Goal: Task Accomplishment & Management: Manage account settings

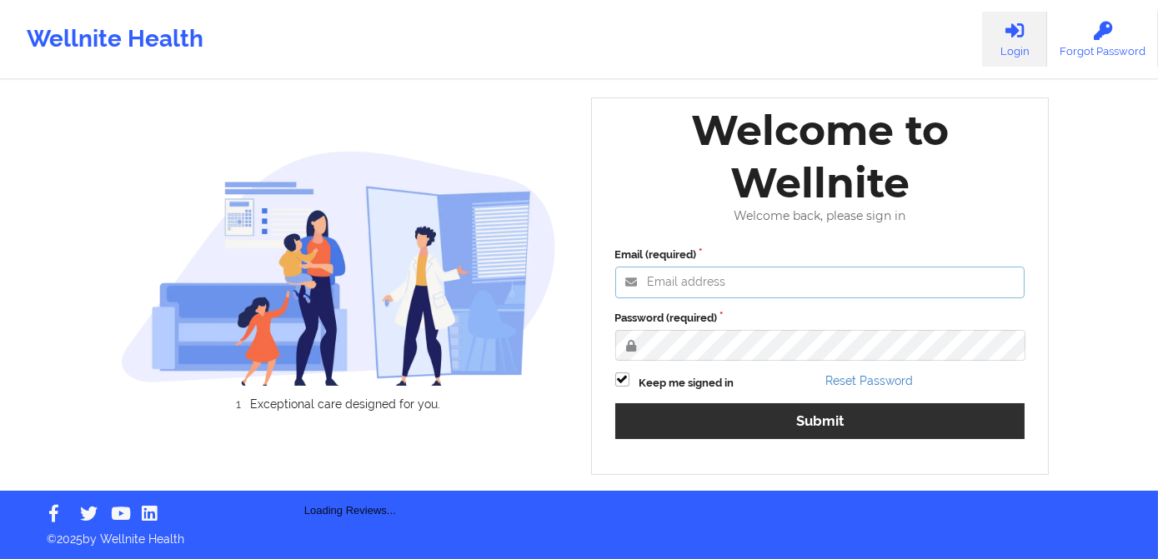
type input "[PERSON_NAME][EMAIL_ADDRESS][DOMAIN_NAME]"
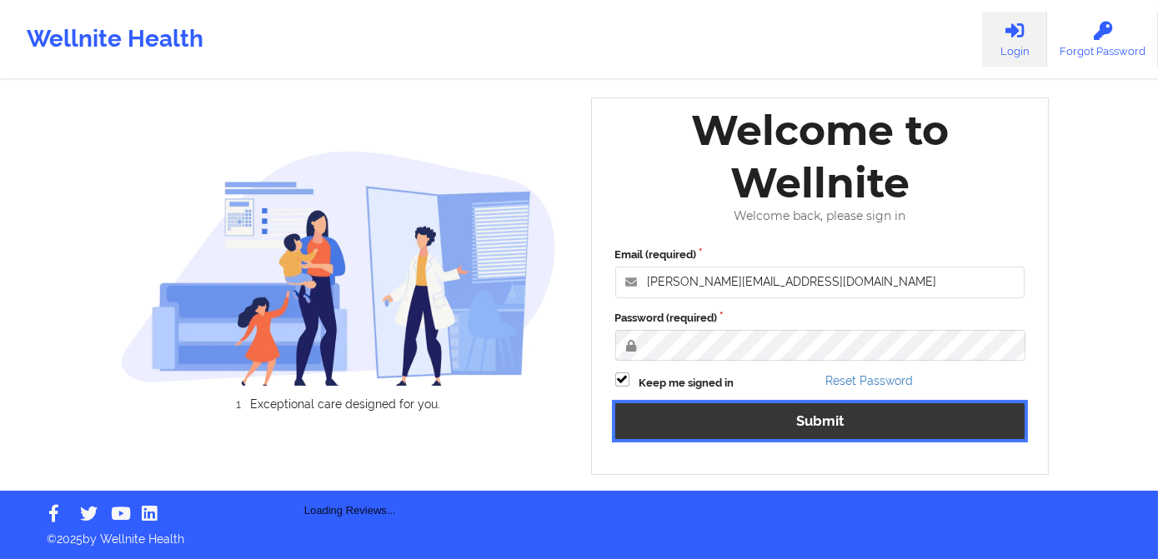
click at [735, 428] on button "Submit" at bounding box center [820, 422] width 410 height 36
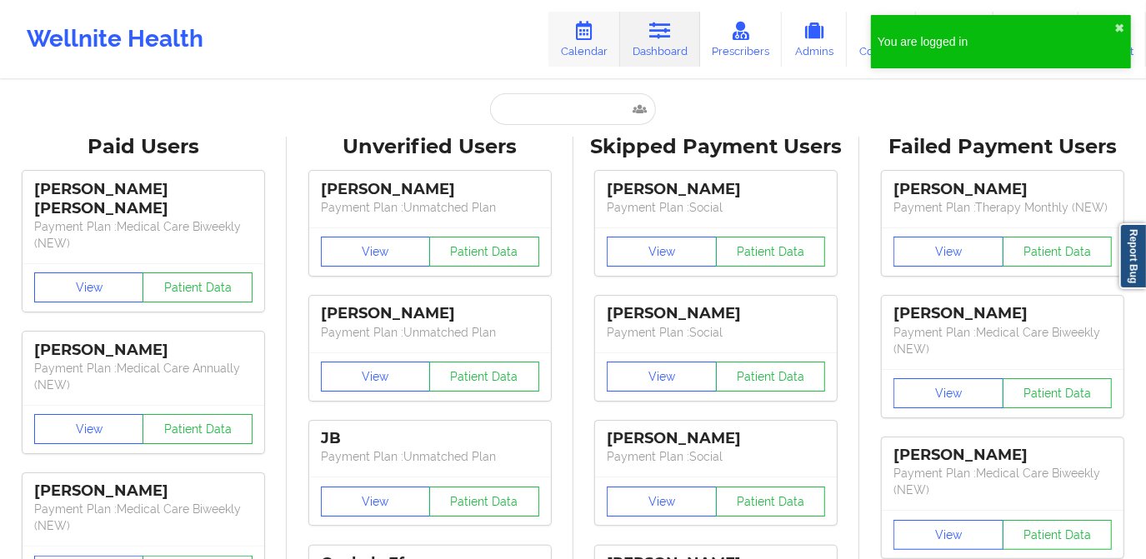
click at [584, 48] on link "Calendar" at bounding box center [585, 39] width 72 height 55
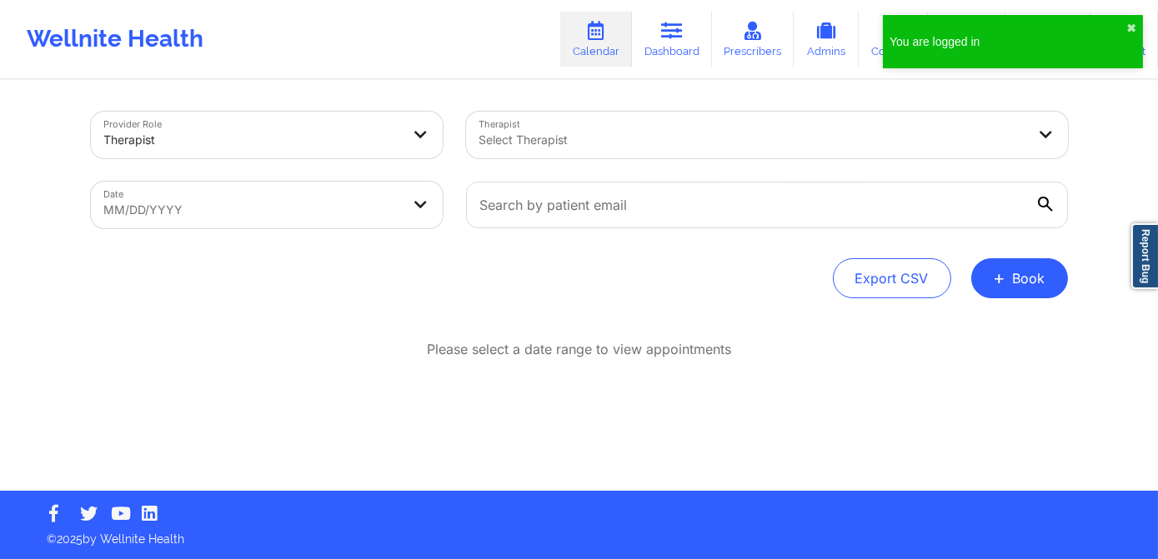
click at [574, 136] on div at bounding box center [752, 140] width 547 height 20
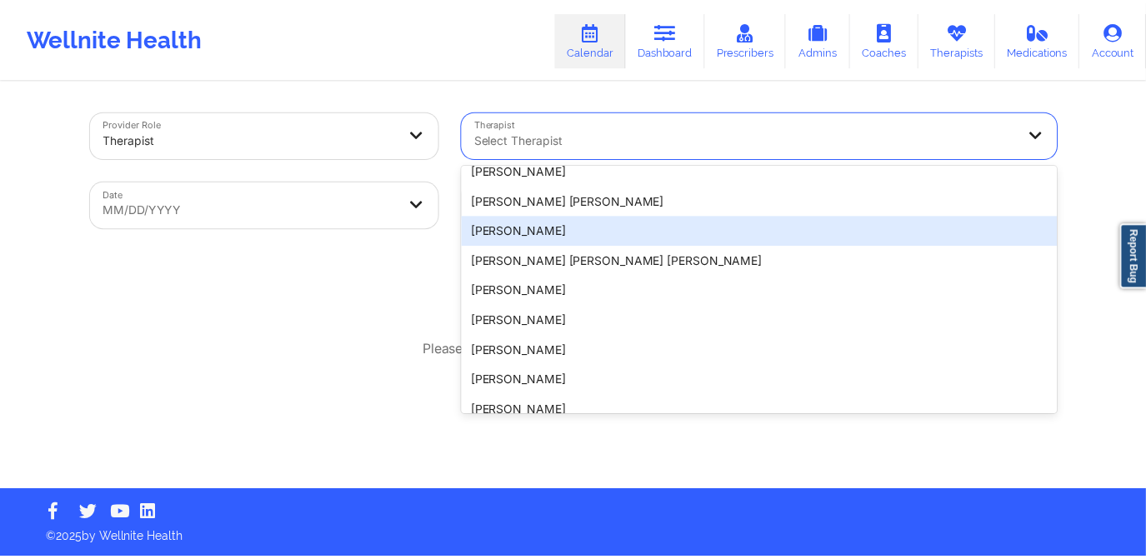
scroll to position [75, 0]
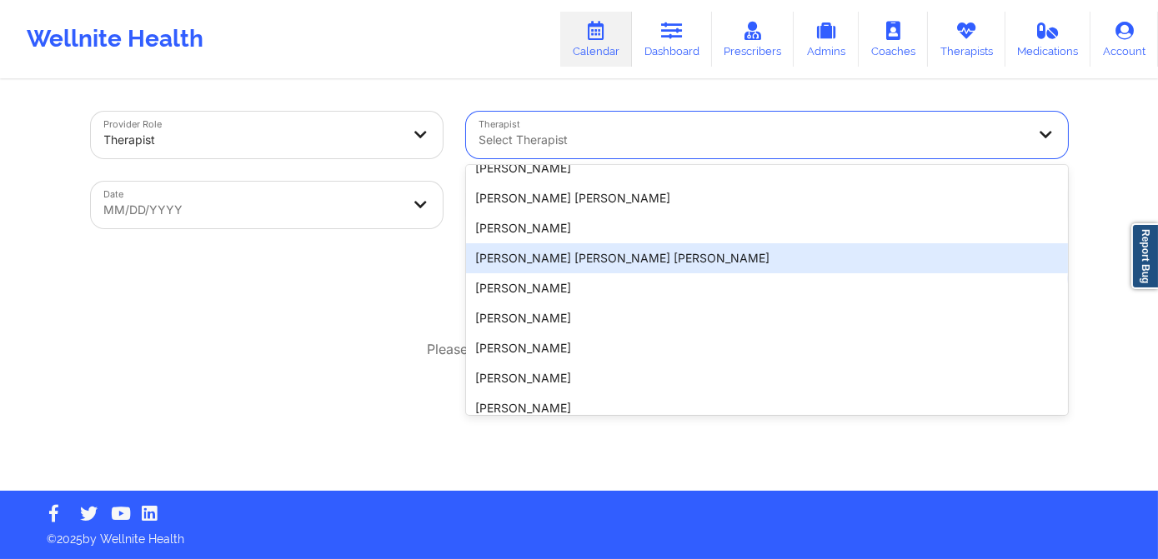
select select "2025-8"
select select "2025-9"
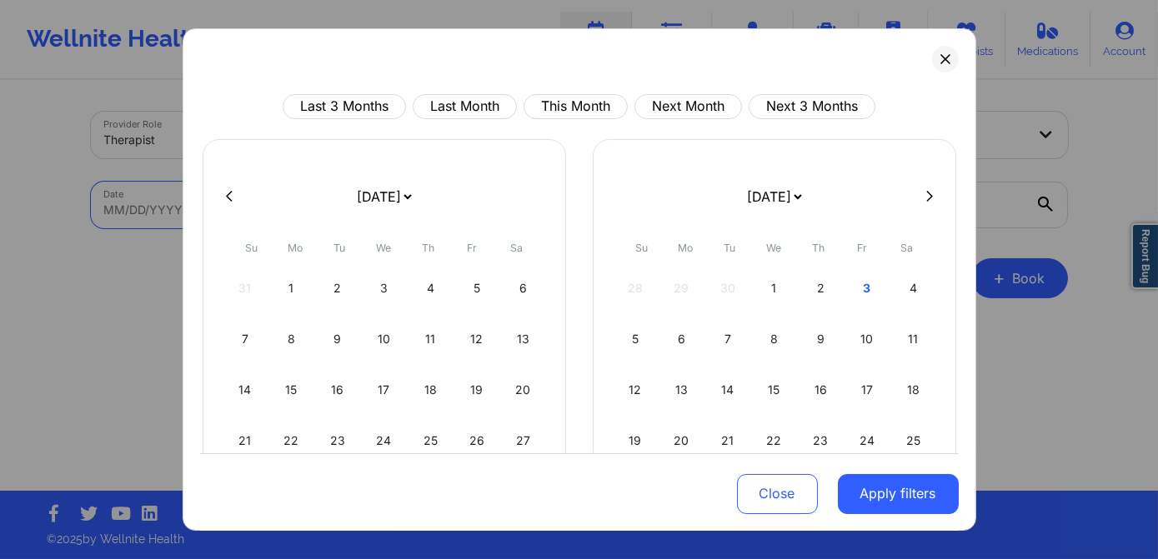
click at [307, 218] on body "Wellnite Health Calendar Dashboard Prescribers Admins Coaches Therapists Medica…" at bounding box center [579, 279] width 1158 height 559
click at [459, 109] on button "Last Month" at bounding box center [465, 106] width 104 height 25
select select "2025-8"
select select "2025-9"
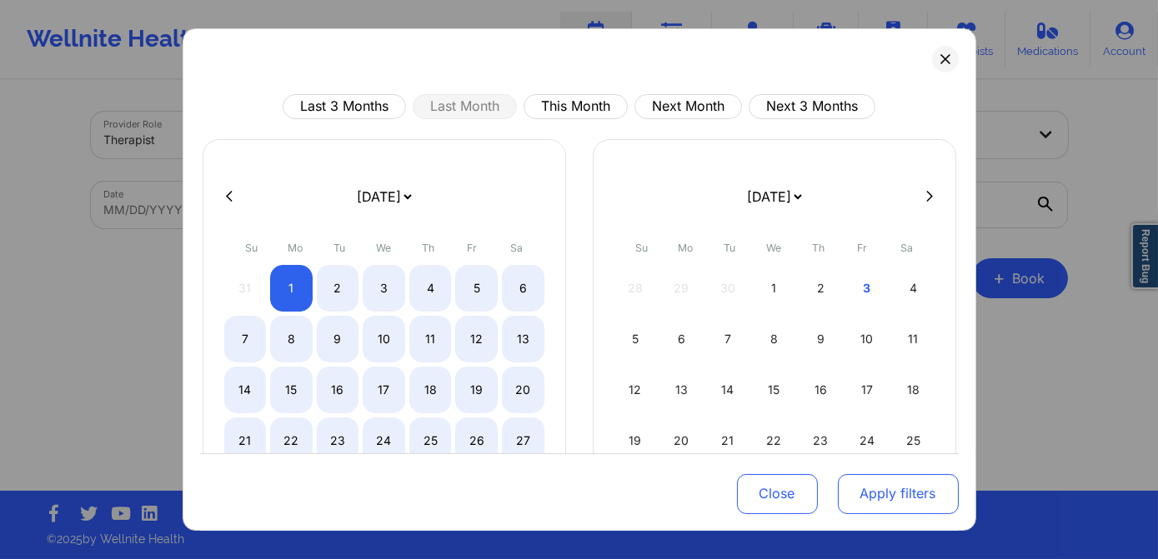
click at [871, 489] on button "Apply filters" at bounding box center [898, 494] width 121 height 40
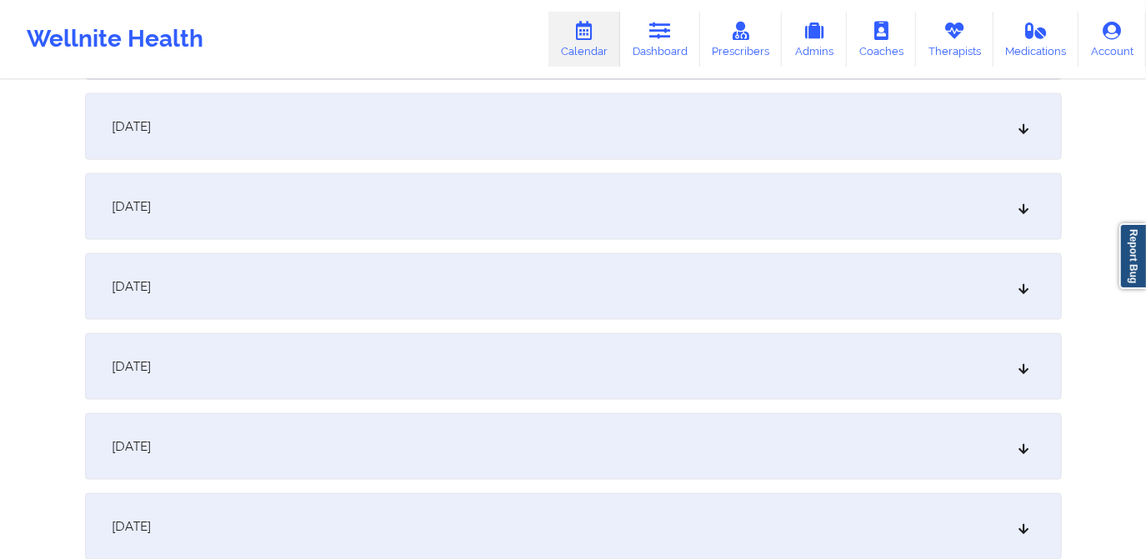
scroll to position [1364, 0]
click at [403, 282] on div "[DATE]" at bounding box center [573, 281] width 977 height 67
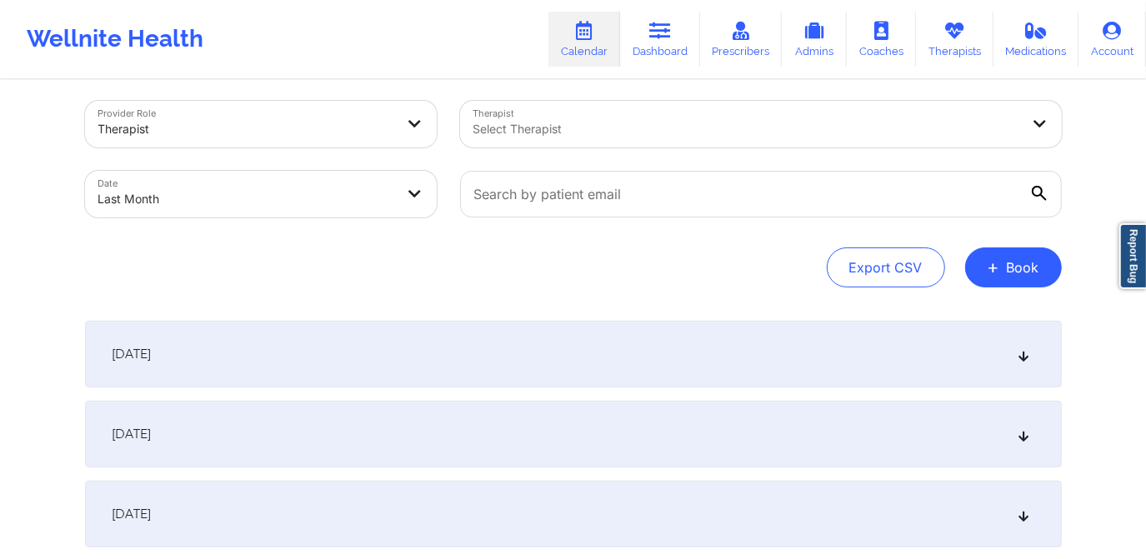
scroll to position [0, 0]
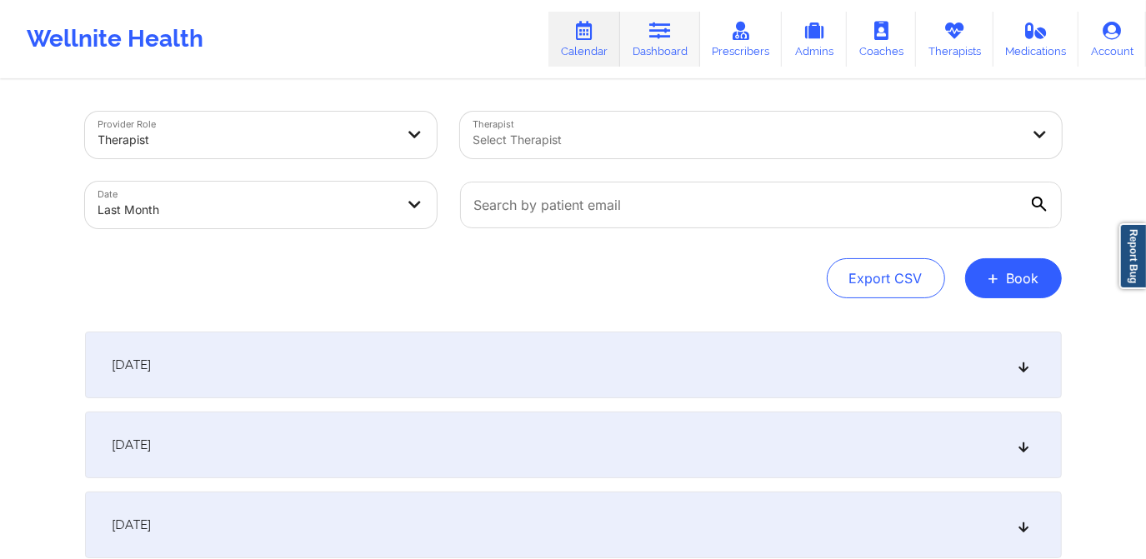
click at [635, 48] on link "Dashboard" at bounding box center [660, 39] width 80 height 55
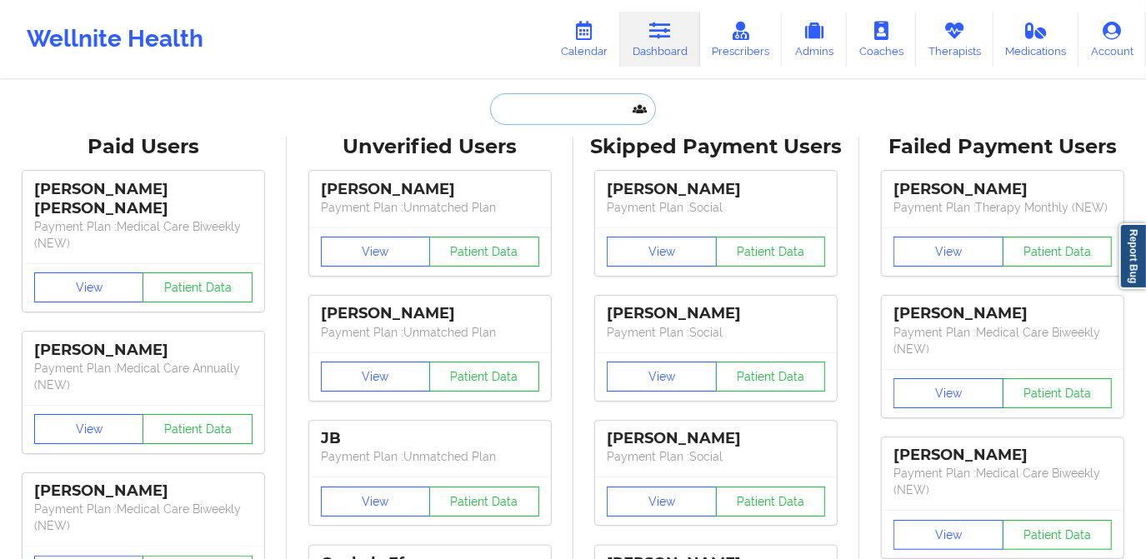
click at [610, 96] on input "text" at bounding box center [572, 109] width 165 height 32
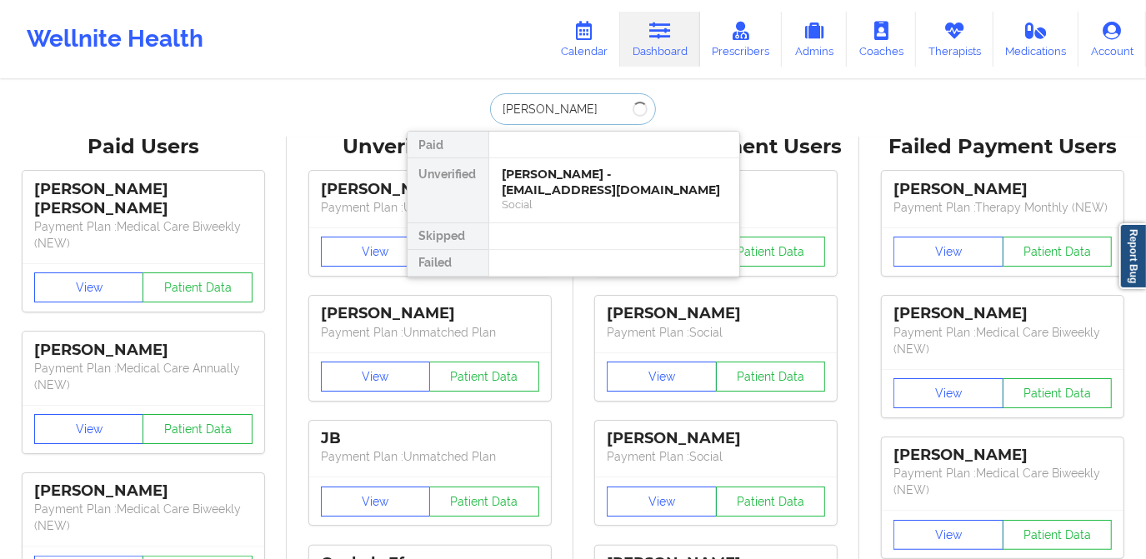
type input "[PERSON_NAME]"
click at [575, 203] on div "Social" at bounding box center [614, 205] width 223 height 14
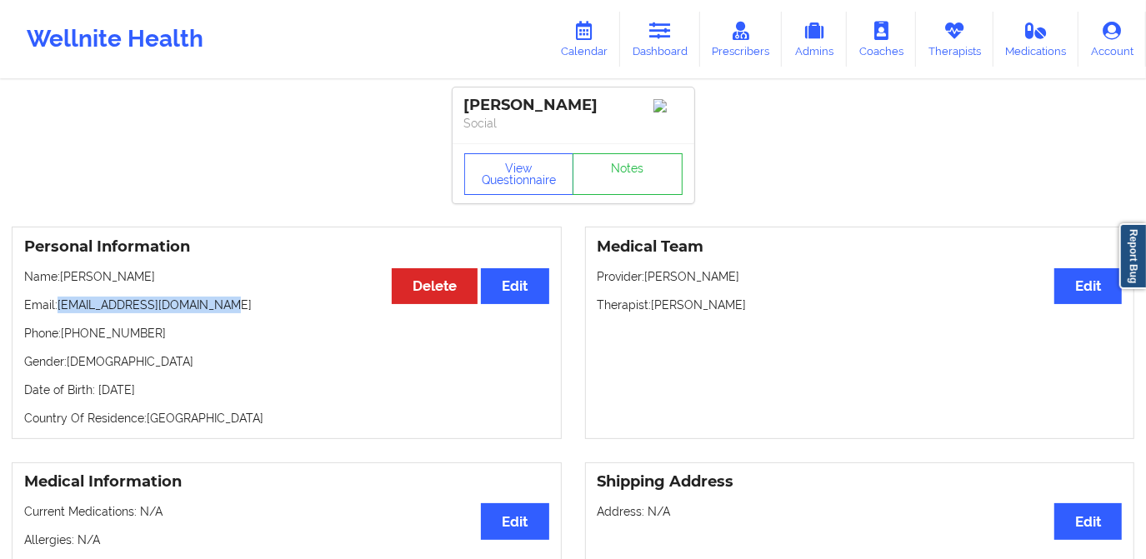
drag, startPoint x: 60, startPoint y: 304, endPoint x: 220, endPoint y: 312, distance: 160.3
click at [220, 312] on p "Email: [EMAIL_ADDRESS][DOMAIN_NAME]" at bounding box center [286, 305] width 525 height 17
copy p "[EMAIL_ADDRESS][DOMAIN_NAME]"
click at [558, 38] on link "Calendar" at bounding box center [585, 39] width 72 height 55
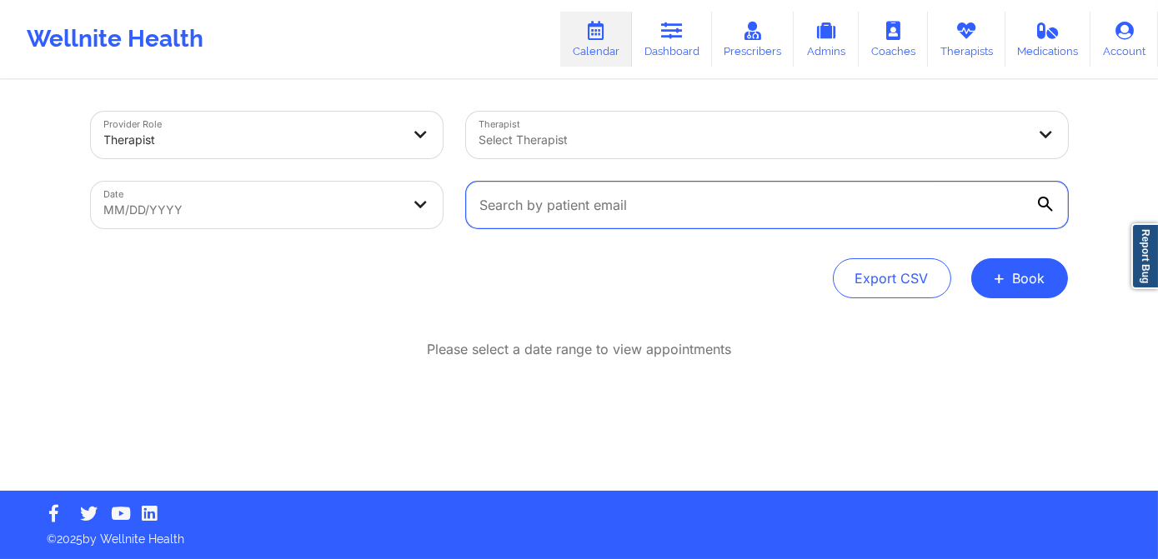
click at [554, 214] on input "text" at bounding box center [767, 205] width 602 height 47
paste input "[EMAIL_ADDRESS][DOMAIN_NAME]"
type input "[EMAIL_ADDRESS][DOMAIN_NAME]"
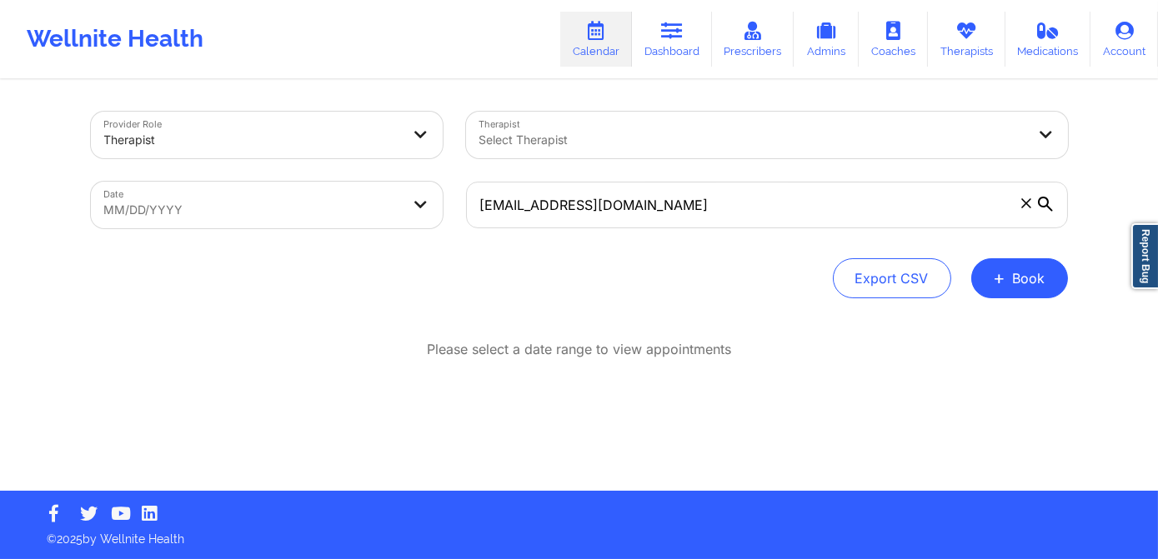
click at [306, 208] on body "Wellnite Health Calendar Dashboard Prescribers Admins Coaches Therapists Medica…" at bounding box center [579, 279] width 1158 height 559
select select "2025-8"
select select "2025-9"
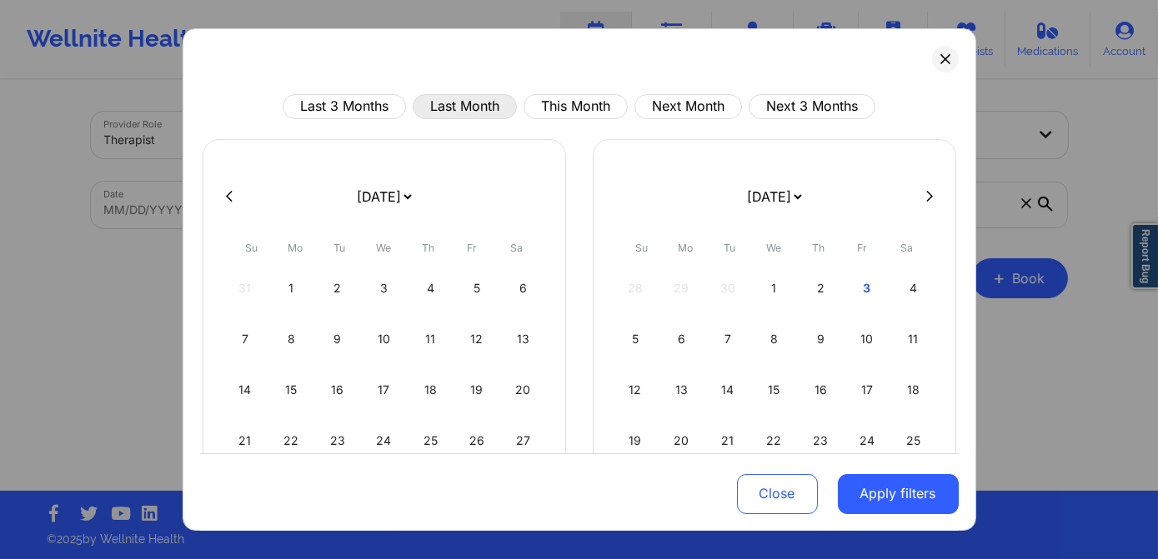
click at [444, 113] on button "Last Month" at bounding box center [465, 106] width 104 height 25
select select "2025-8"
select select "2025-9"
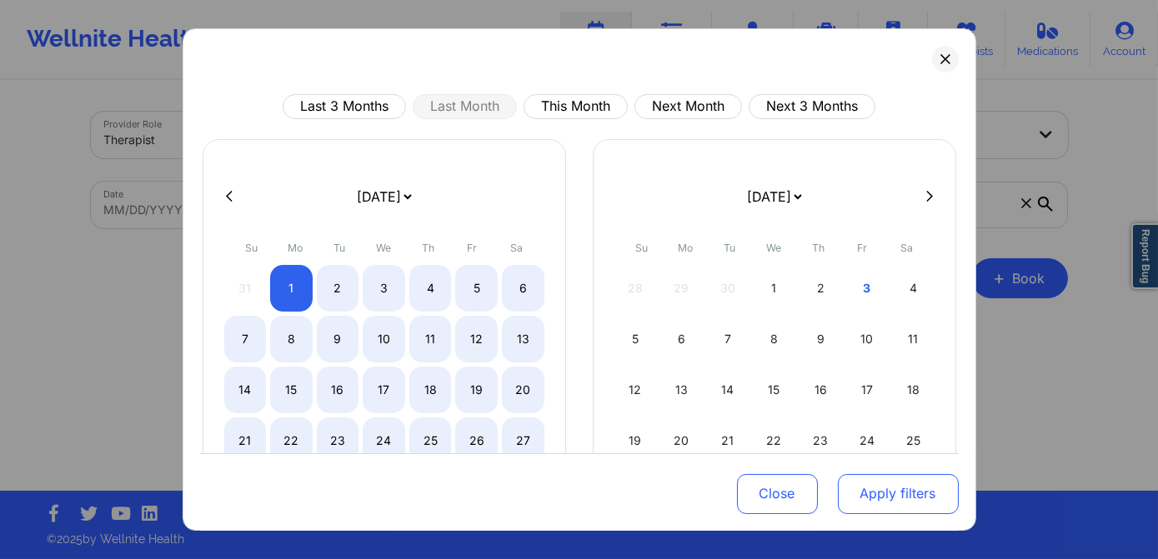
click at [871, 480] on button "Apply filters" at bounding box center [898, 494] width 121 height 40
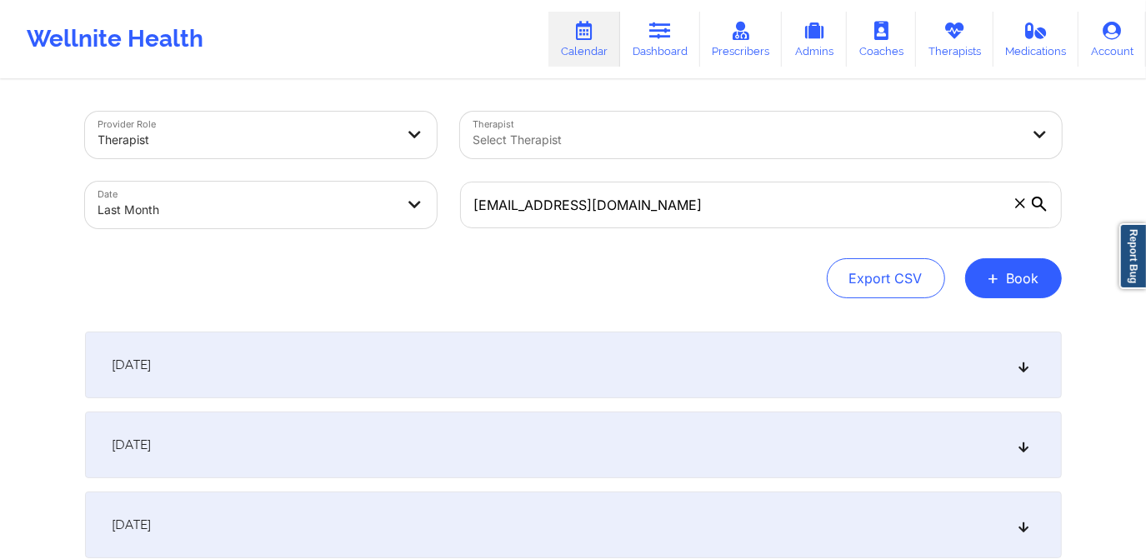
click at [389, 355] on div "[DATE]" at bounding box center [573, 365] width 977 height 67
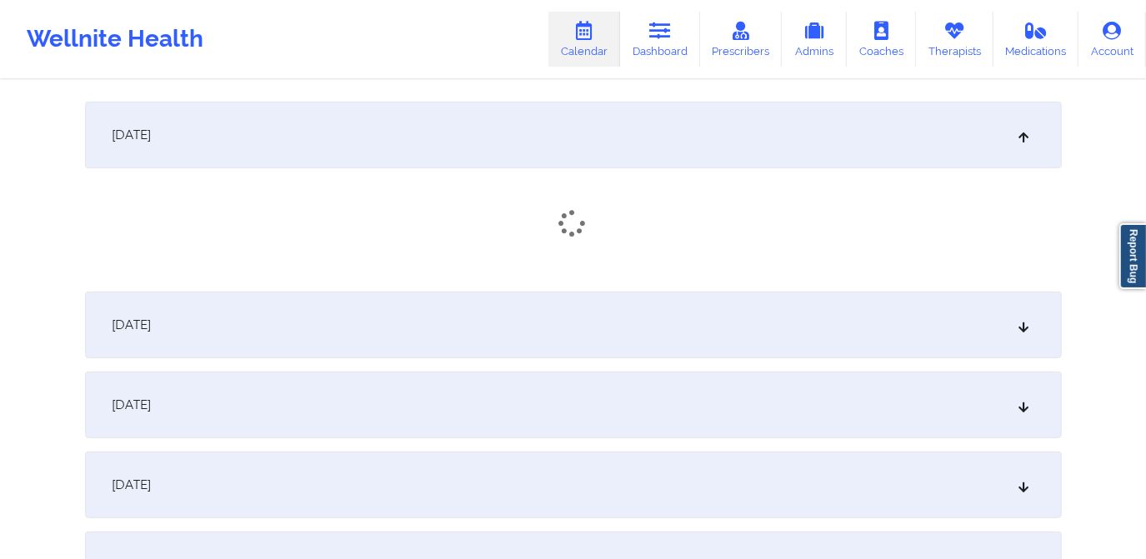
scroll to position [151, 0]
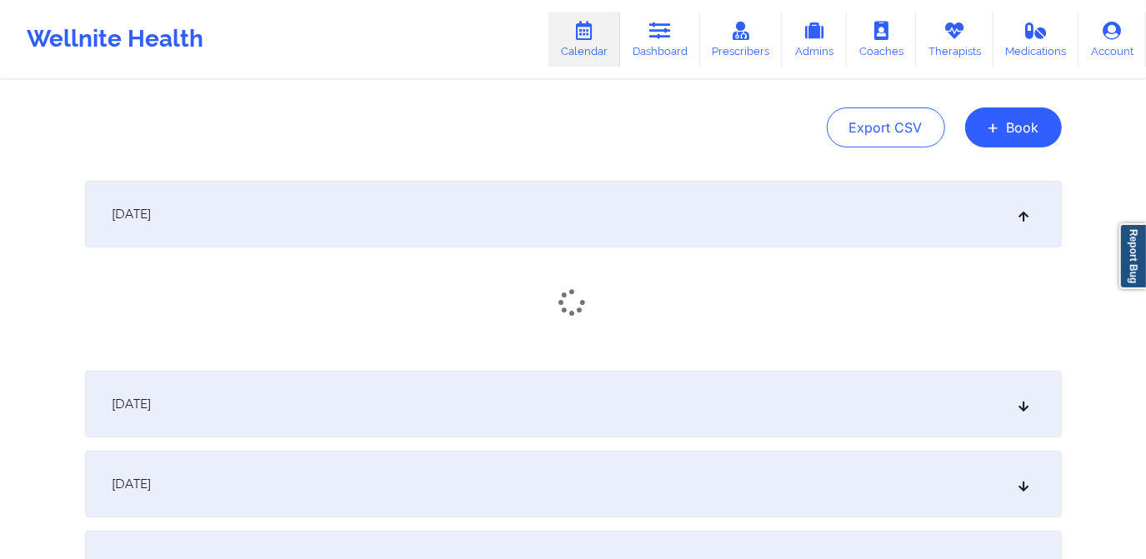
click at [418, 389] on div "[DATE]" at bounding box center [573, 404] width 977 height 67
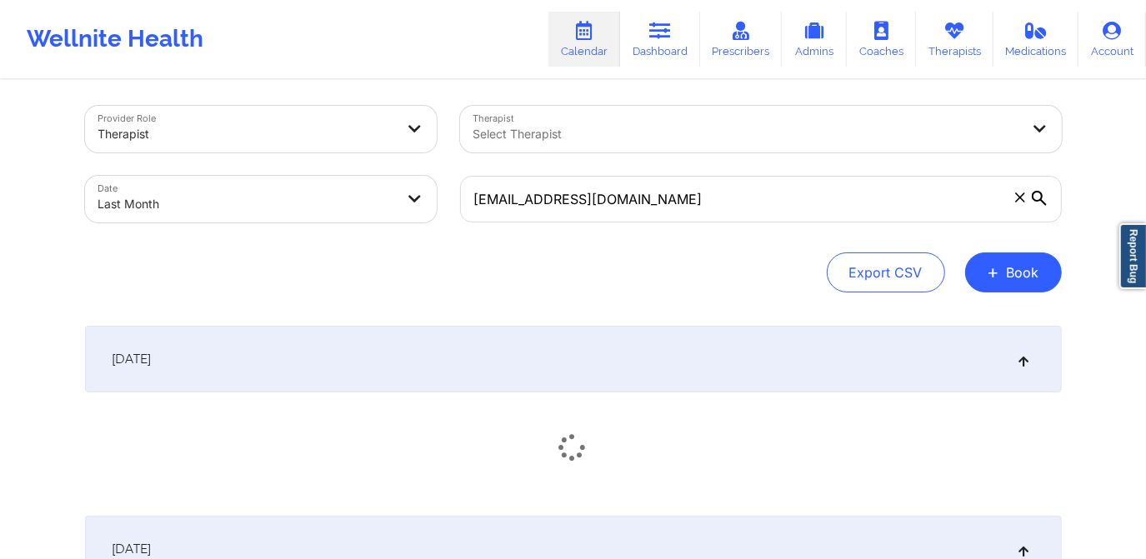
scroll to position [0, 0]
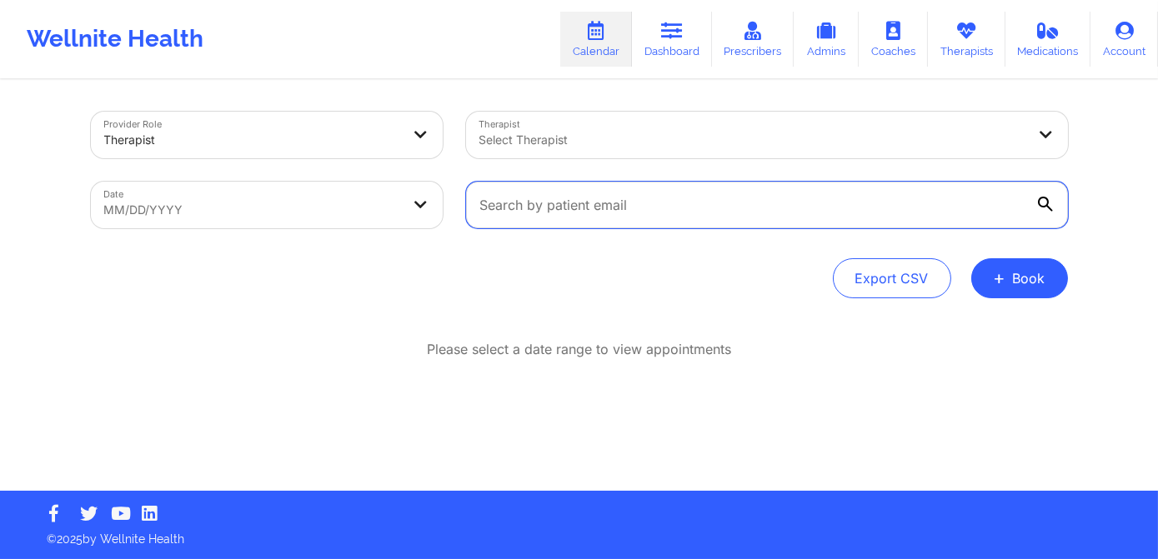
click at [585, 210] on input "text" at bounding box center [767, 205] width 602 height 47
paste input "[EMAIL_ADDRESS][DOMAIN_NAME]"
type input "[EMAIL_ADDRESS][DOMAIN_NAME]"
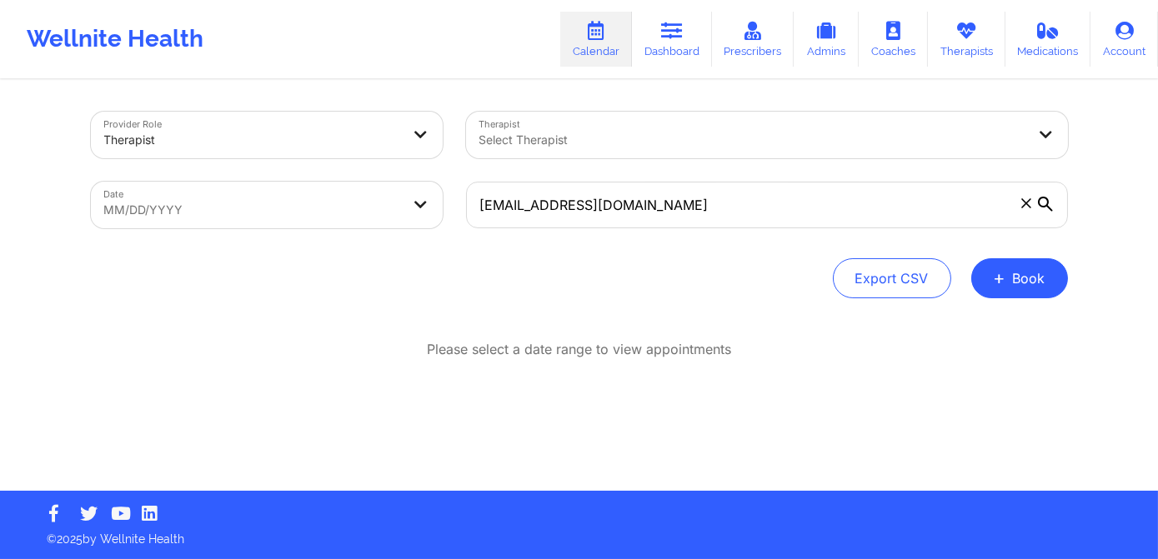
click at [283, 220] on body "Wellnite Health Calendar Dashboard Prescribers Admins Coaches Therapists Medica…" at bounding box center [579, 279] width 1158 height 559
select select "2025-8"
select select "2025-9"
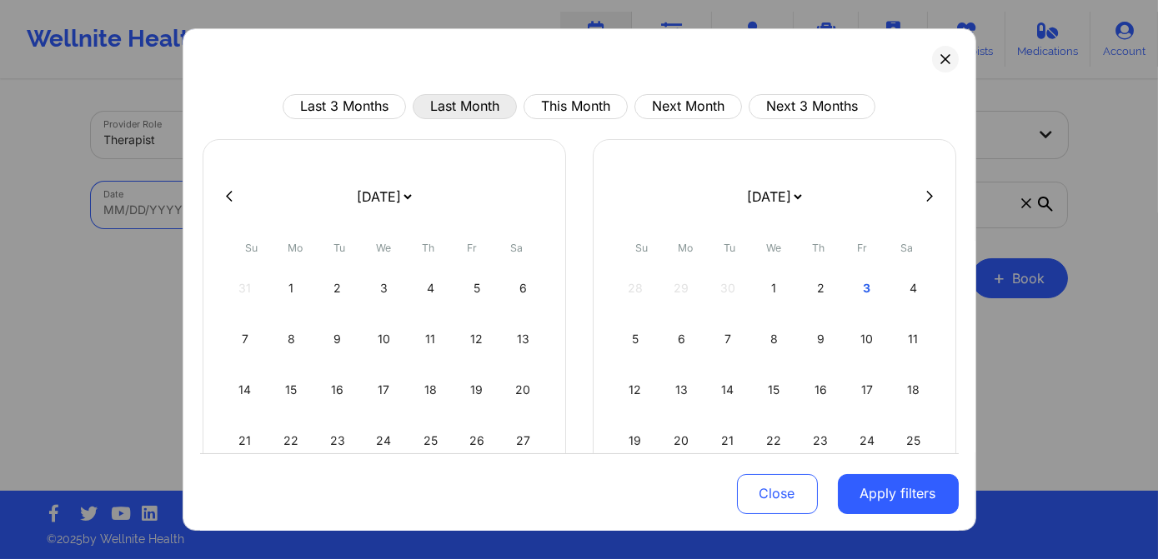
click at [443, 105] on button "Last Month" at bounding box center [465, 106] width 104 height 25
select select "2025-8"
select select "2025-9"
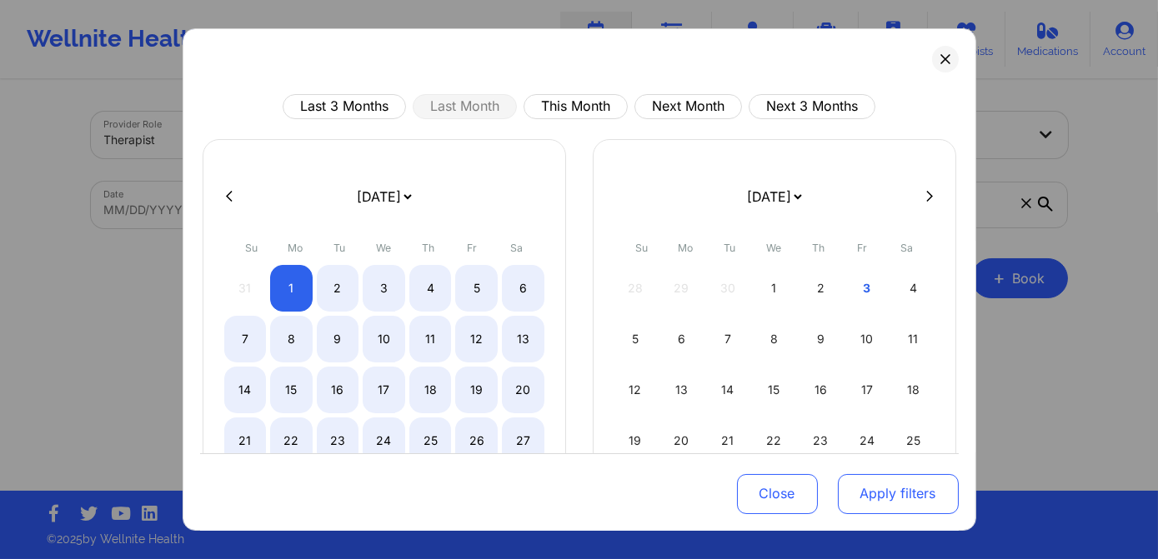
click at [894, 501] on button "Apply filters" at bounding box center [898, 494] width 121 height 40
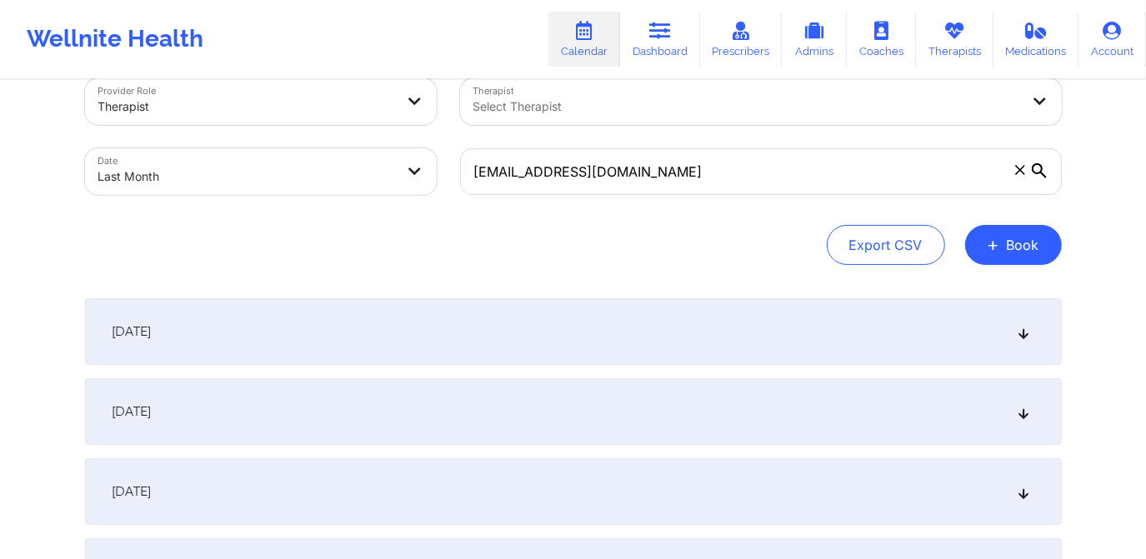
scroll to position [227, 0]
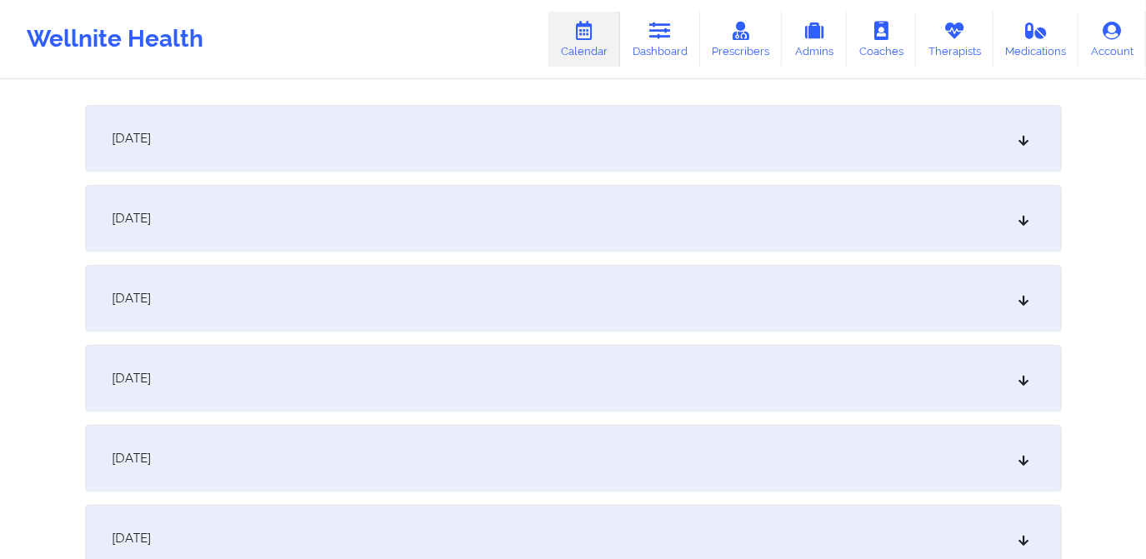
click at [534, 285] on div "[DATE]" at bounding box center [573, 298] width 977 height 67
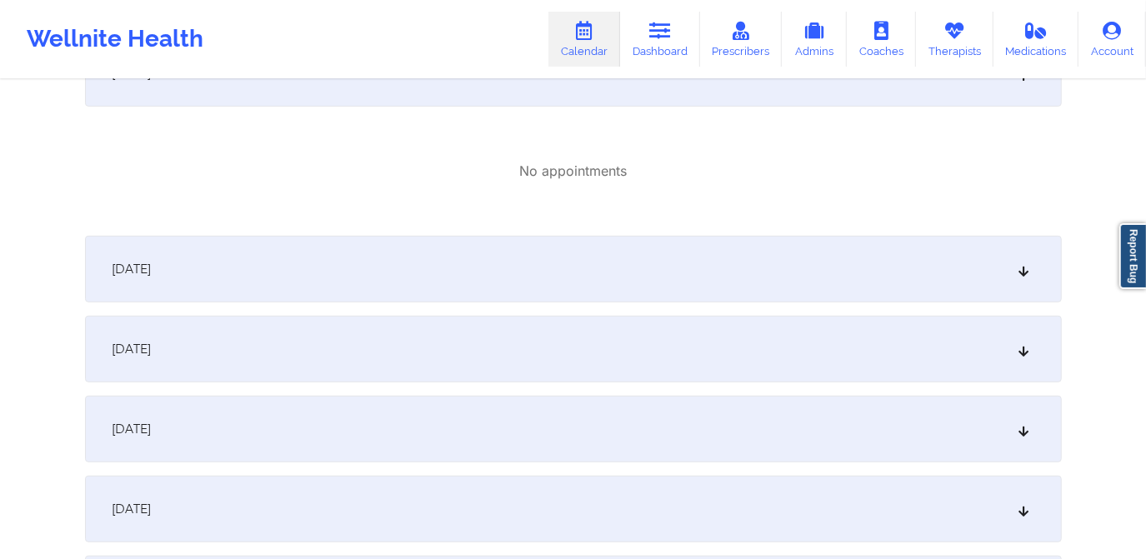
scroll to position [455, 0]
click at [596, 265] on div "[DATE]" at bounding box center [573, 266] width 977 height 67
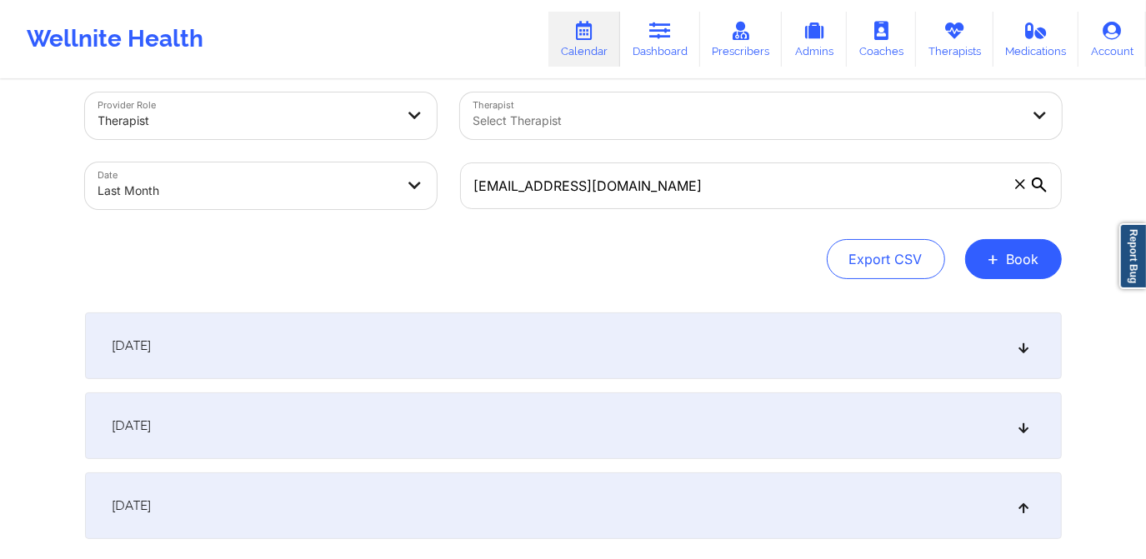
scroll to position [0, 0]
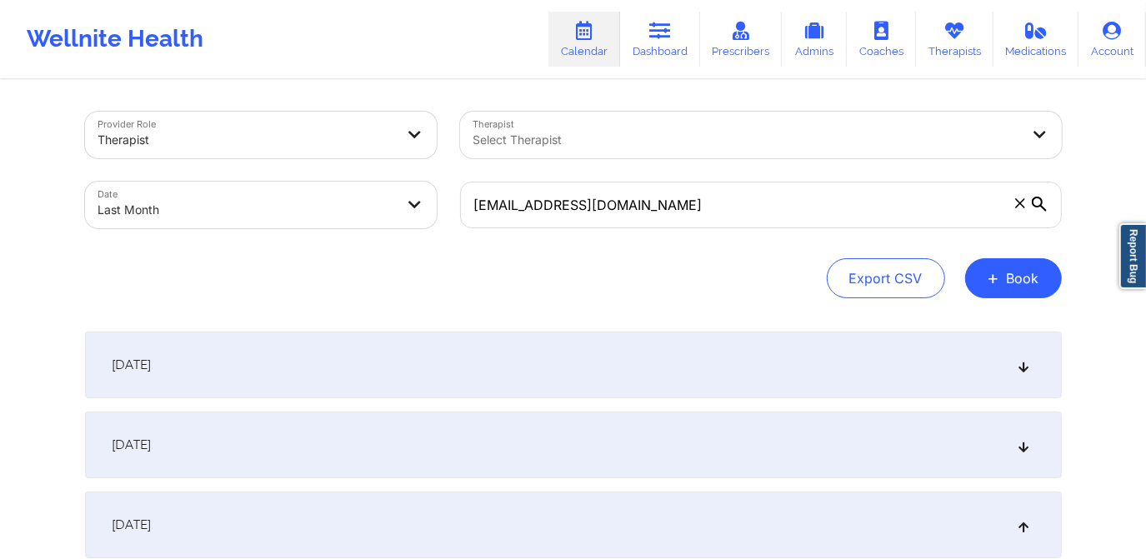
click at [379, 208] on body "Wellnite Health Calendar Dashboard Prescribers Admins Coaches Therapists Medica…" at bounding box center [573, 279] width 1146 height 559
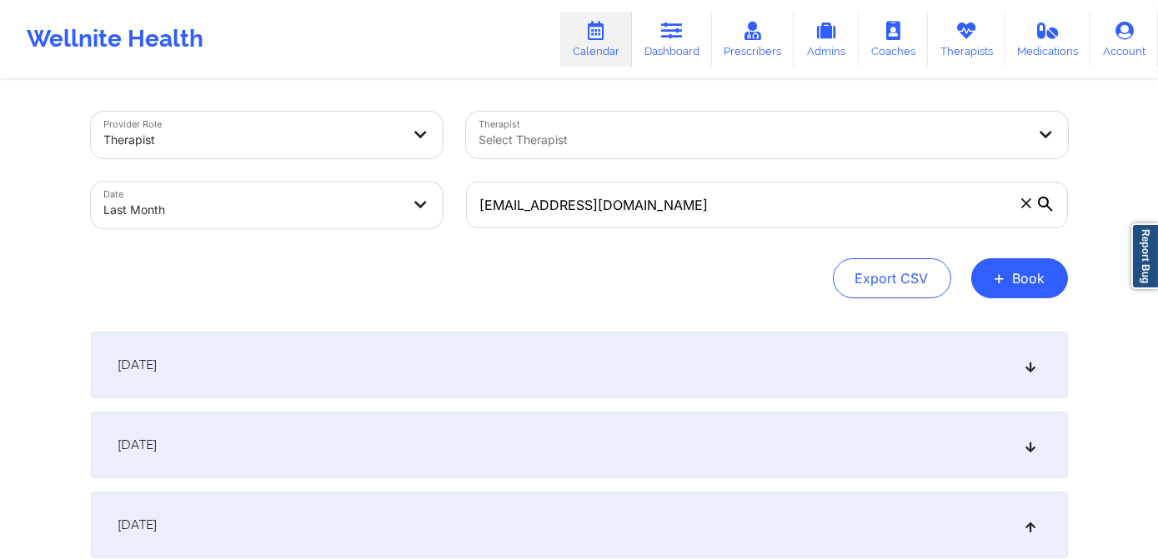
select select "2025-8"
select select "2025-9"
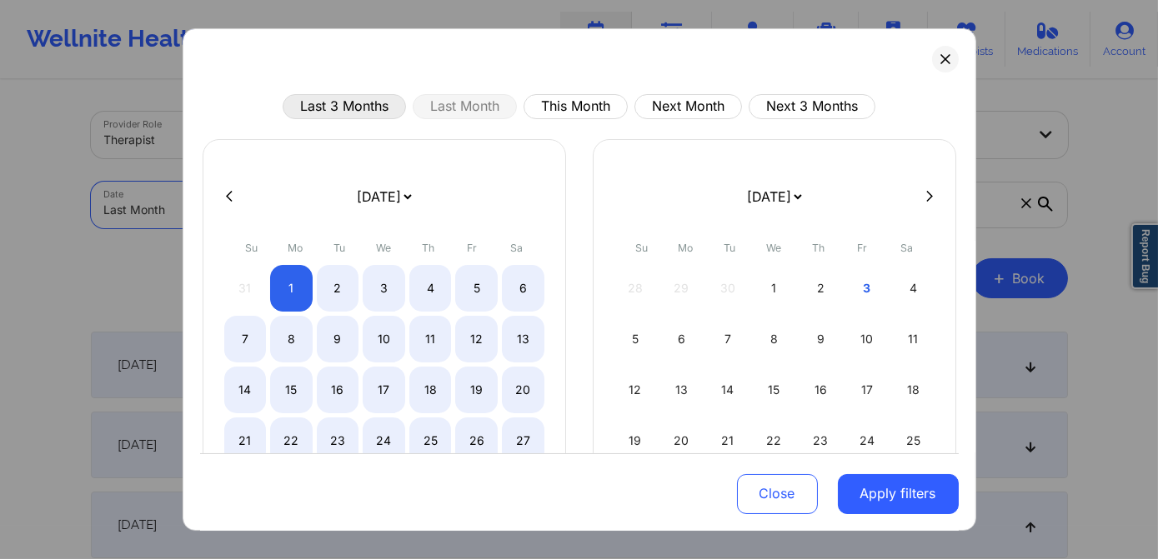
click at [385, 113] on button "Last 3 Months" at bounding box center [344, 106] width 123 height 25
select select "2025-6"
select select "2025-7"
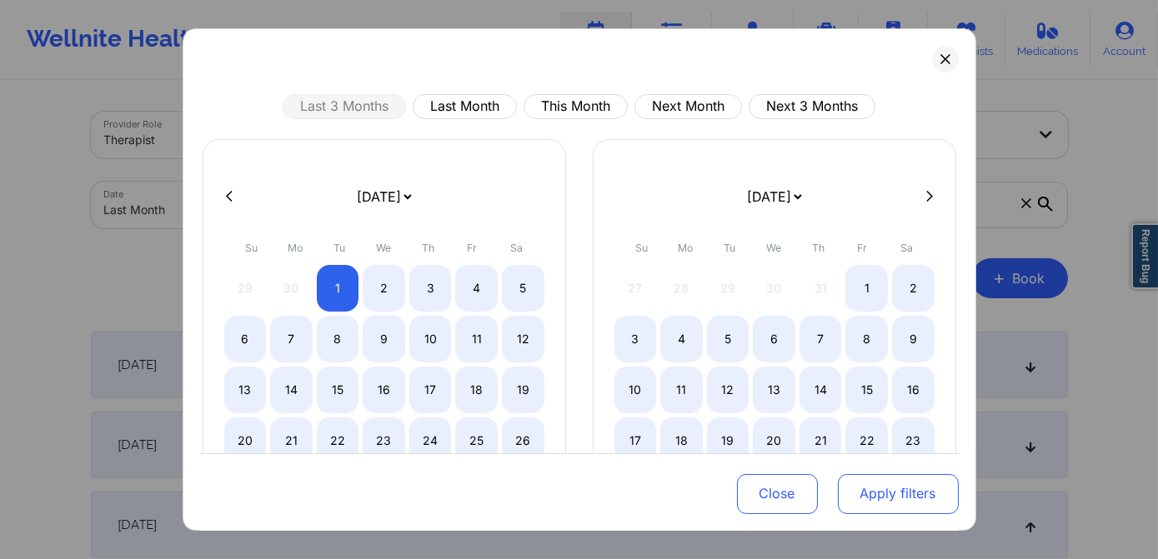
click at [856, 494] on button "Apply filters" at bounding box center [898, 494] width 121 height 40
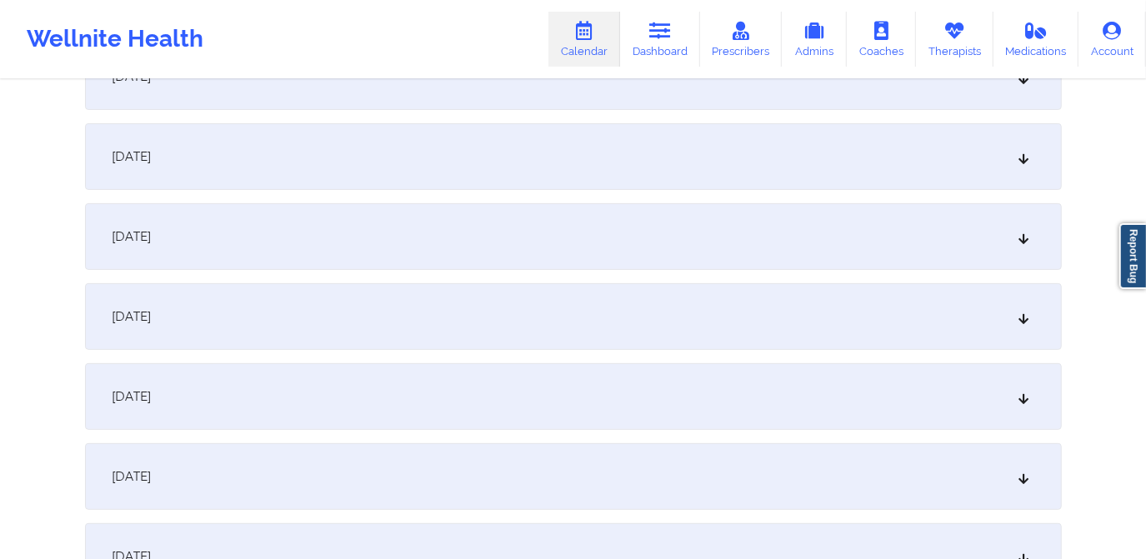
scroll to position [4396, 0]
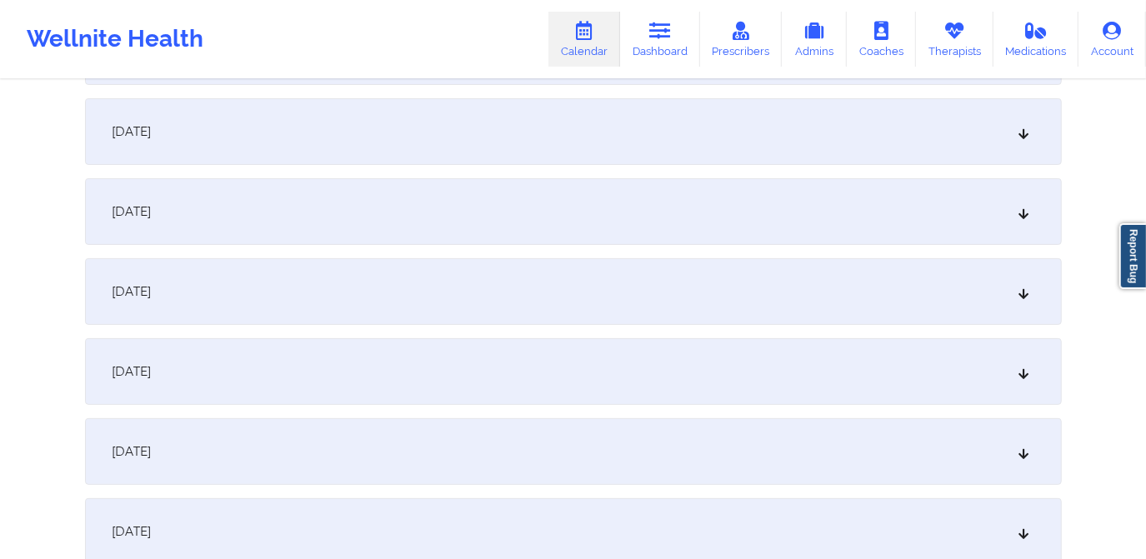
click at [427, 217] on div "August 23, 2025" at bounding box center [573, 211] width 977 height 67
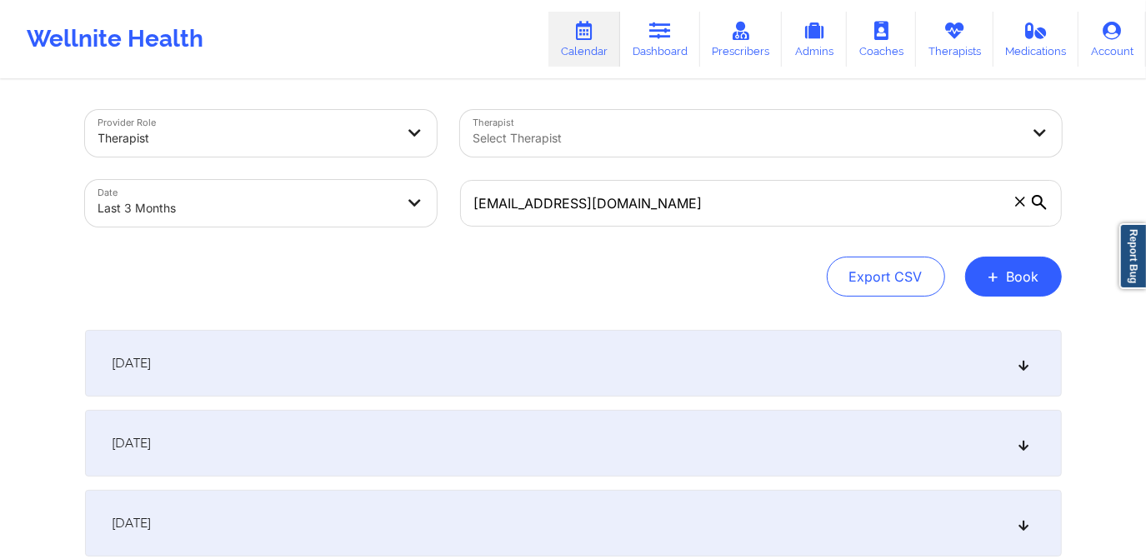
scroll to position [0, 0]
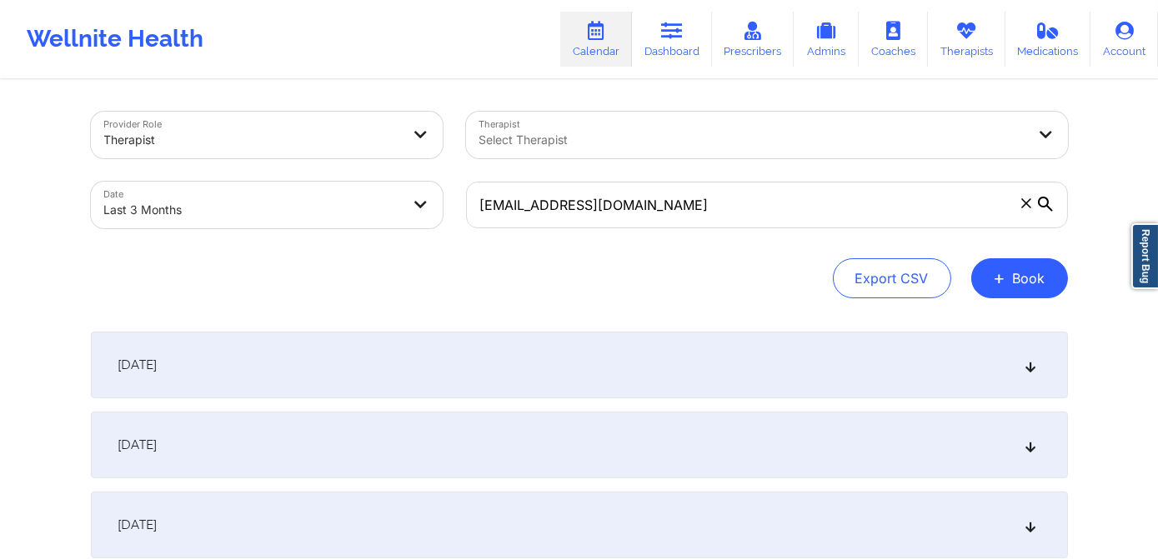
click at [331, 211] on body "Wellnite Health Calendar Dashboard Prescribers Admins Coaches Therapists Medica…" at bounding box center [579, 279] width 1158 height 559
select select "2025-6"
select select "2025-7"
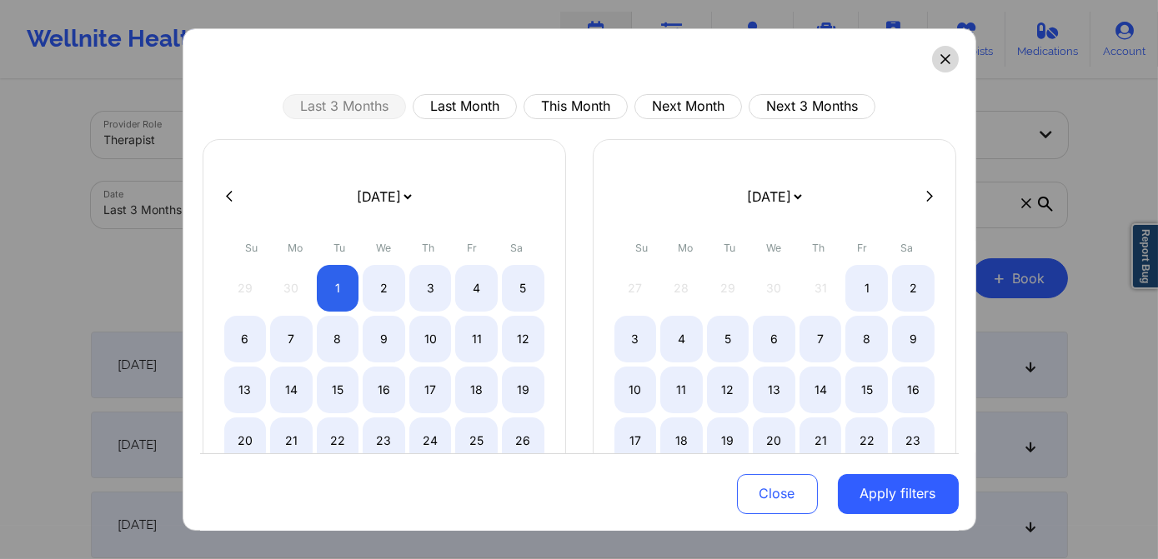
click at [934, 65] on button at bounding box center [945, 59] width 27 height 27
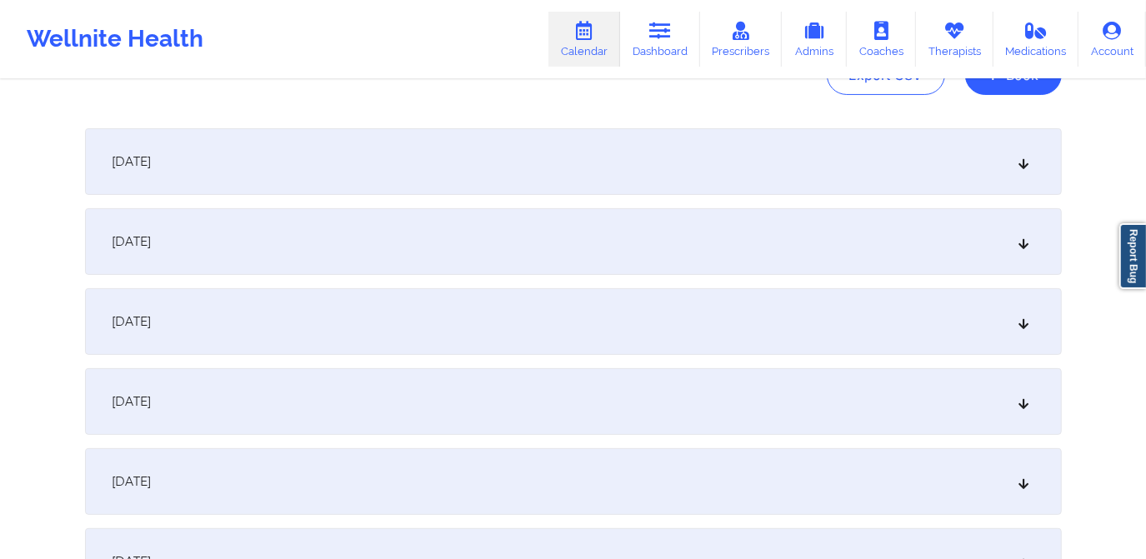
scroll to position [151, 0]
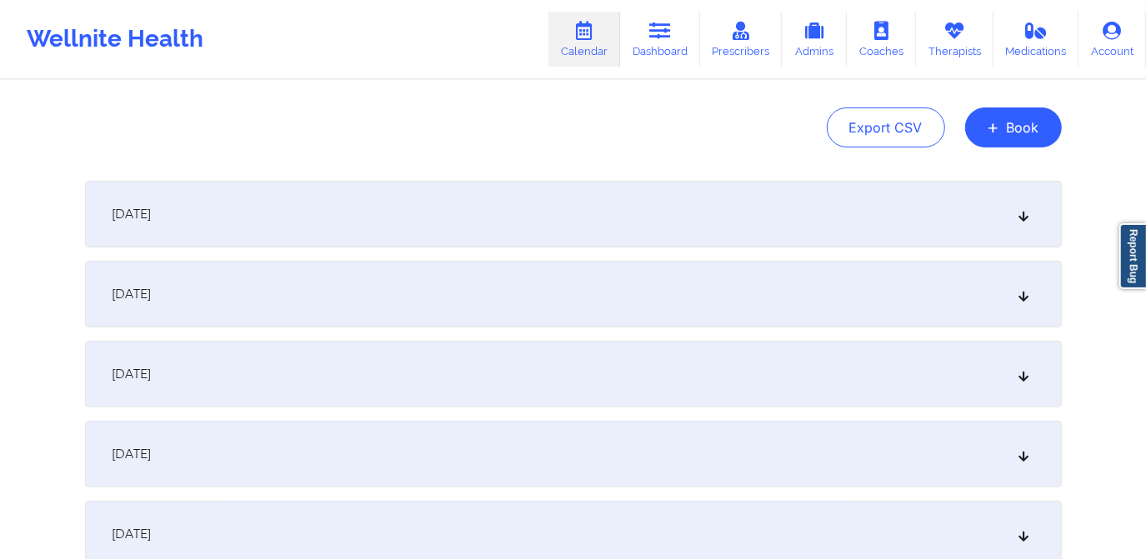
click at [450, 238] on div "July 1, 2025" at bounding box center [573, 214] width 977 height 67
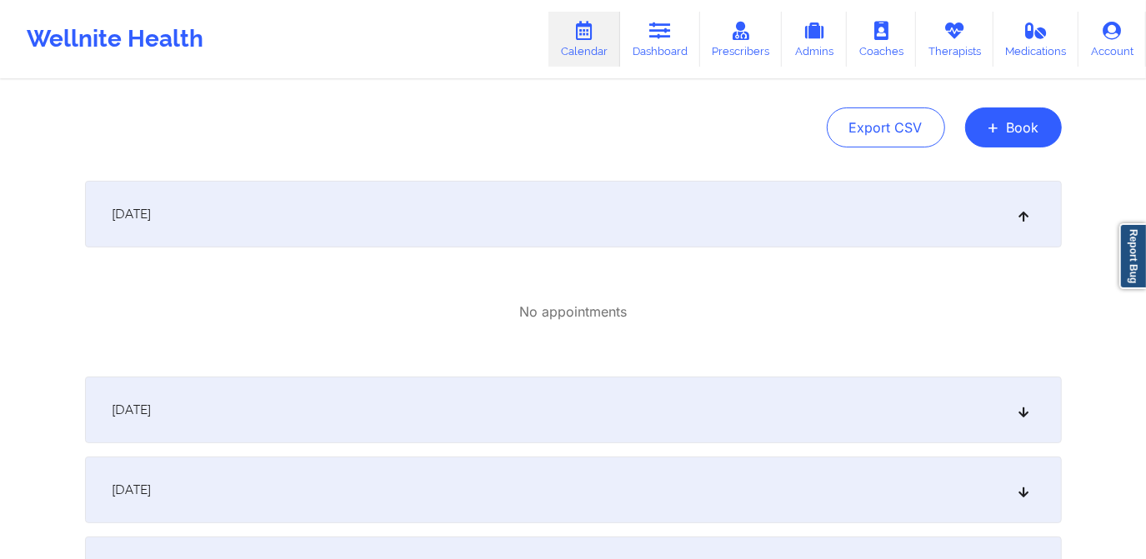
click at [451, 238] on div "July 1, 2025" at bounding box center [573, 214] width 977 height 67
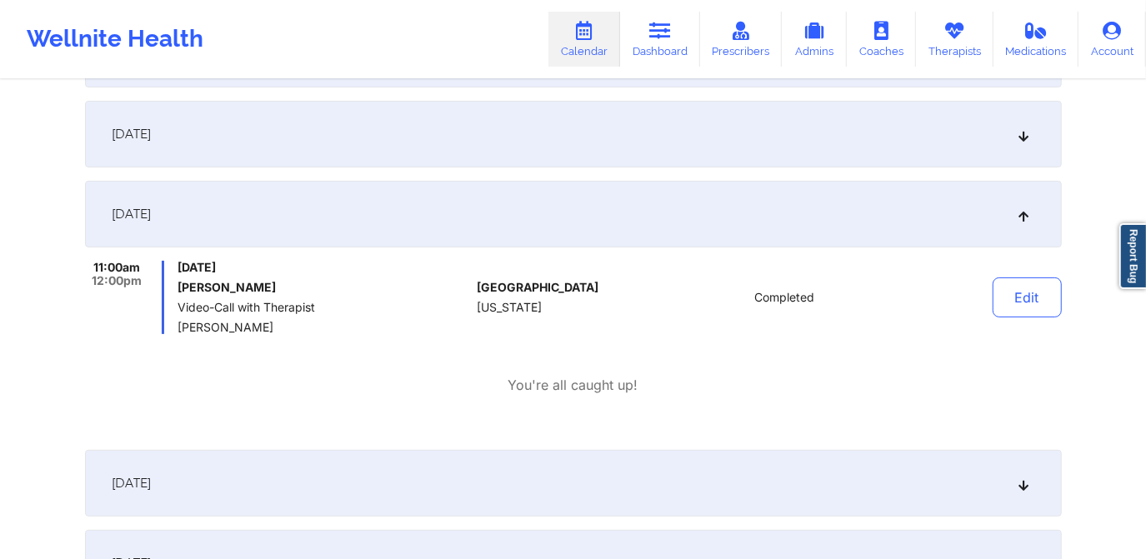
scroll to position [4396, 0]
drag, startPoint x: 534, startPoint y: 217, endPoint x: 569, endPoint y: 198, distance: 39.5
click at [559, 203] on div "August 23, 2025" at bounding box center [573, 211] width 977 height 67
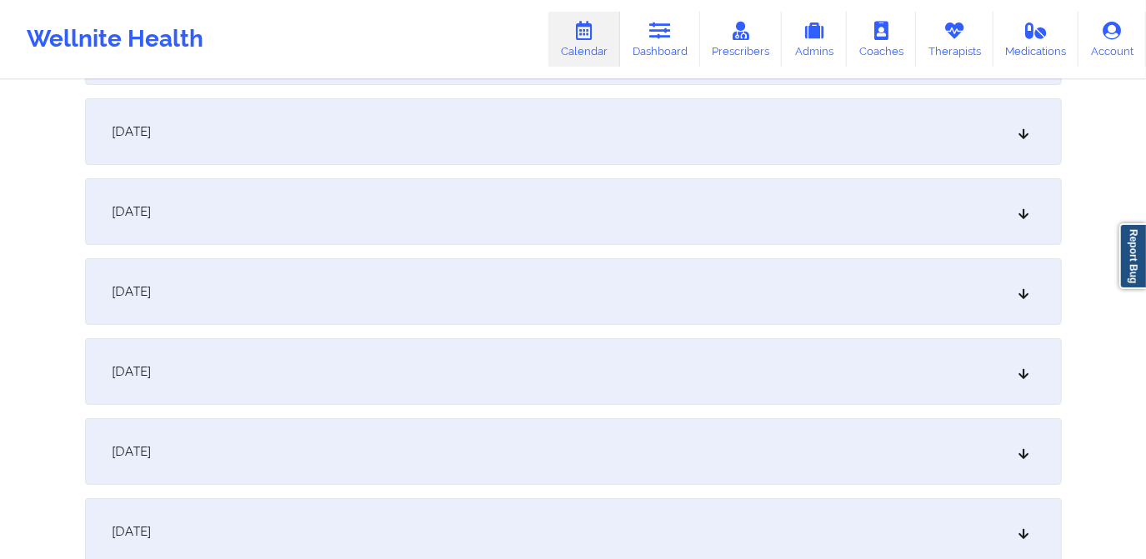
click at [329, 208] on div "August 23, 2025" at bounding box center [573, 211] width 977 height 67
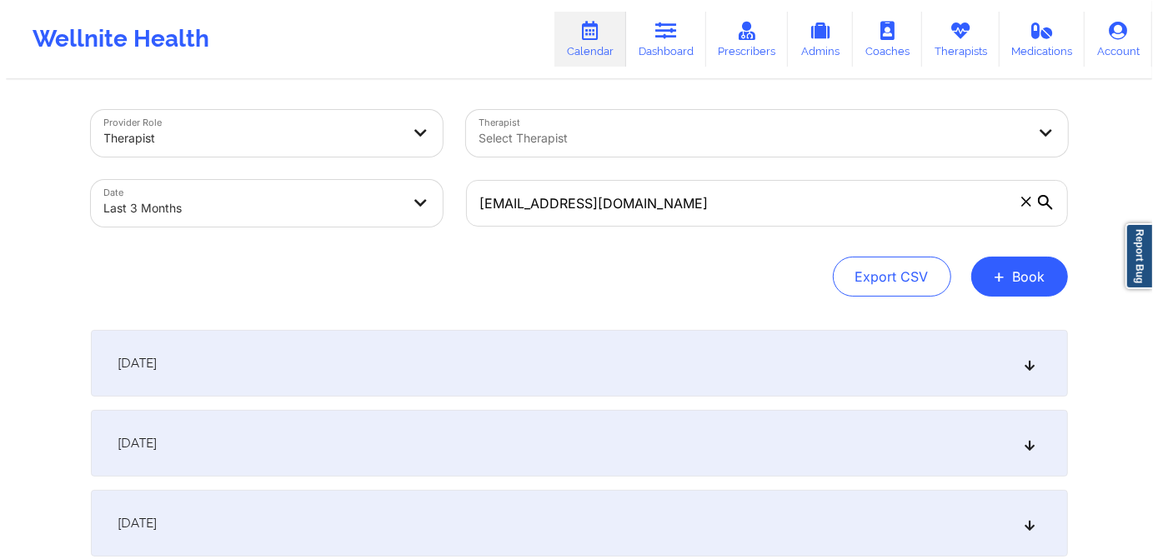
scroll to position [0, 0]
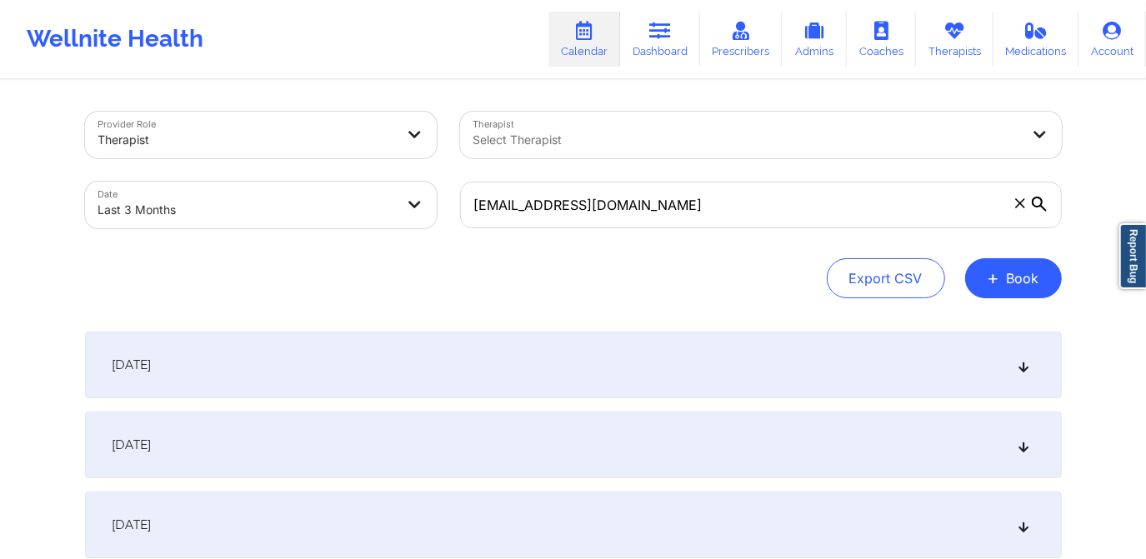
select select "2025-6"
select select "2025-7"
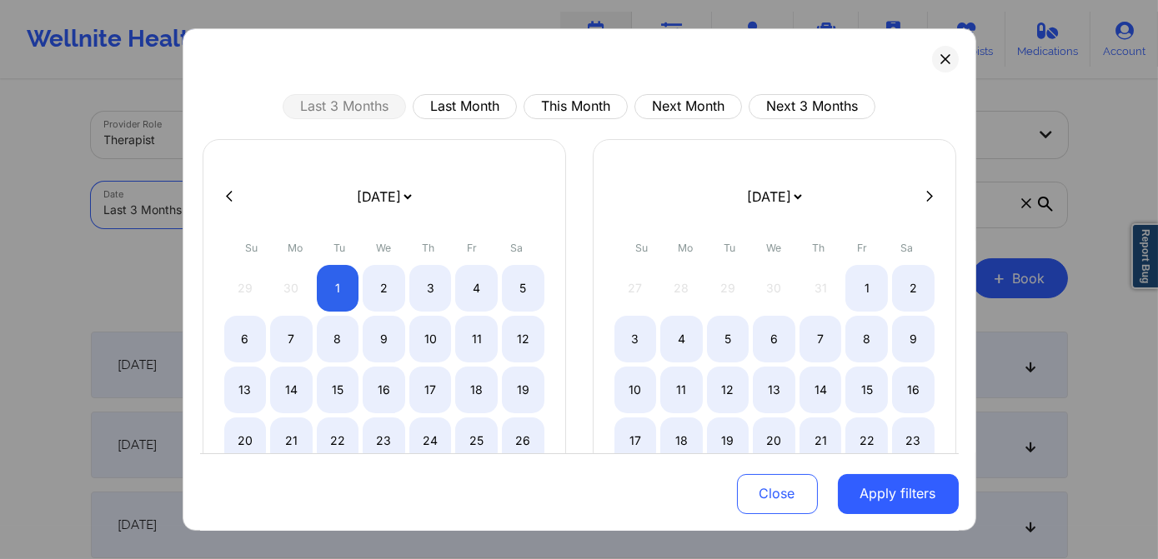
click at [262, 212] on body "Wellnite Health Calendar Dashboard Prescribers Admins Coaches Therapists Medica…" at bounding box center [579, 279] width 1158 height 559
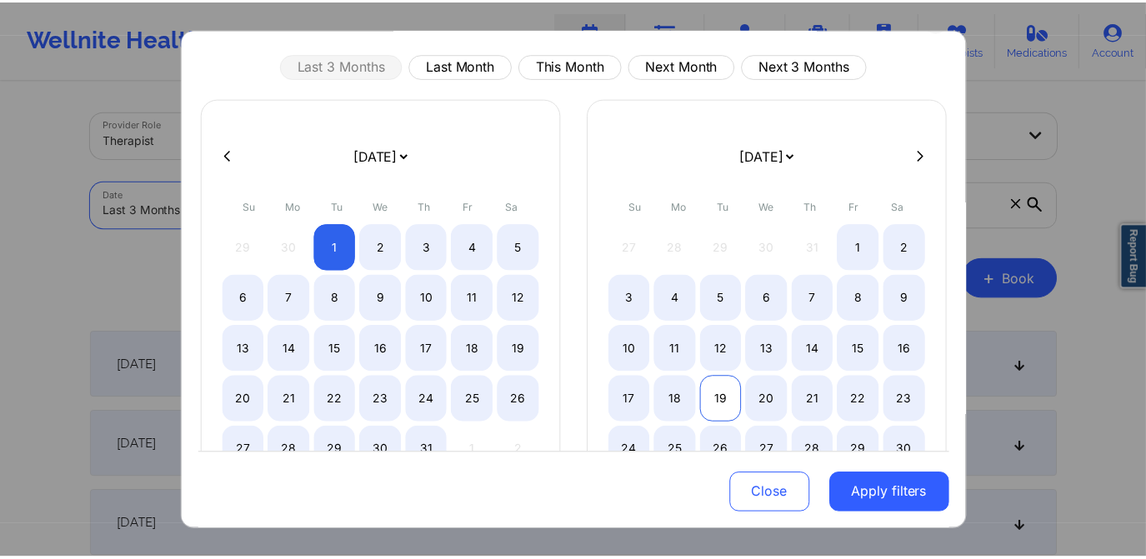
scroll to position [151, 0]
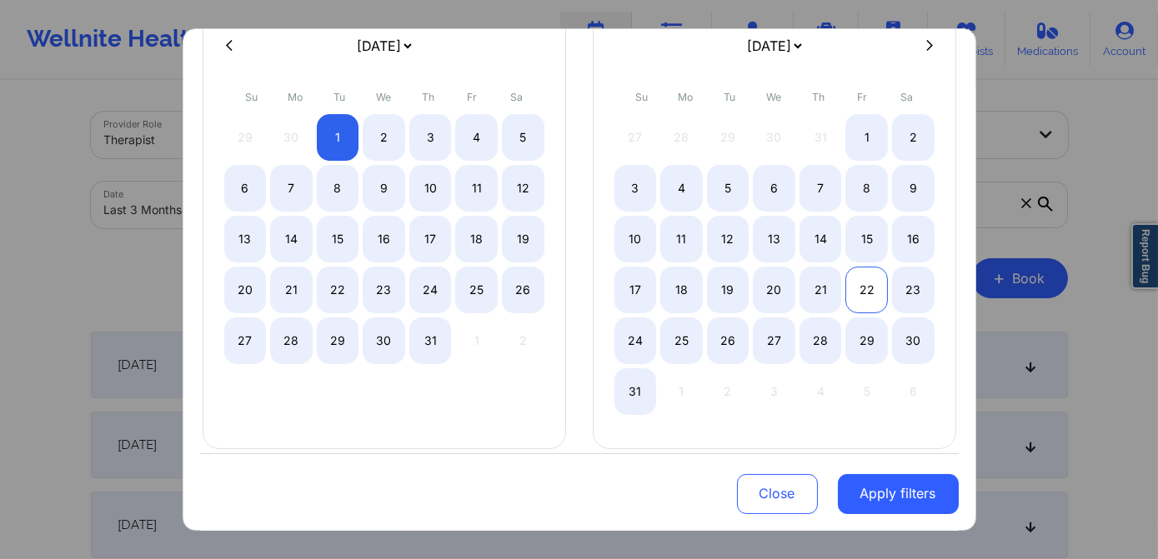
click at [857, 288] on div "22" at bounding box center [866, 290] width 43 height 47
select select "2025-7"
select select "2025-8"
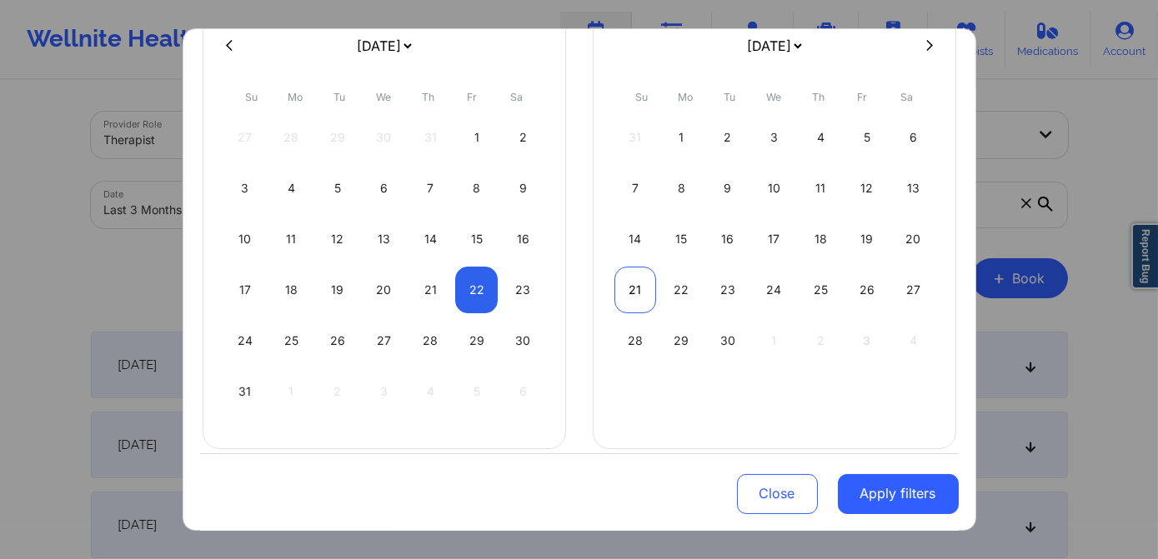
select select "2025-7"
select select "2025-8"
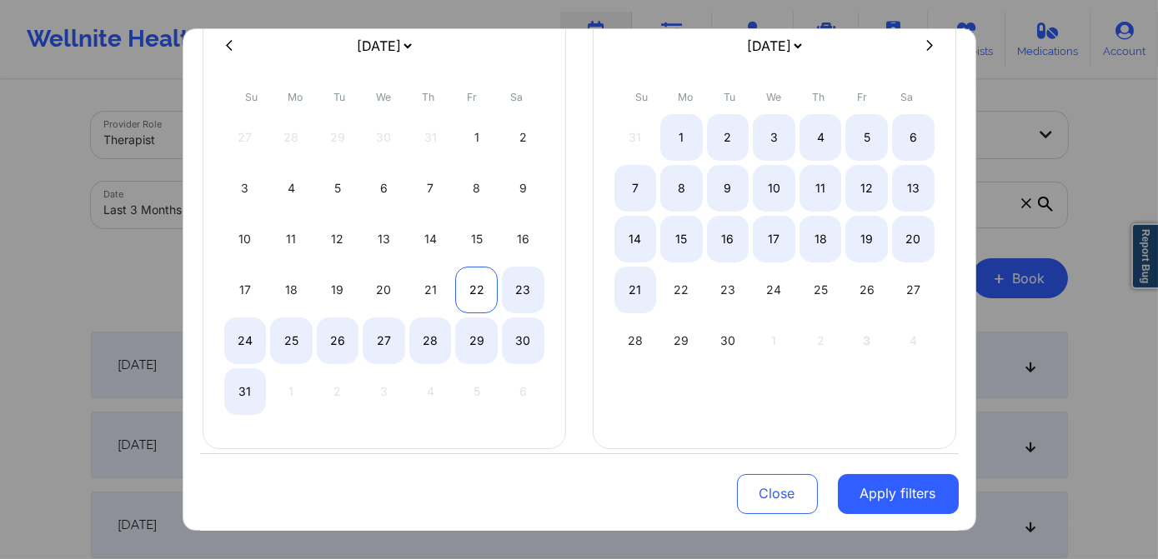
select select "2025-7"
select select "2025-8"
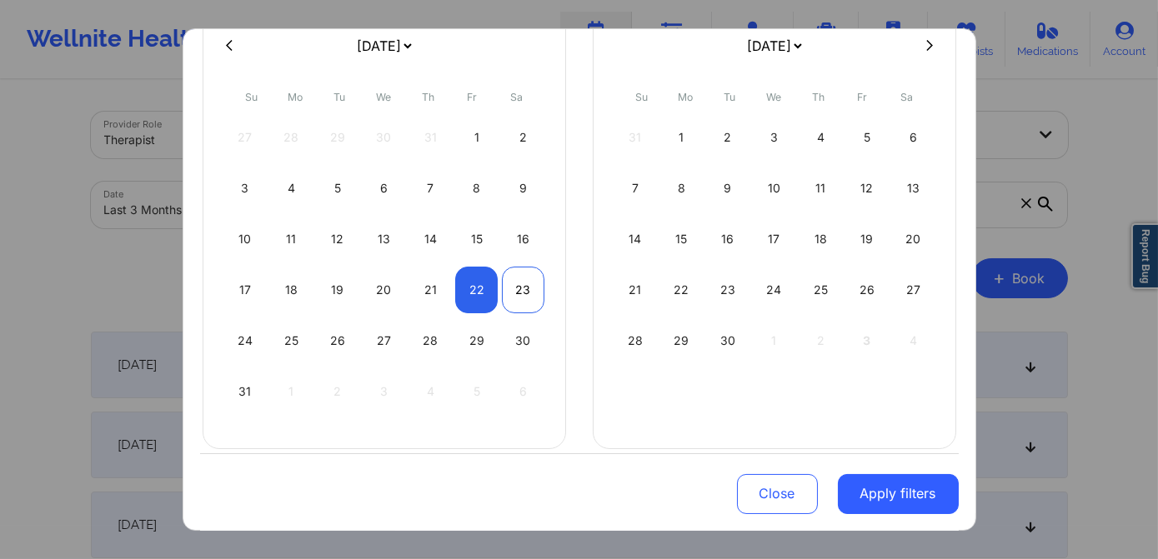
select select "2025-7"
select select "2025-8"
click at [508, 295] on div "23" at bounding box center [523, 290] width 43 height 47
select select "2025-7"
select select "2025-8"
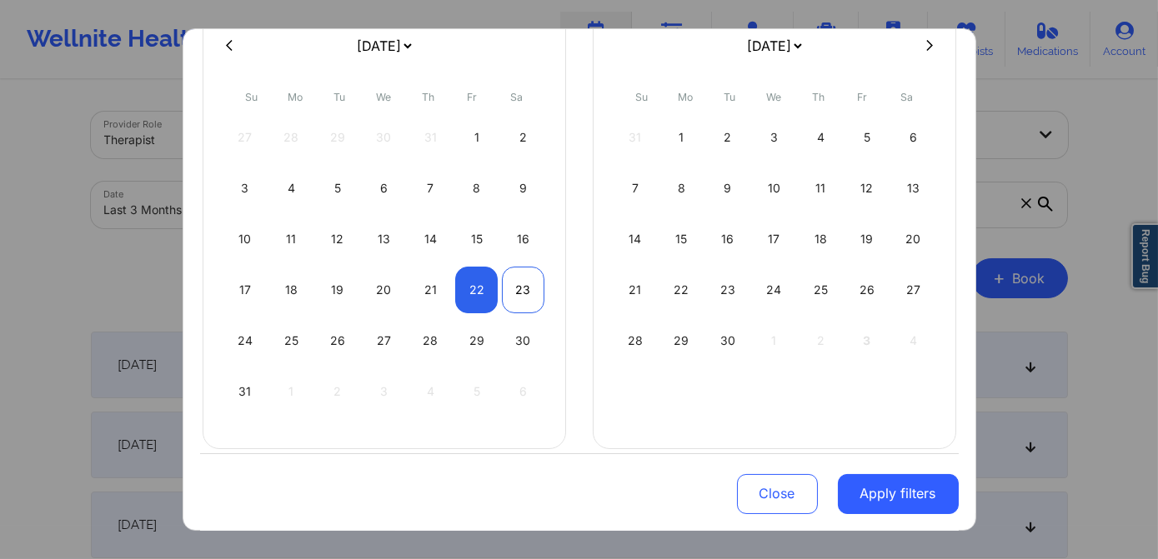
click at [535, 289] on div "23" at bounding box center [523, 290] width 43 height 47
select select "2025-7"
select select "2025-8"
click at [525, 287] on div "23" at bounding box center [523, 290] width 43 height 47
select select "2025-7"
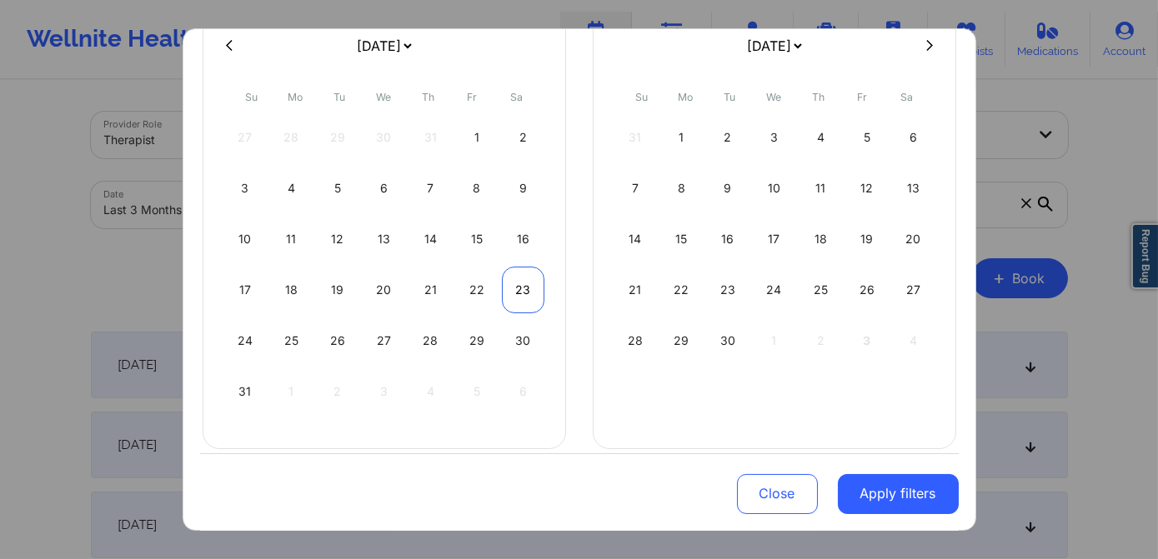
select select "2025-8"
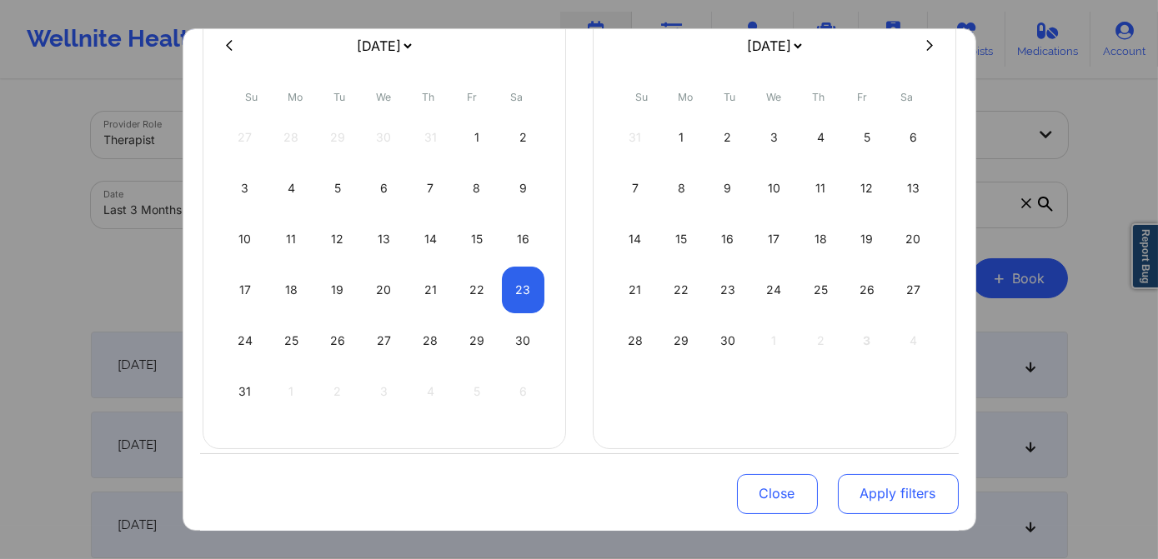
click at [876, 492] on button "Apply filters" at bounding box center [898, 494] width 121 height 40
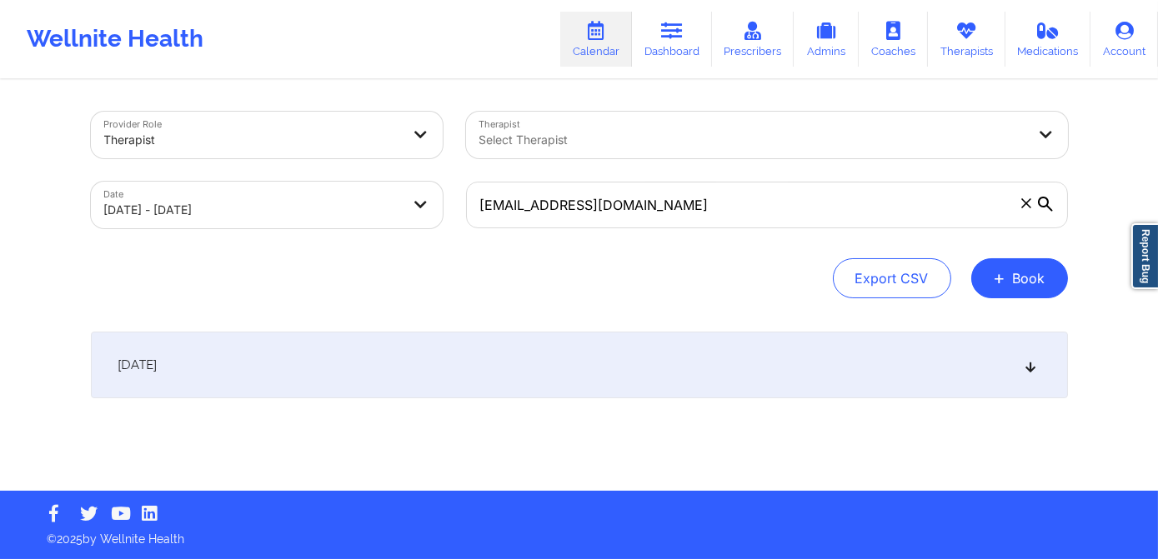
click at [449, 352] on div "August 23, 2025" at bounding box center [579, 365] width 977 height 67
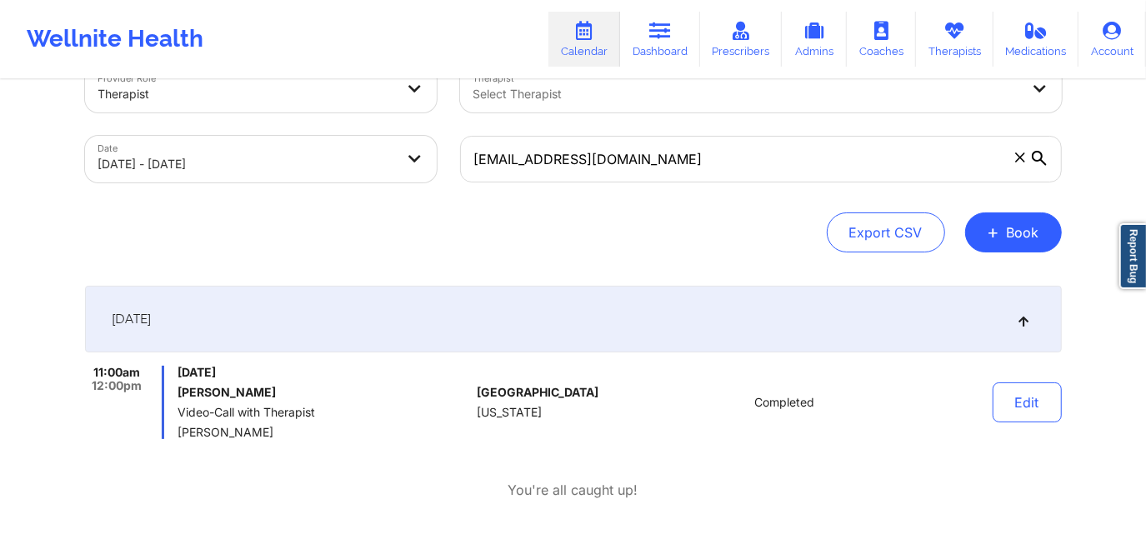
scroll to position [0, 0]
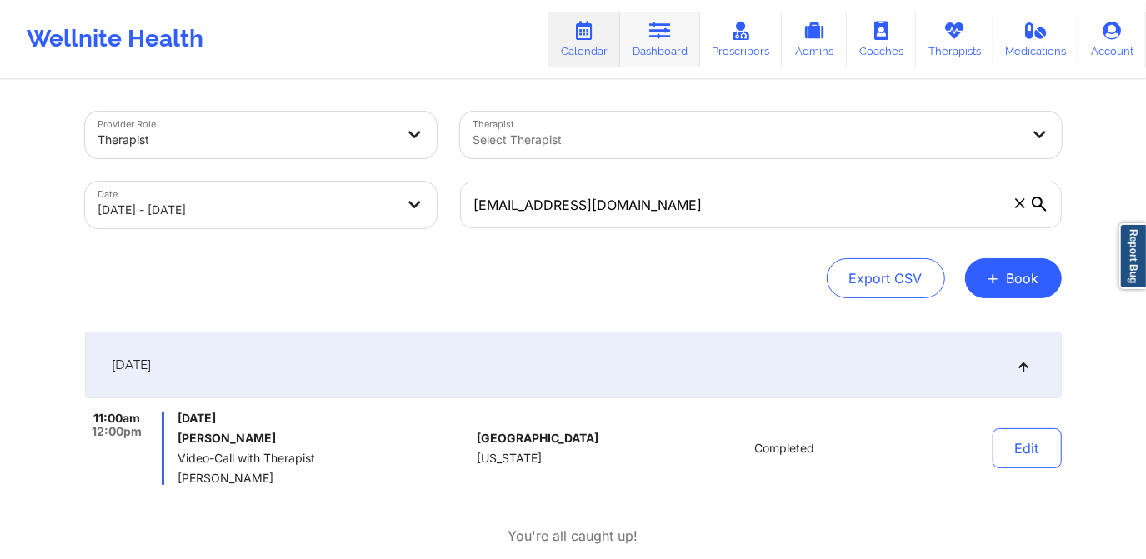
click at [660, 48] on link "Dashboard" at bounding box center [660, 39] width 80 height 55
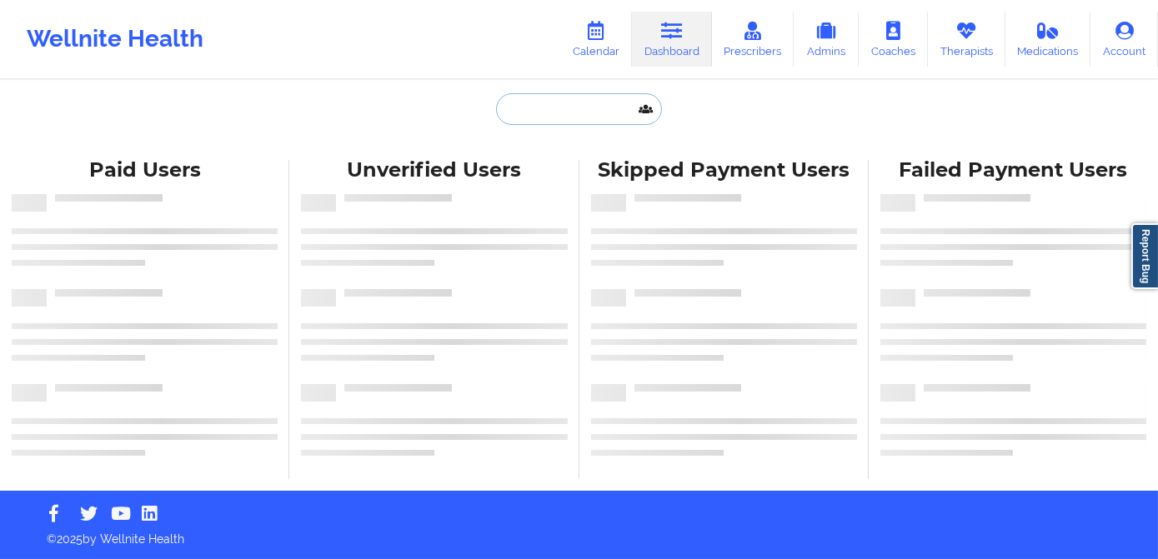
click at [607, 112] on input "text" at bounding box center [578, 109] width 165 height 32
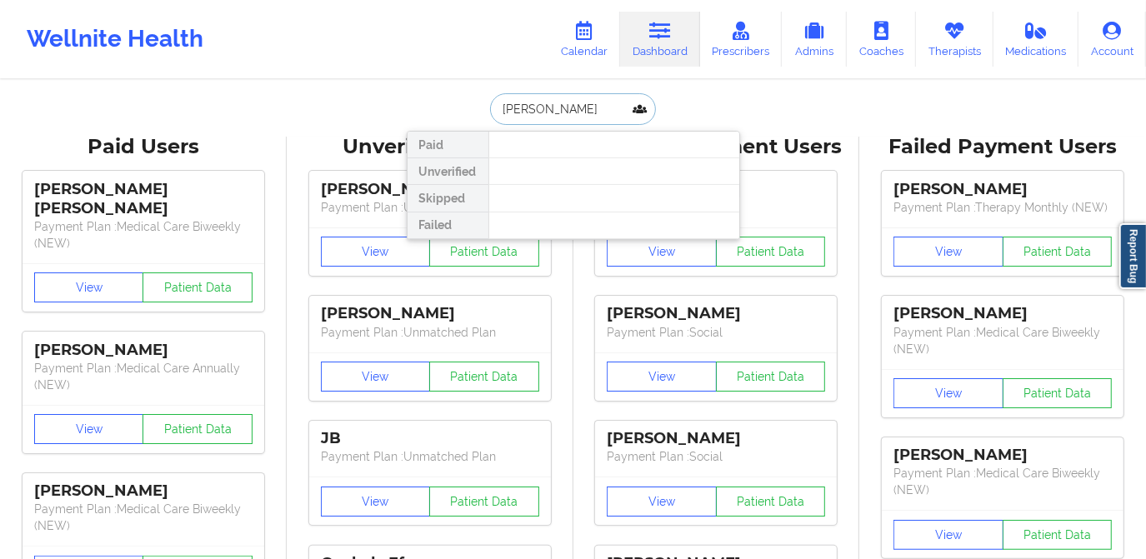
click at [602, 110] on input "lucas hunter" at bounding box center [572, 109] width 165 height 32
drag, startPoint x: 603, startPoint y: 110, endPoint x: 529, endPoint y: 113, distance: 74.3
click at [529, 113] on input "lucas hunter" at bounding box center [572, 109] width 165 height 32
drag, startPoint x: 575, startPoint y: 109, endPoint x: 529, endPoint y: 114, distance: 46.1
click at [529, 114] on input "lucas hunter" at bounding box center [572, 109] width 165 height 32
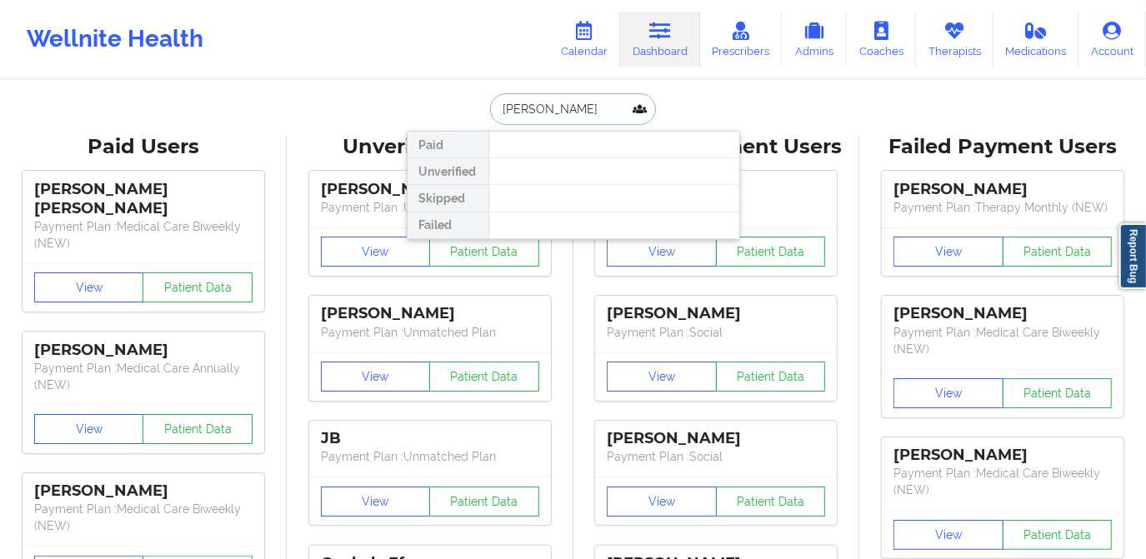
type input "lucas hunter"
drag, startPoint x: 611, startPoint y: 110, endPoint x: 480, endPoint y: 116, distance: 131.0
click at [480, 116] on div "lucas hunter Paid Unverified Skipped Failed" at bounding box center [574, 109] width 334 height 32
type input "lucas r hunter"
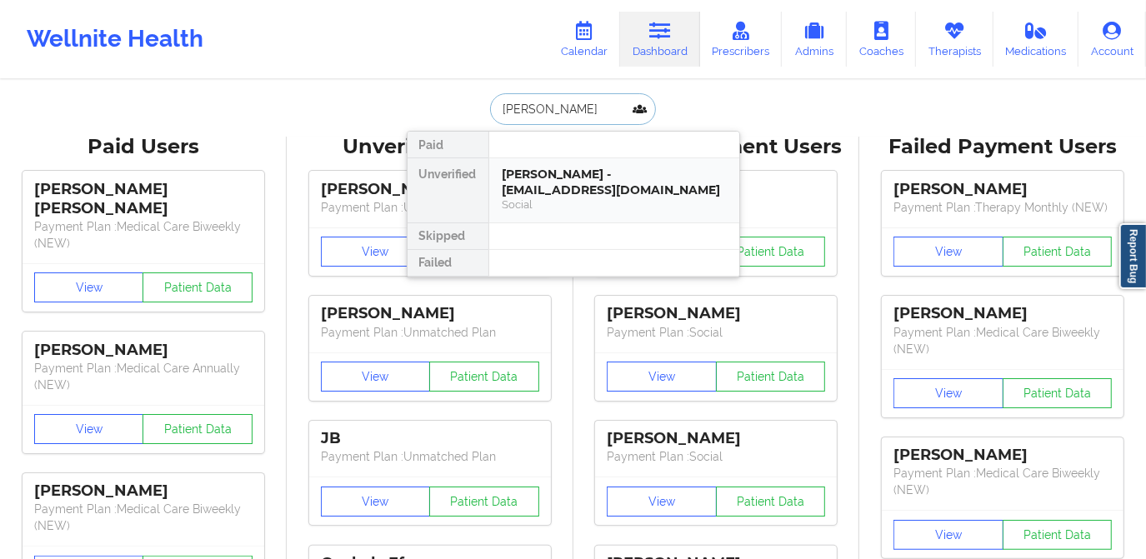
click at [585, 183] on div "Lucas R Hunter - hlucas810@gmail.com" at bounding box center [614, 182] width 223 height 31
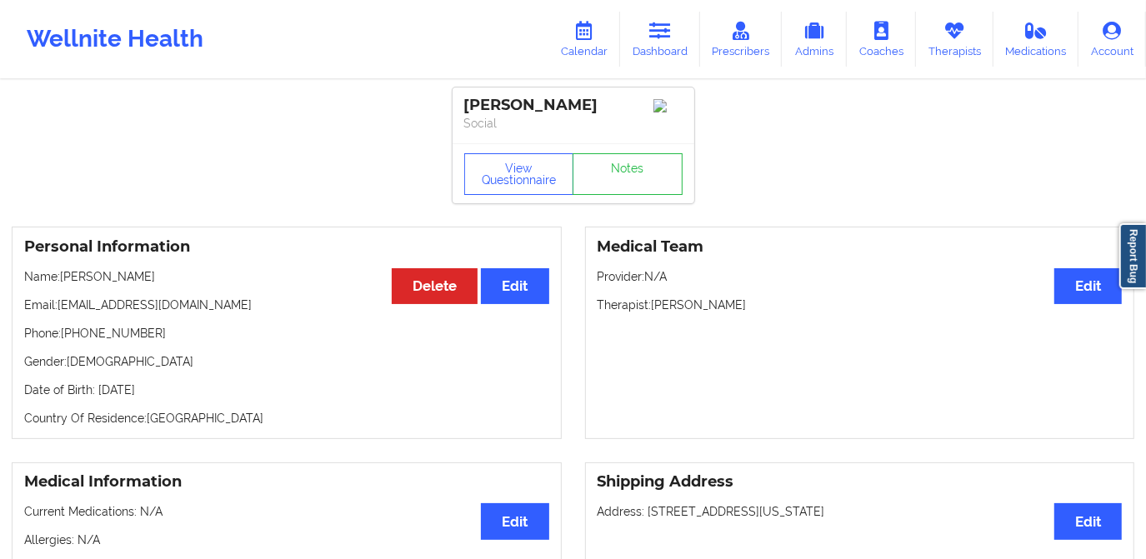
drag, startPoint x: 654, startPoint y: 304, endPoint x: 748, endPoint y: 315, distance: 94.9
click at [748, 314] on p "Therapist: Sakima Gonzalez" at bounding box center [860, 305] width 525 height 17
click at [595, 25] on icon at bounding box center [585, 31] width 22 height 18
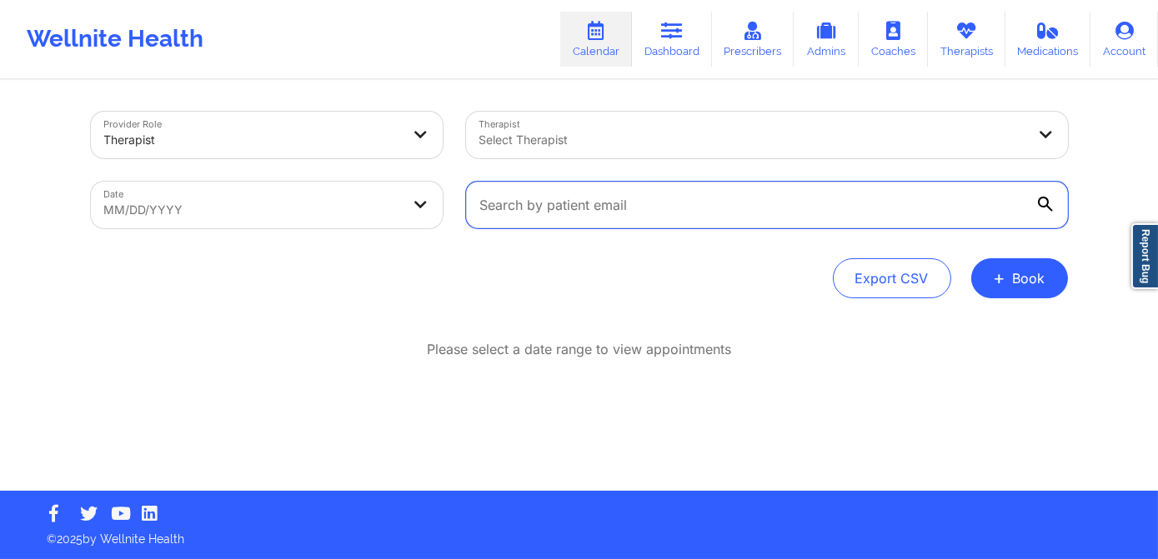
click at [588, 206] on input "text" at bounding box center [767, 205] width 602 height 47
click at [621, 198] on input "text" at bounding box center [767, 205] width 602 height 47
click at [668, 45] on link "Dashboard" at bounding box center [672, 39] width 80 height 55
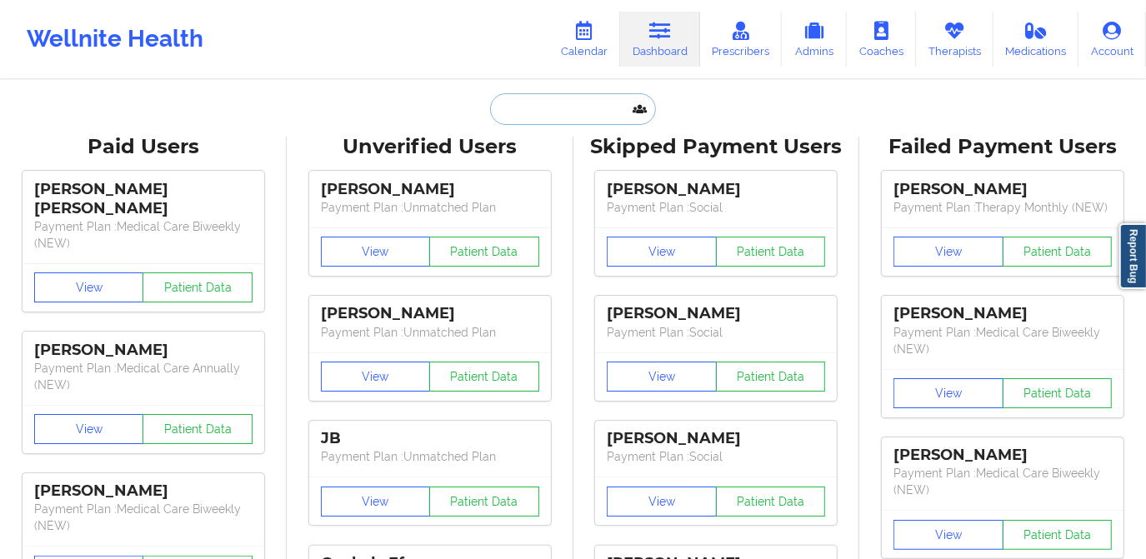
click at [533, 121] on input "text" at bounding box center [572, 109] width 165 height 32
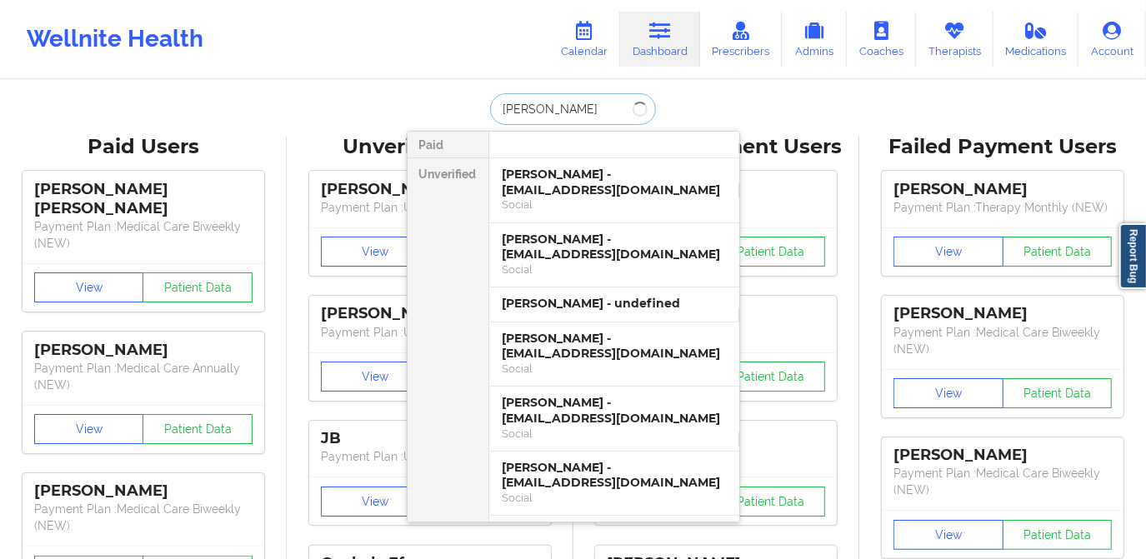
type input "[PERSON_NAME]"
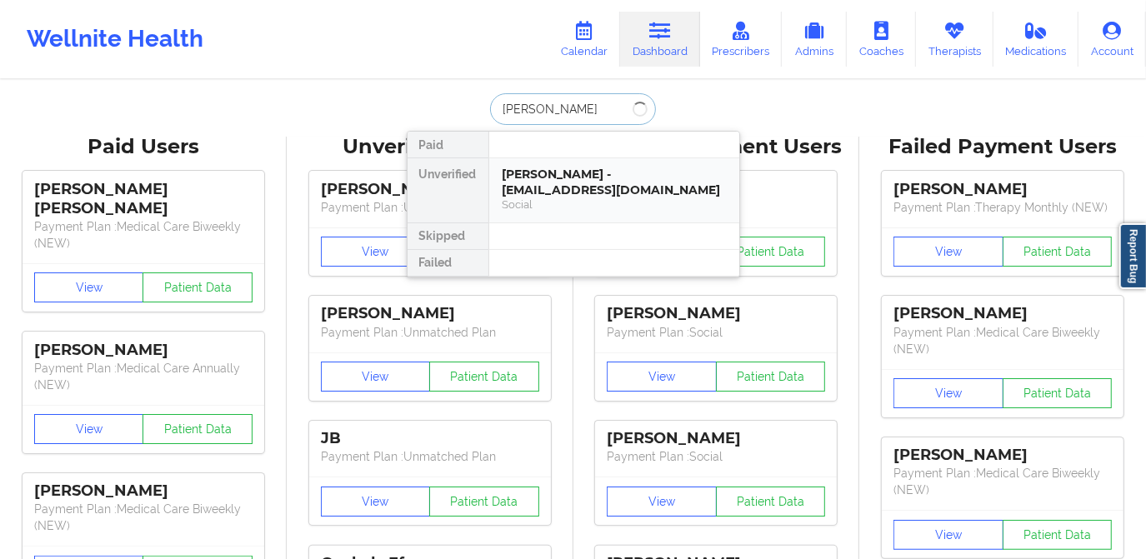
click at [571, 177] on div "[PERSON_NAME] - [EMAIL_ADDRESS][DOMAIN_NAME]" at bounding box center [614, 182] width 223 height 31
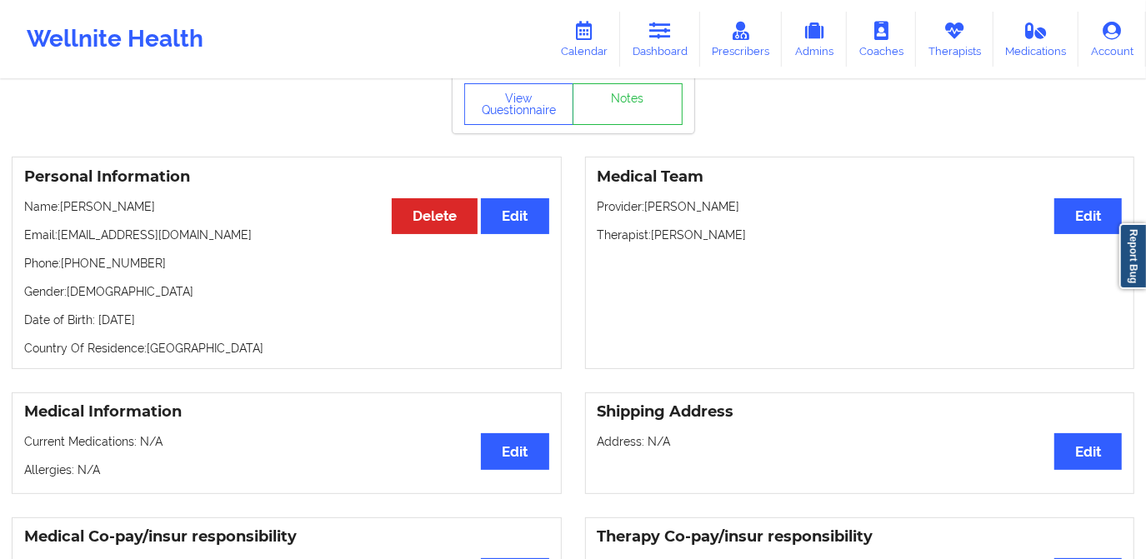
scroll to position [75, 0]
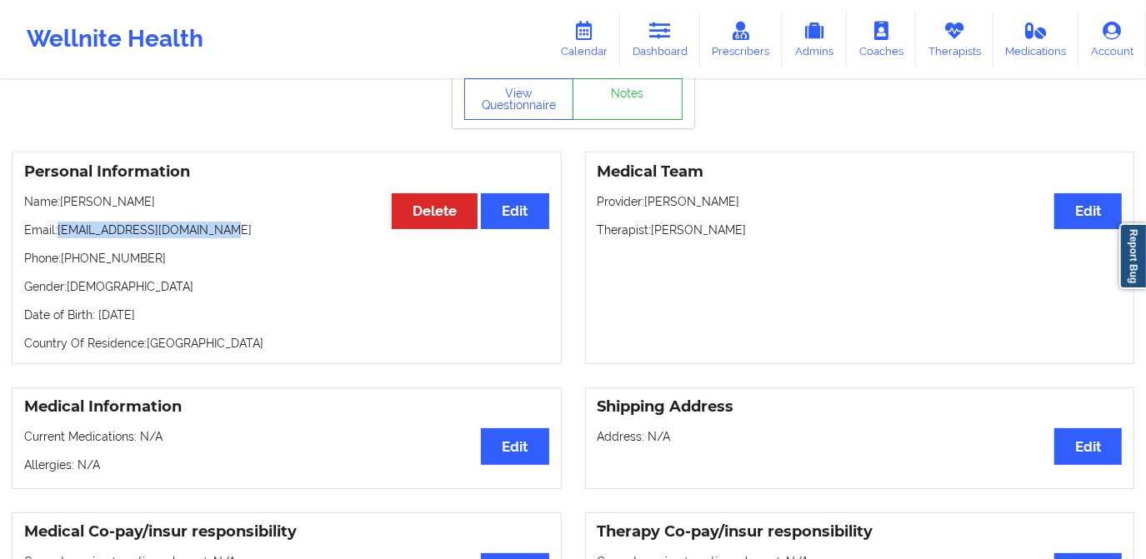
drag, startPoint x: 62, startPoint y: 236, endPoint x: 224, endPoint y: 235, distance: 162.6
click at [223, 237] on p "Email: [EMAIL_ADDRESS][DOMAIN_NAME]" at bounding box center [286, 230] width 525 height 17
copy p "[EMAIL_ADDRESS][DOMAIN_NAME]"
click at [670, 45] on link "Dashboard" at bounding box center [660, 39] width 80 height 55
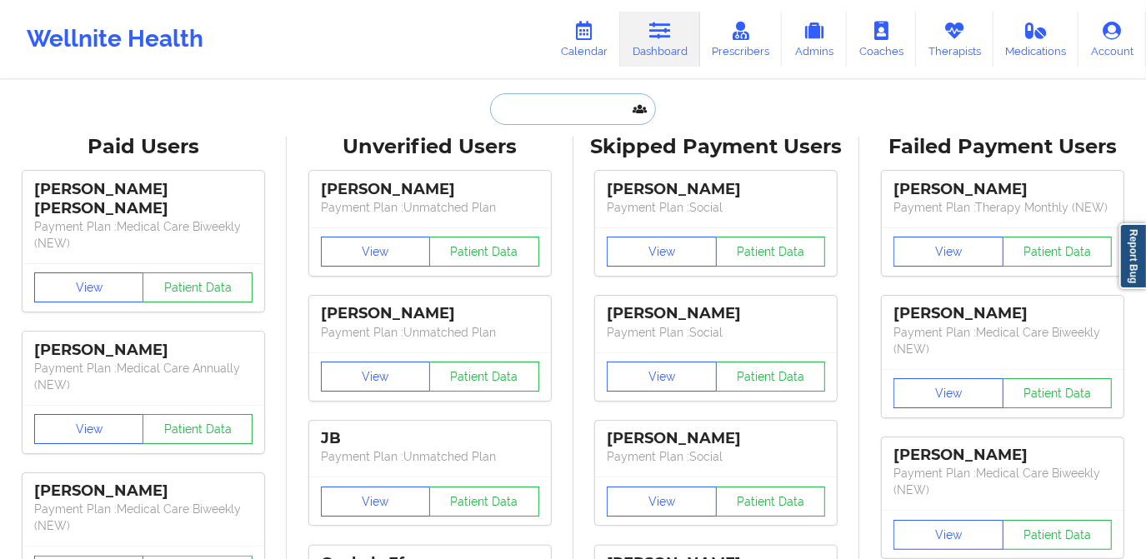
click at [561, 110] on input "text" at bounding box center [572, 109] width 165 height 32
click at [585, 25] on icon at bounding box center [585, 31] width 22 height 18
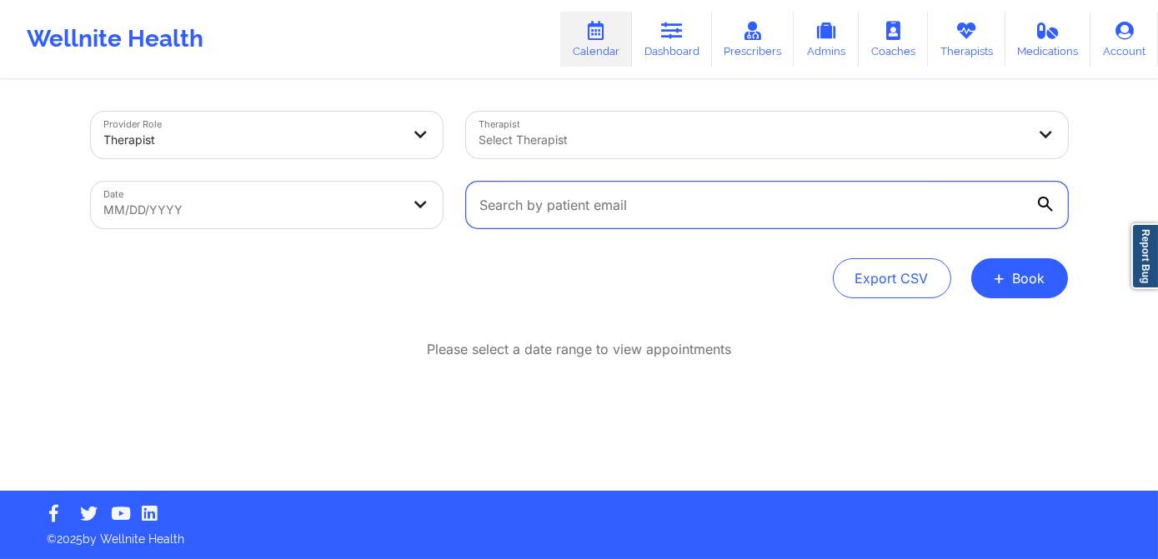
click at [543, 184] on input "text" at bounding box center [767, 205] width 602 height 47
paste input "[EMAIL_ADDRESS][DOMAIN_NAME]"
type input "[EMAIL_ADDRESS][DOMAIN_NAME]"
click at [822, 213] on input "[EMAIL_ADDRESS][DOMAIN_NAME]" at bounding box center [767, 205] width 602 height 47
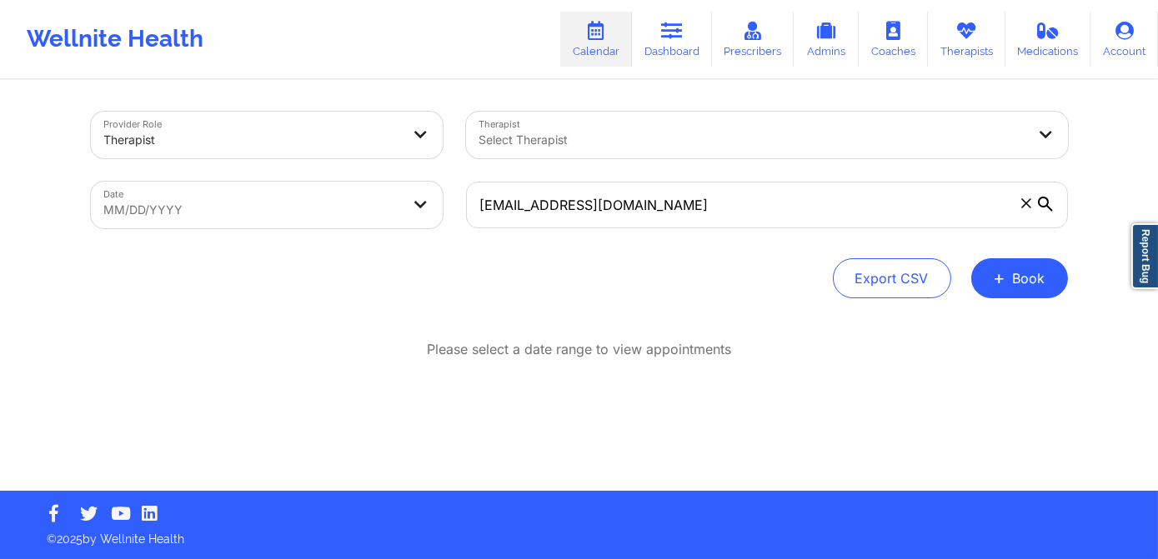
select select "2025-8"
select select "2025-9"
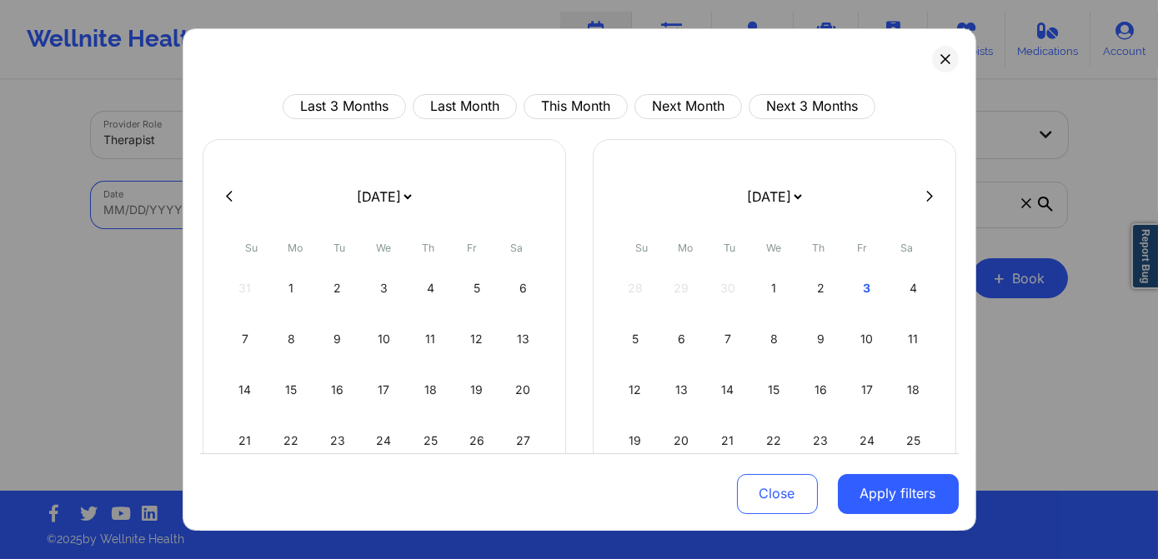
click at [244, 201] on body "Wellnite Health Calendar Dashboard Prescribers Admins Coaches Therapists Medica…" at bounding box center [579, 279] width 1158 height 559
click at [585, 111] on button "This Month" at bounding box center [576, 106] width 104 height 25
select select "2025-9"
select select "2025-10"
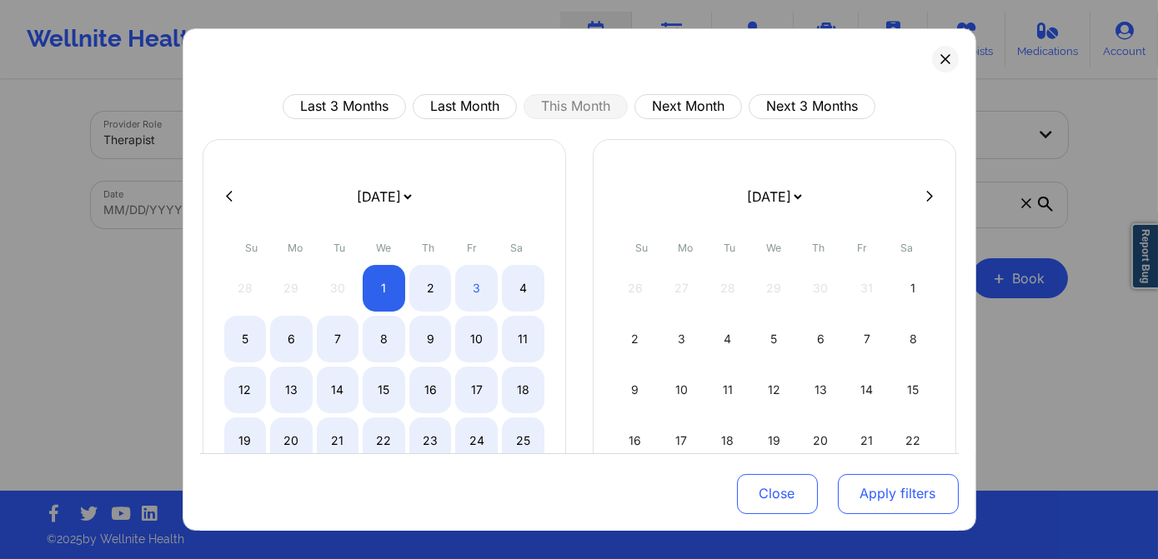
click at [881, 494] on button "Apply filters" at bounding box center [898, 494] width 121 height 40
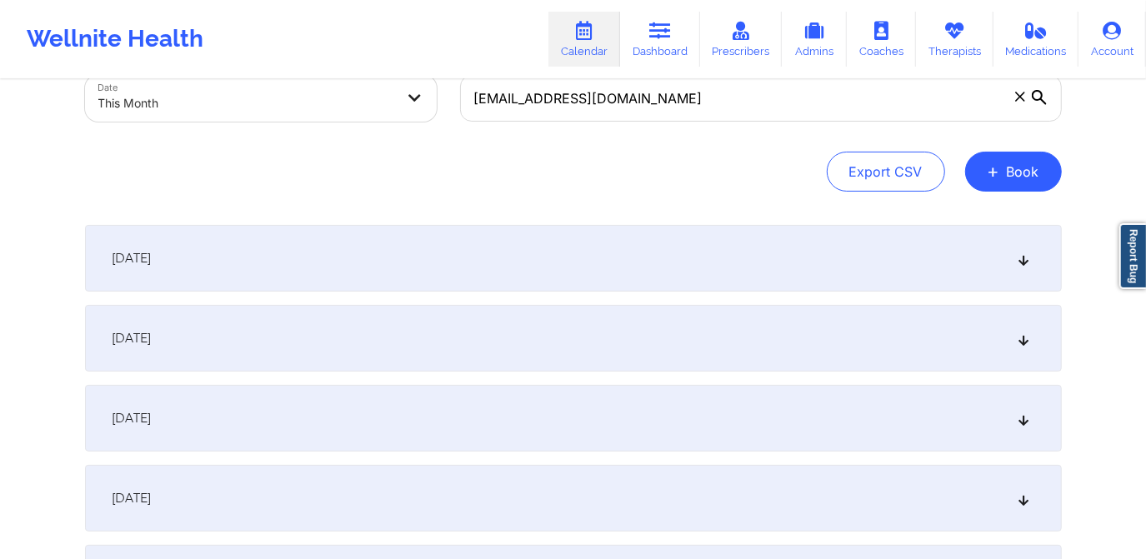
scroll to position [151, 0]
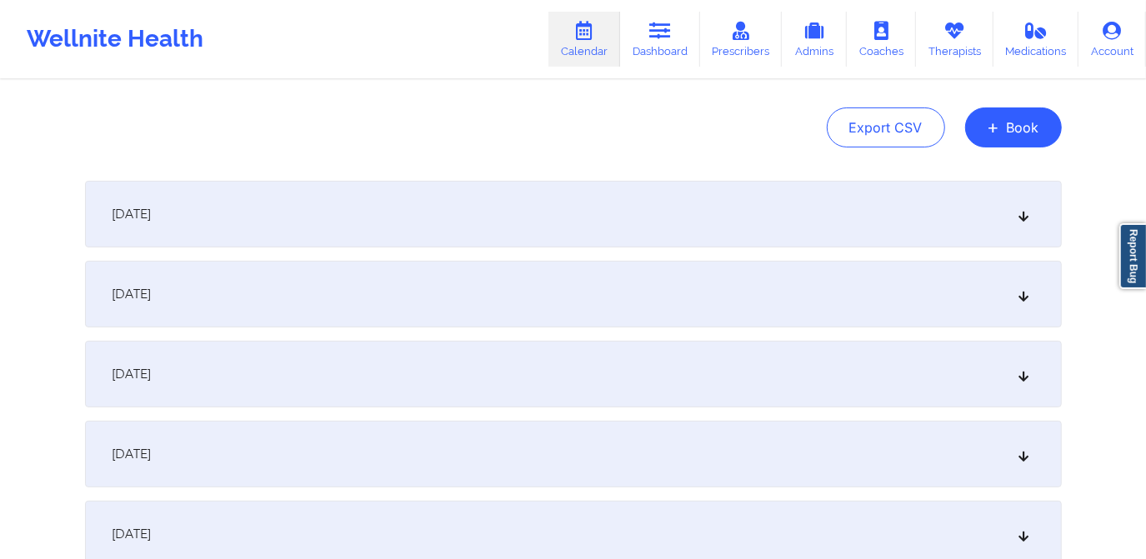
click at [549, 245] on div "October 1, 2025" at bounding box center [573, 214] width 977 height 67
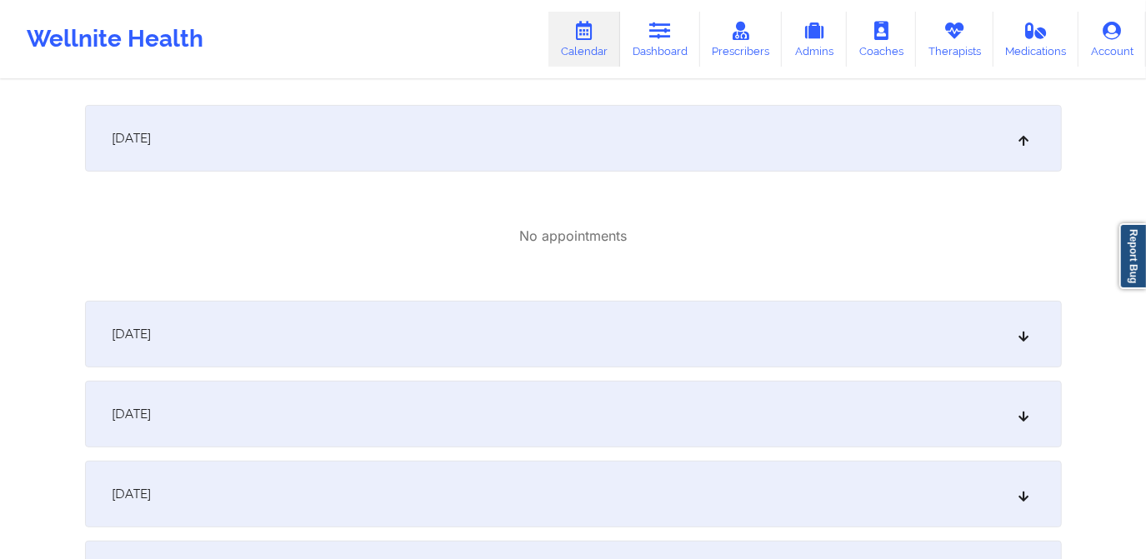
click at [522, 318] on div "October 2, 2025" at bounding box center [573, 334] width 977 height 67
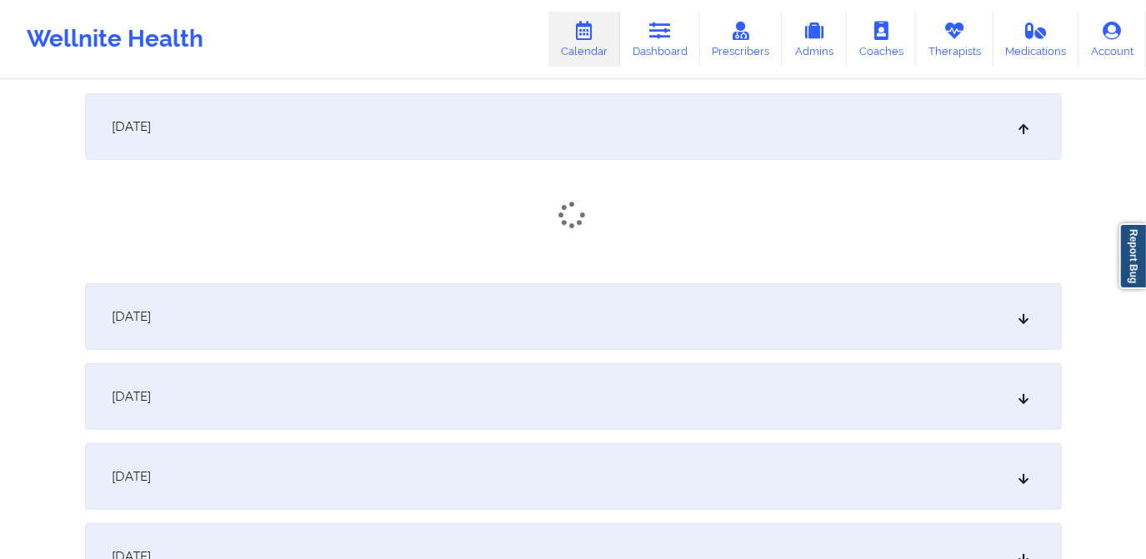
scroll to position [454, 0]
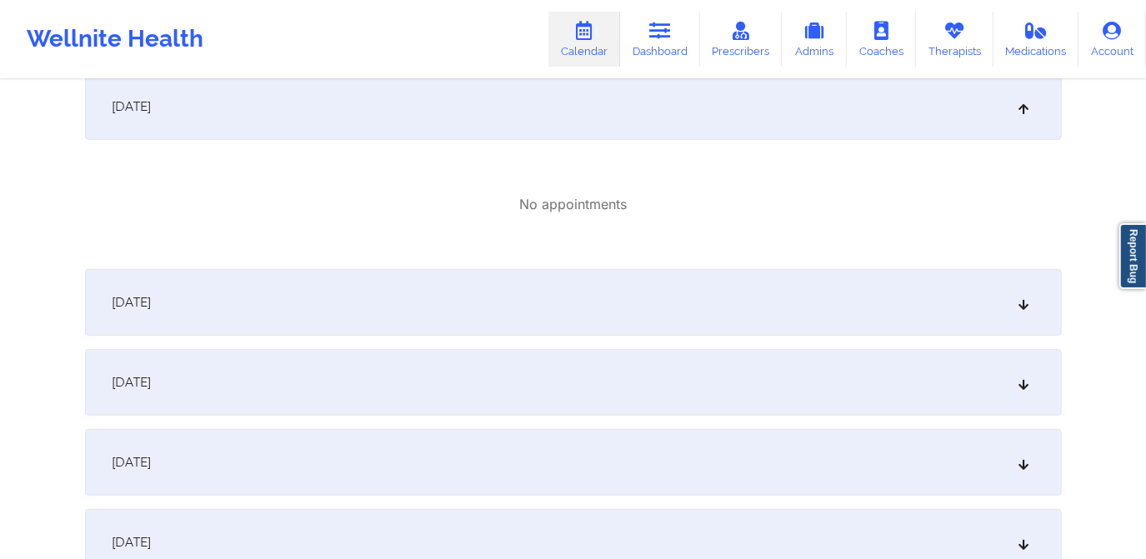
click at [605, 292] on div "October 3, 2025" at bounding box center [573, 302] width 977 height 67
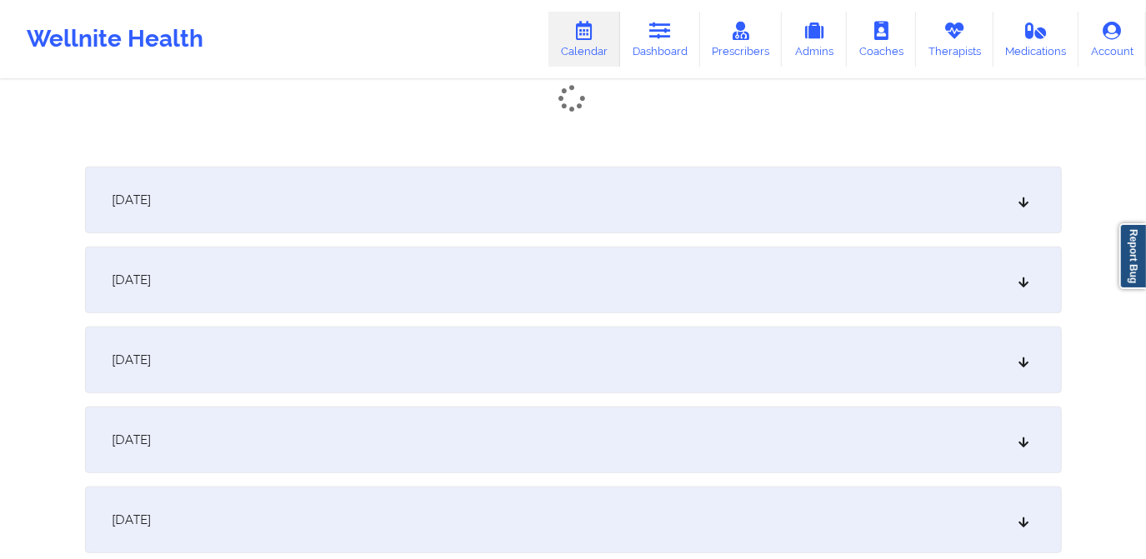
scroll to position [758, 0]
click at [605, 219] on div "October 4, 2025" at bounding box center [573, 195] width 977 height 67
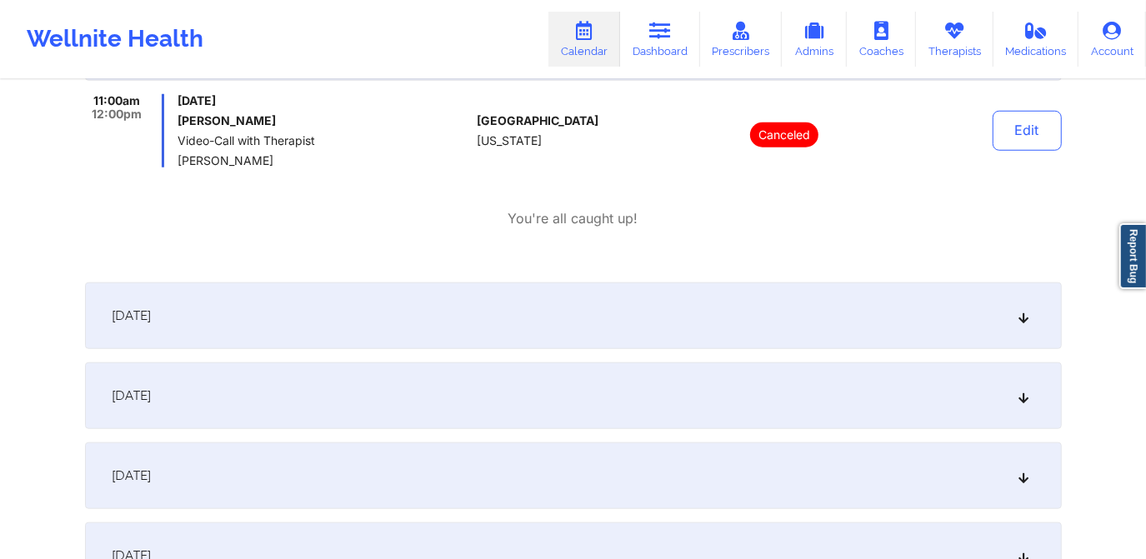
scroll to position [909, 0]
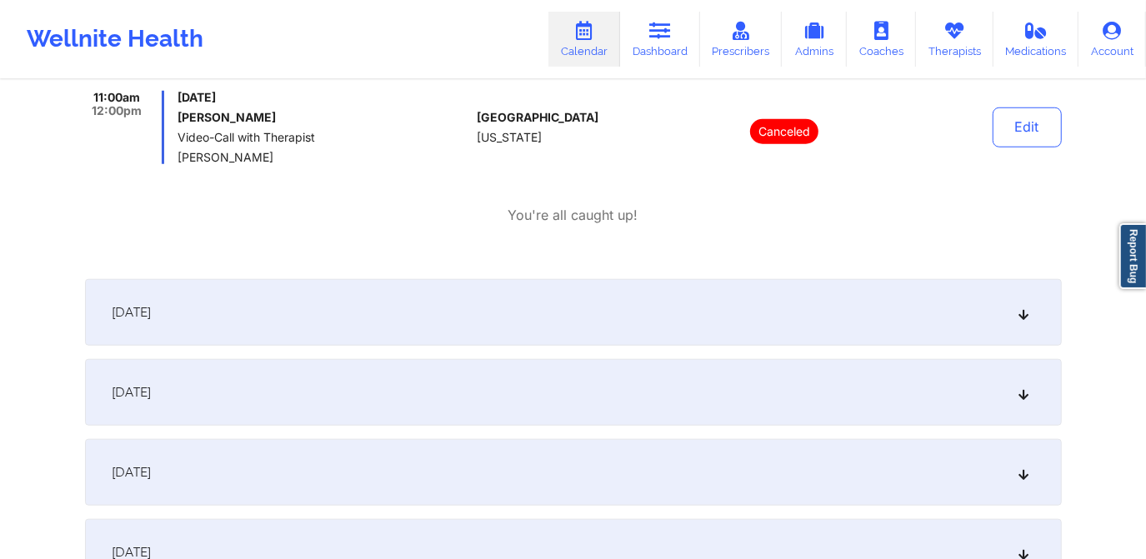
click at [574, 315] on div "October 5, 2025" at bounding box center [573, 312] width 977 height 67
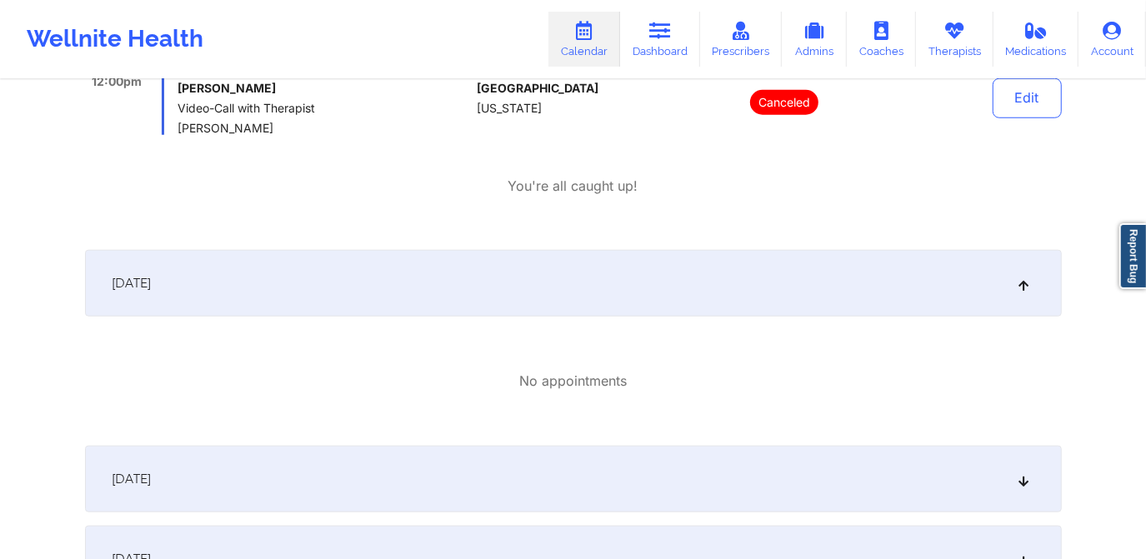
scroll to position [1061, 0]
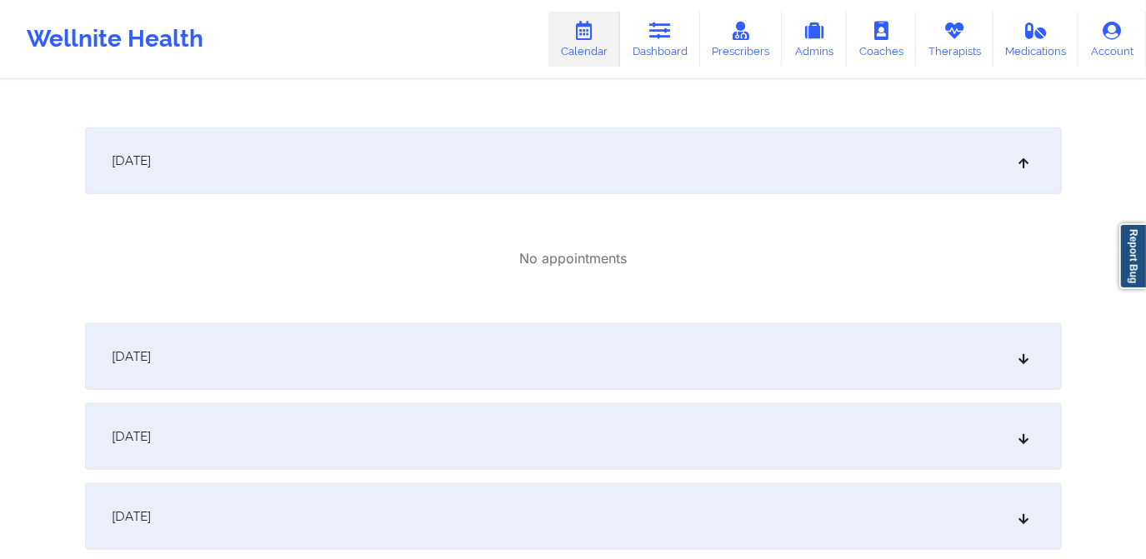
click at [550, 339] on div "October 6, 2025" at bounding box center [573, 357] width 977 height 67
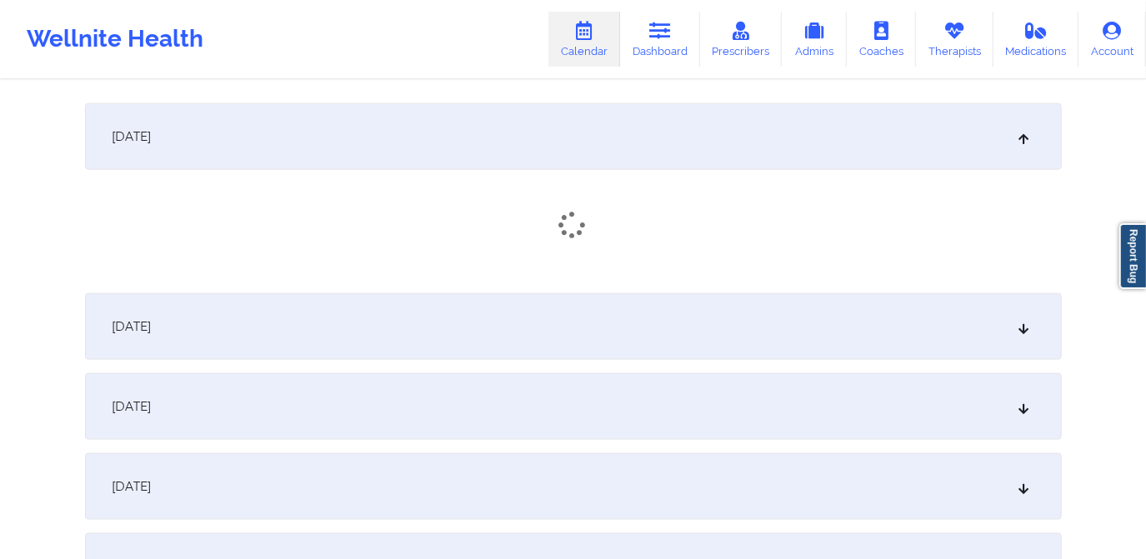
scroll to position [1288, 0]
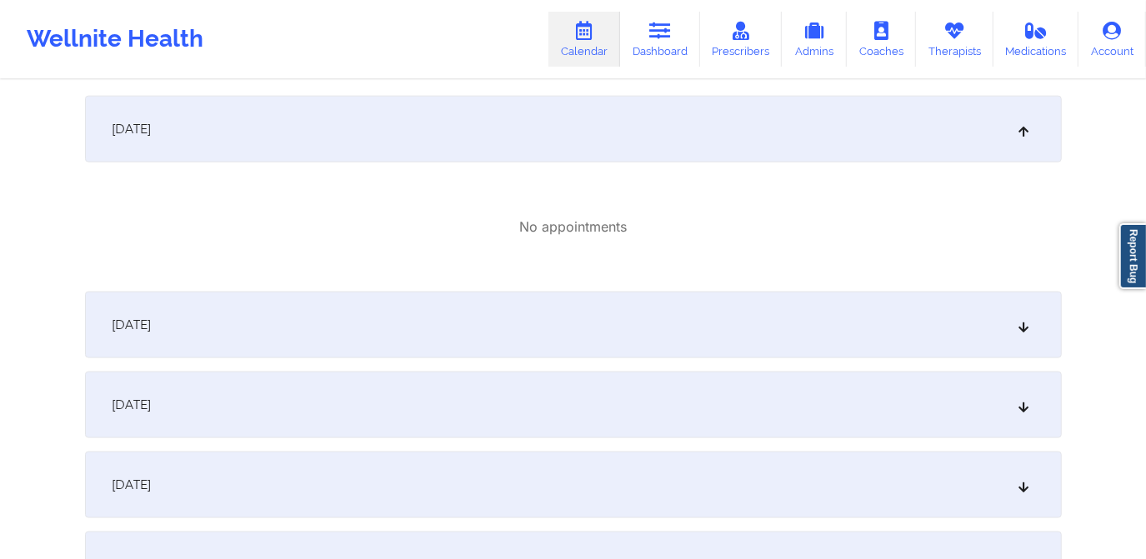
click at [605, 305] on div "October 7, 2025" at bounding box center [573, 325] width 977 height 67
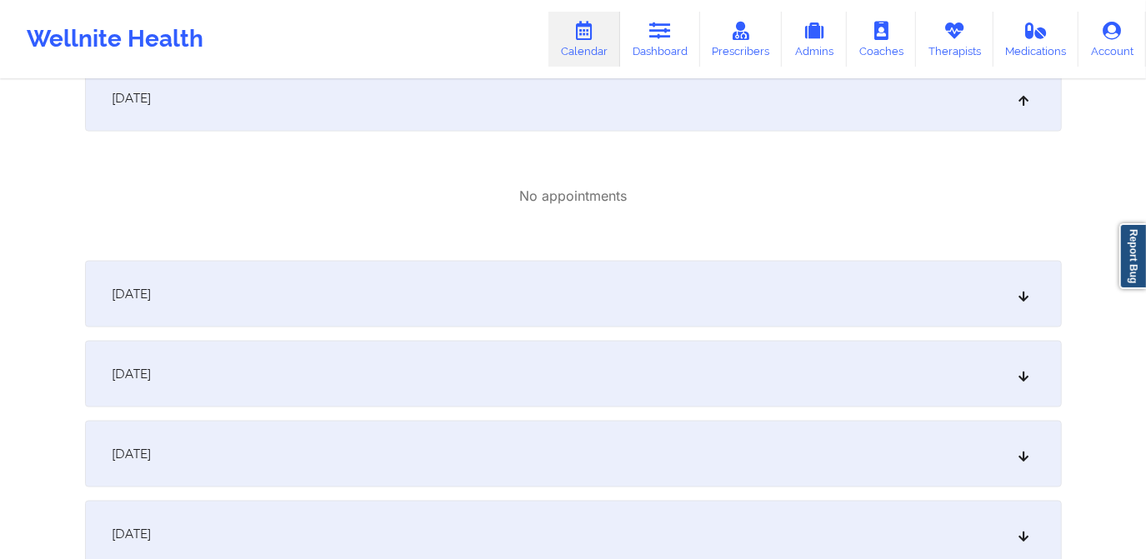
scroll to position [1516, 0]
click at [605, 299] on div "October 8, 2025" at bounding box center [573, 293] width 977 height 67
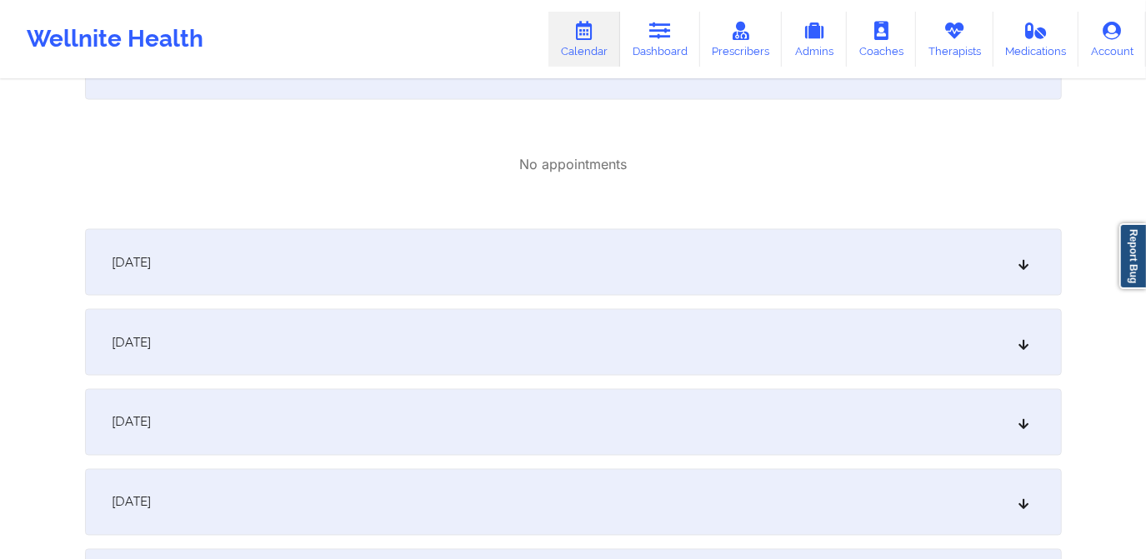
click at [637, 277] on div "October 9, 2025" at bounding box center [573, 262] width 977 height 67
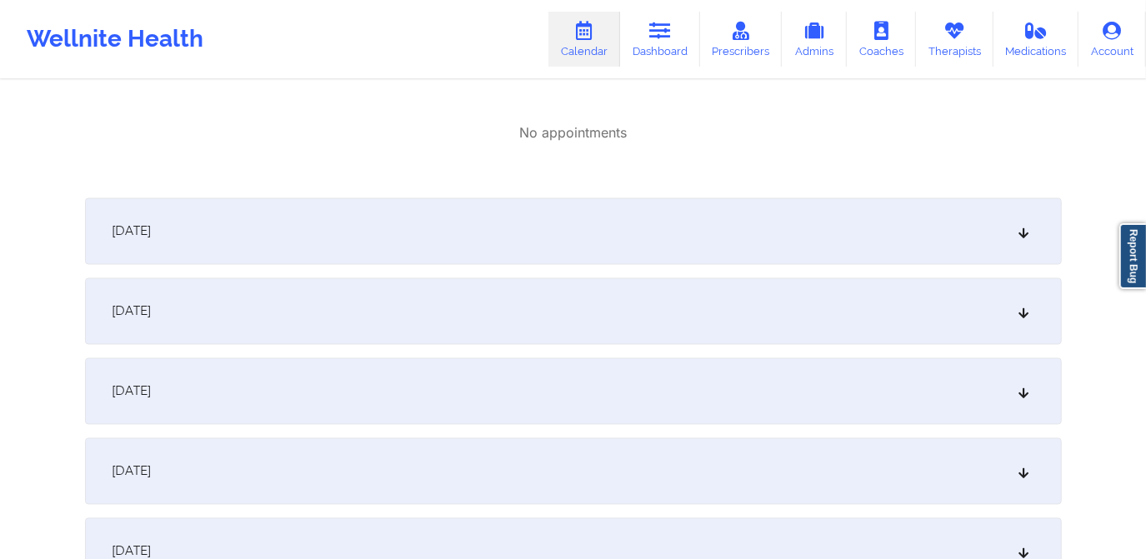
scroll to position [1970, 0]
click at [635, 265] on div "October 1, 2025 No appointments October 2, 2025 No appointments October 3, 2025…" at bounding box center [573, 154] width 977 height 3584
click at [650, 253] on div "October 10, 2025" at bounding box center [573, 231] width 977 height 67
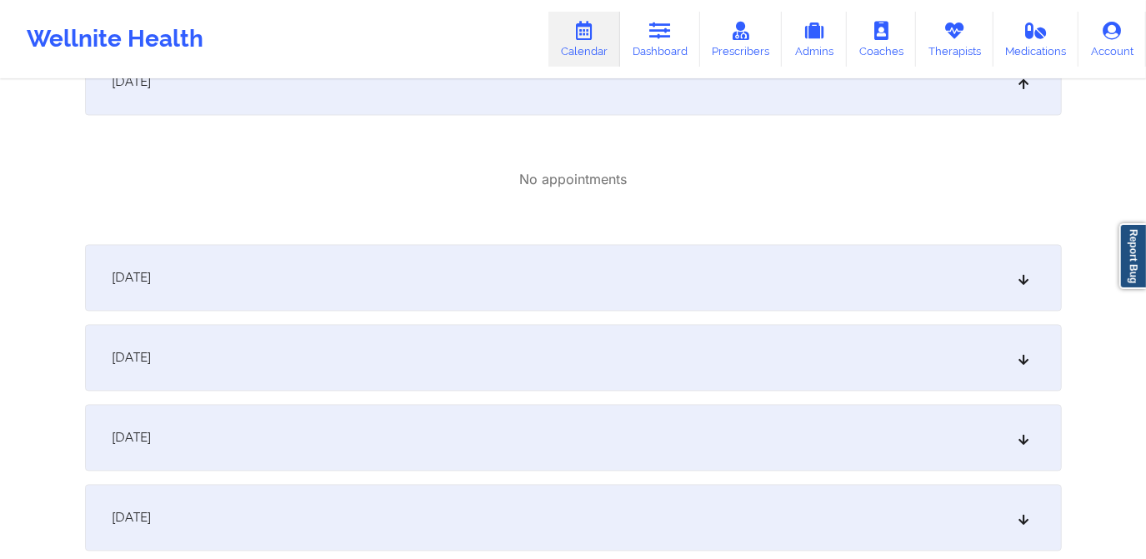
scroll to position [2198, 0]
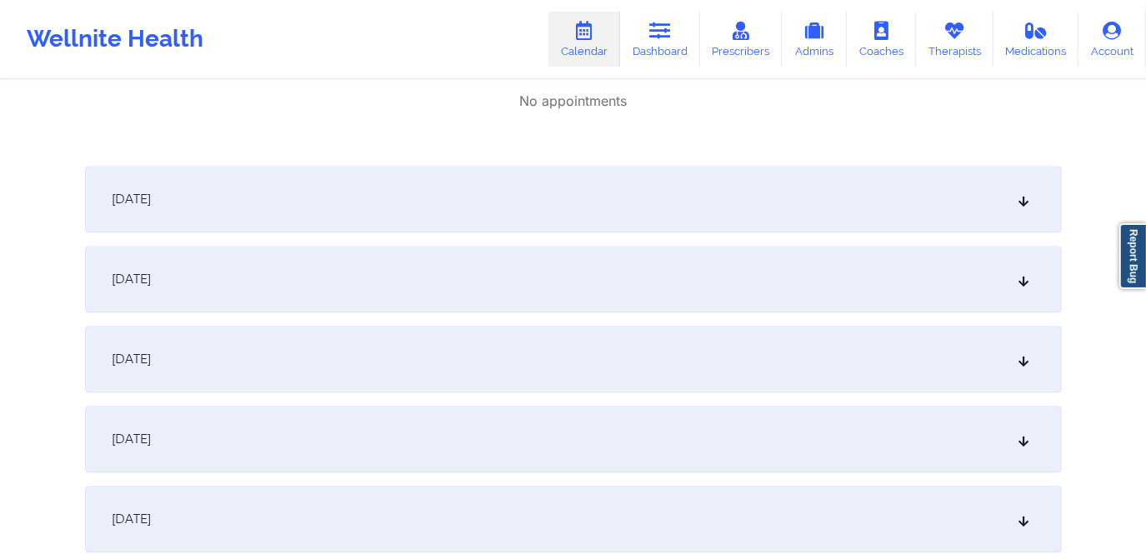
click at [645, 218] on div "October 11, 2025" at bounding box center [573, 199] width 977 height 67
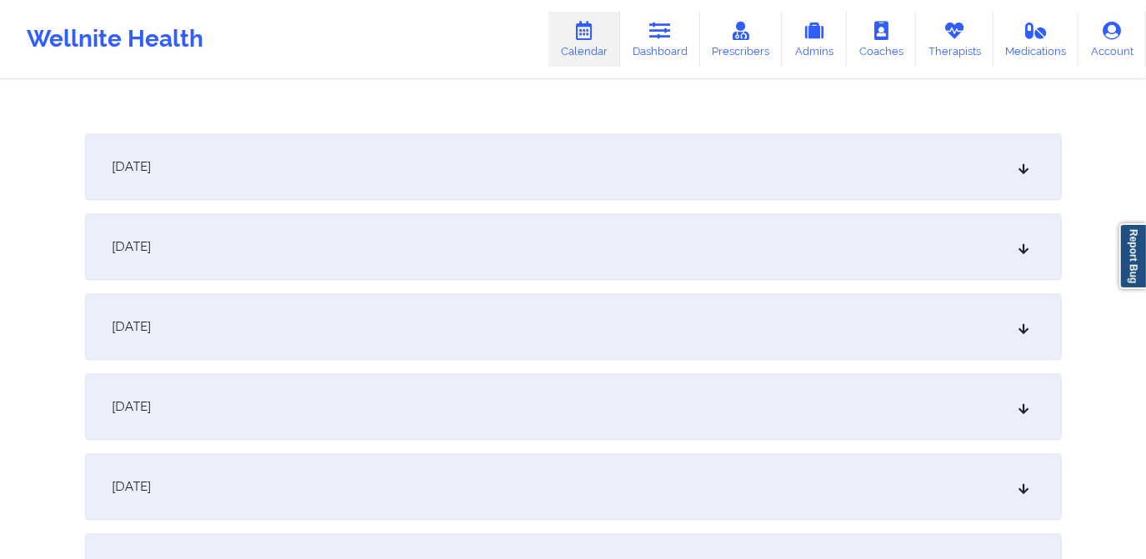
click at [655, 181] on div "October 12, 2025" at bounding box center [573, 166] width 977 height 67
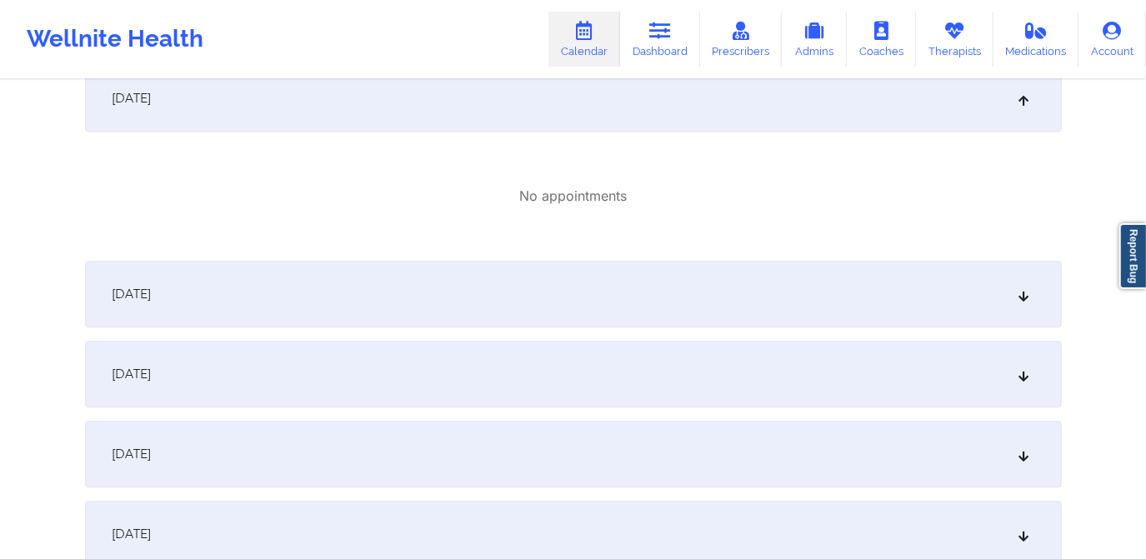
scroll to position [2501, 0]
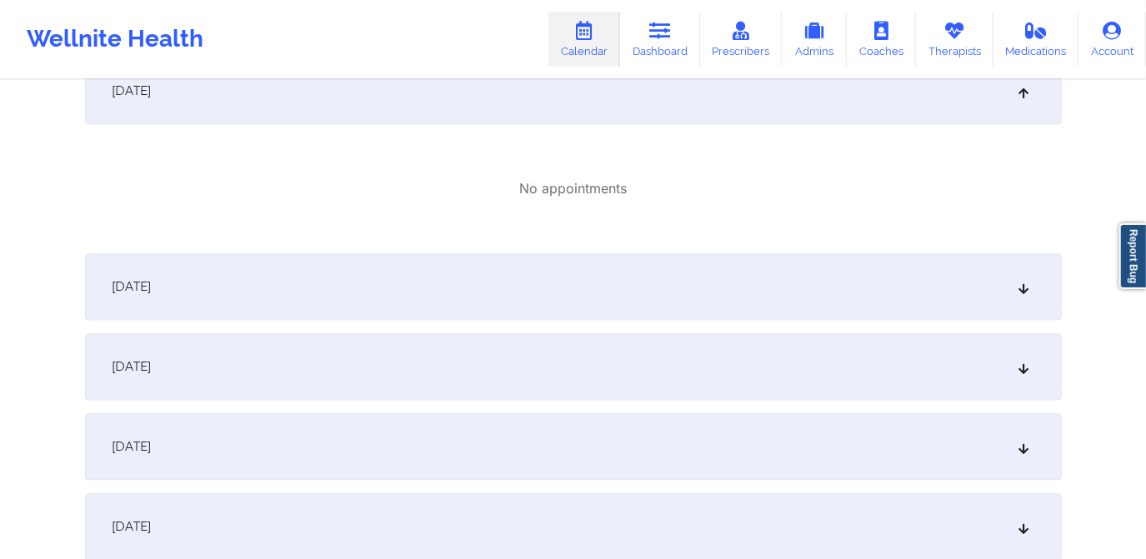
click at [670, 264] on div "October 13, 2025" at bounding box center [573, 286] width 977 height 67
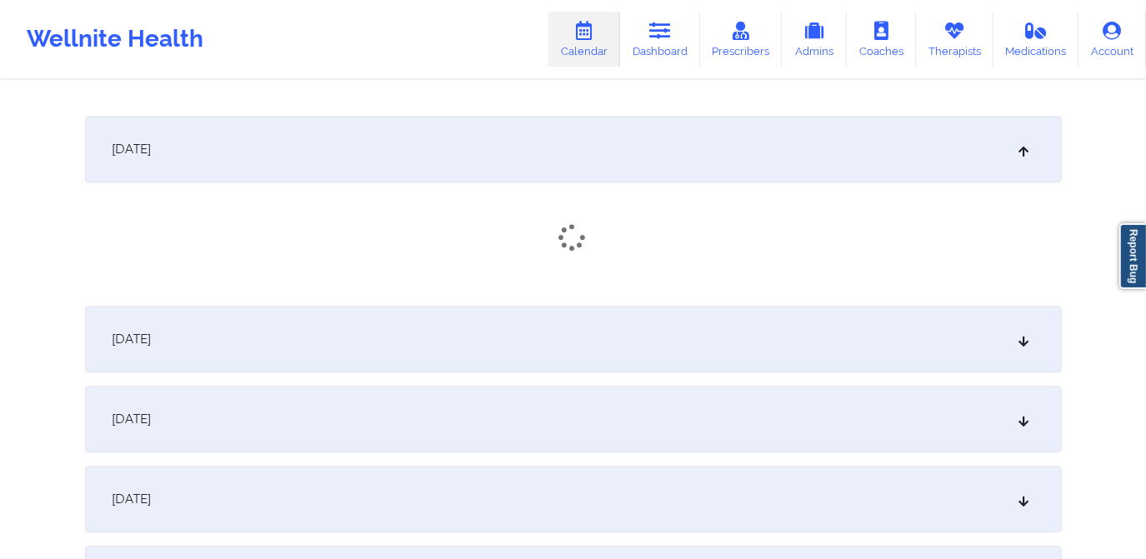
scroll to position [2652, 0]
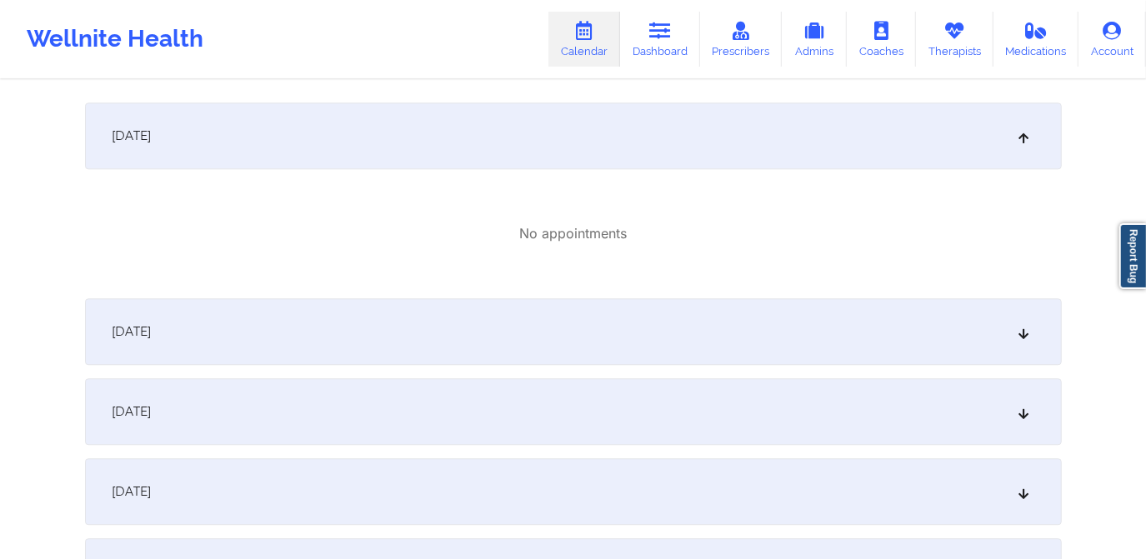
click at [632, 328] on div "October 14, 2025" at bounding box center [573, 332] width 977 height 67
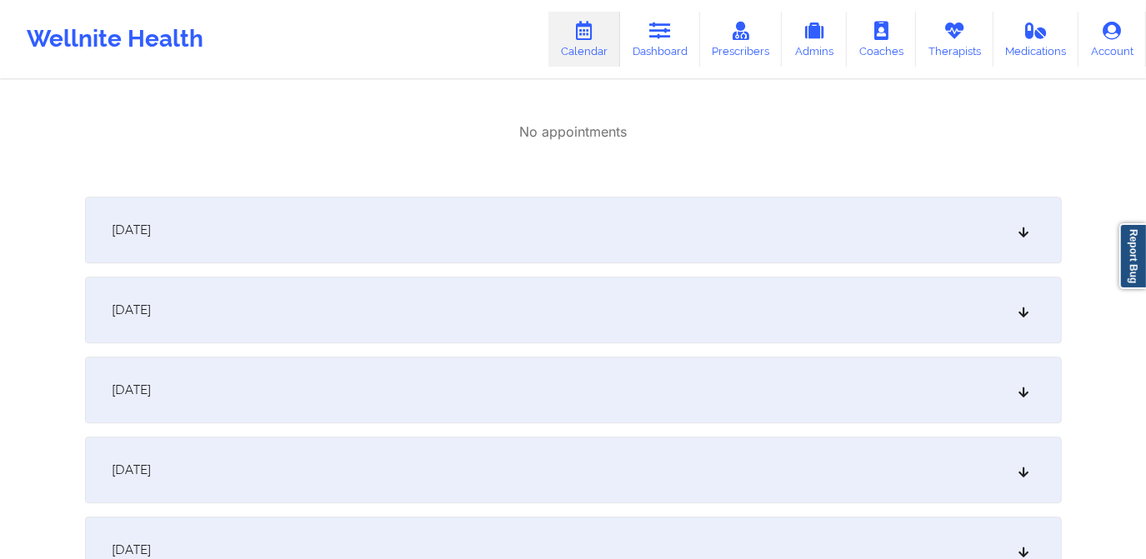
scroll to position [2956, 0]
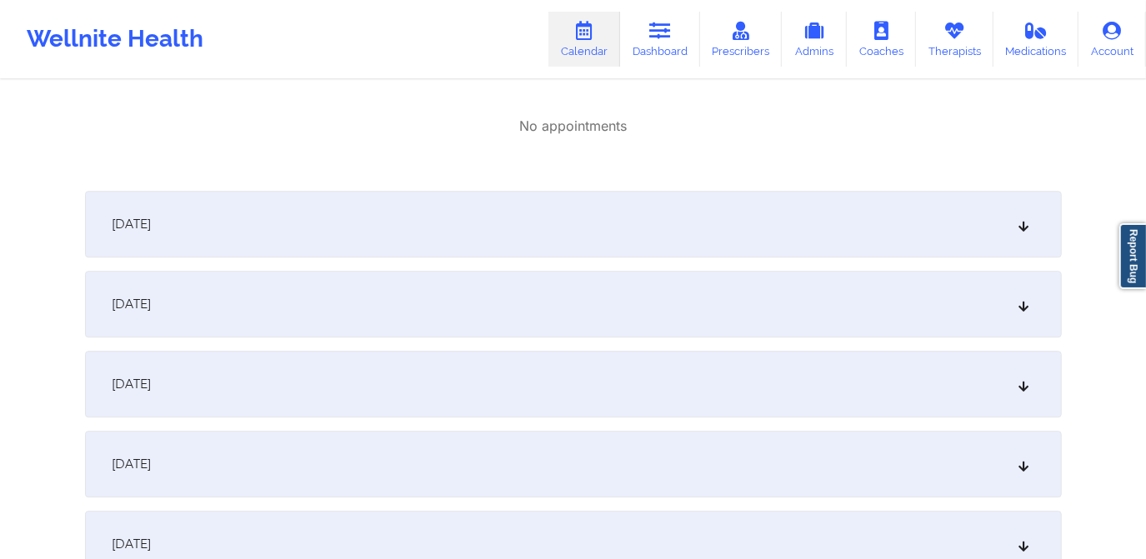
click at [635, 232] on div "October 15, 2025" at bounding box center [573, 224] width 977 height 67
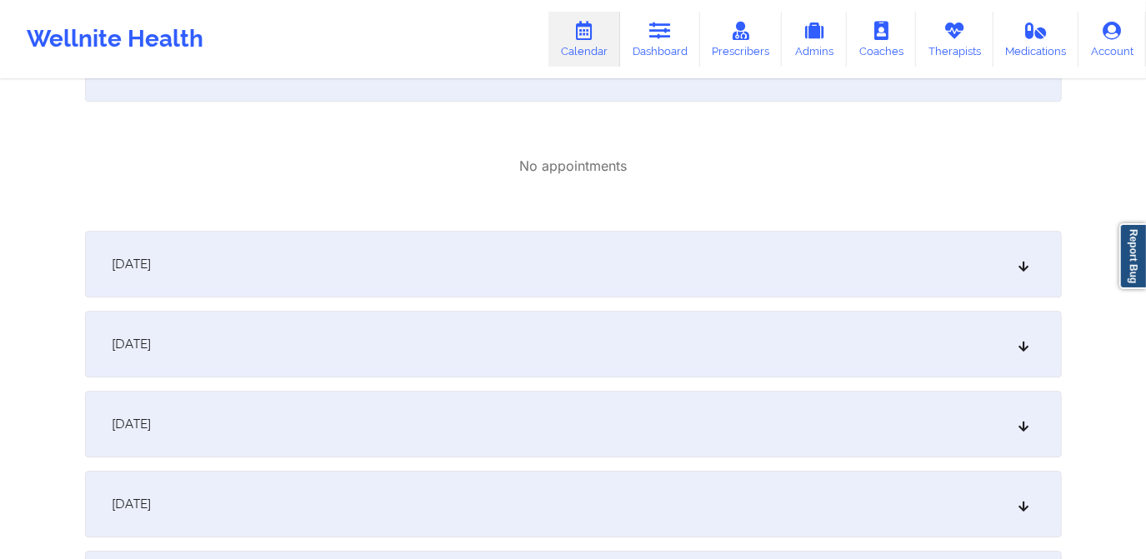
scroll to position [3183, 0]
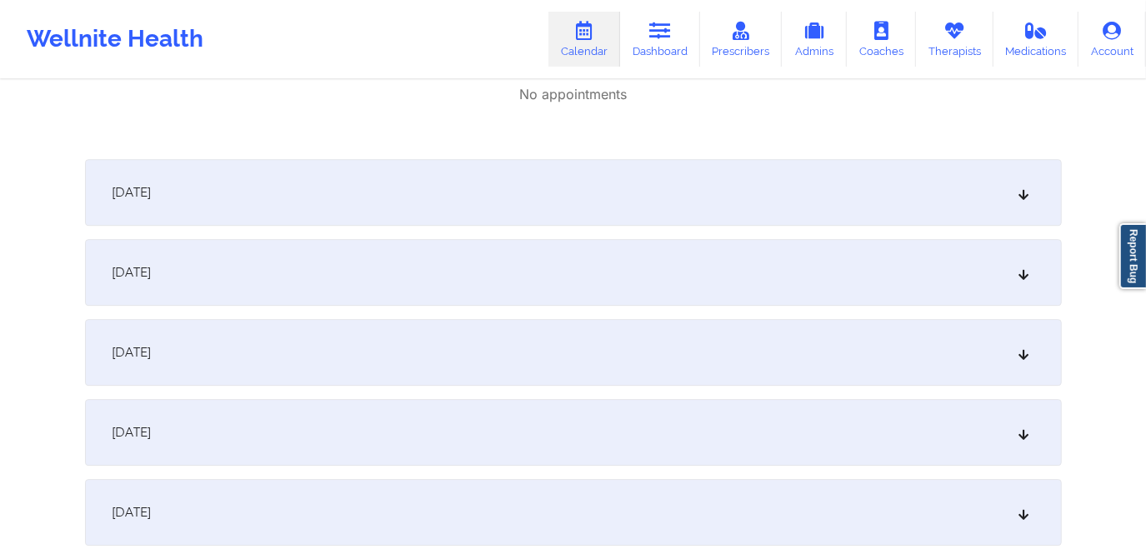
click at [644, 189] on div "October 16, 2025" at bounding box center [573, 192] width 977 height 67
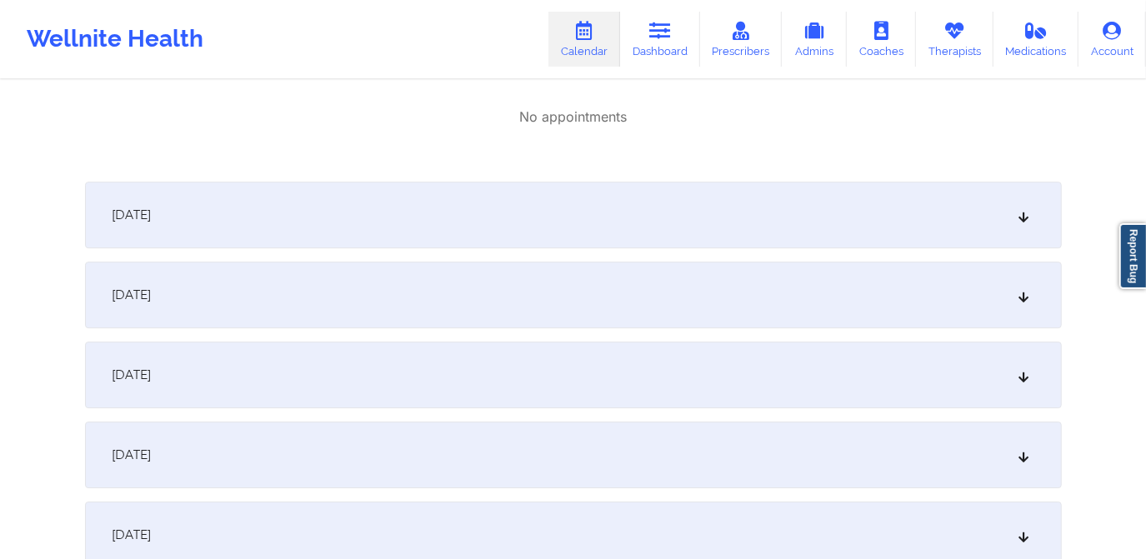
scroll to position [3410, 0]
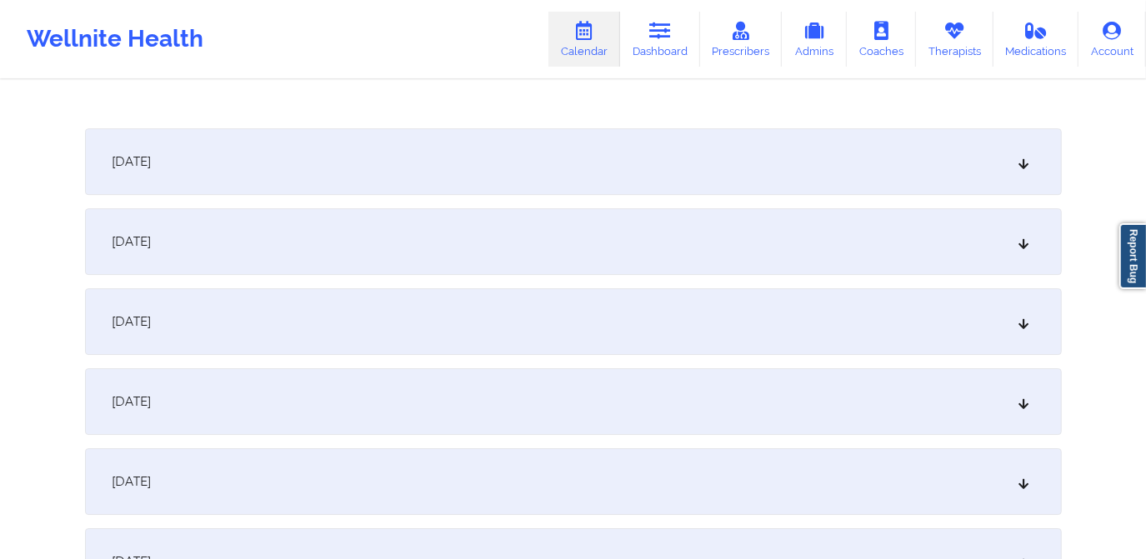
click at [674, 183] on div "October 17, 2025" at bounding box center [573, 161] width 977 height 67
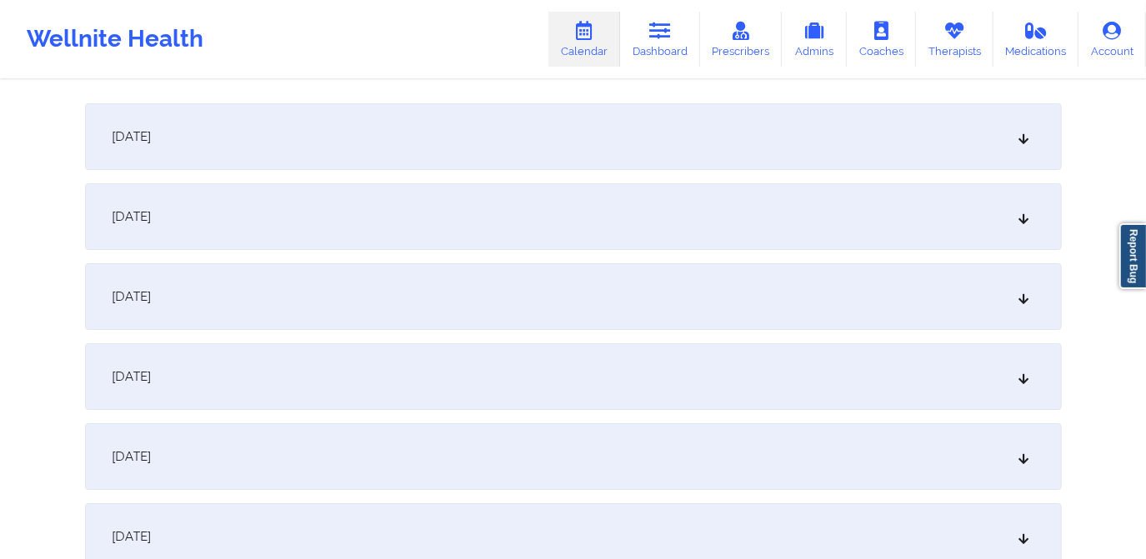
scroll to position [3638, 0]
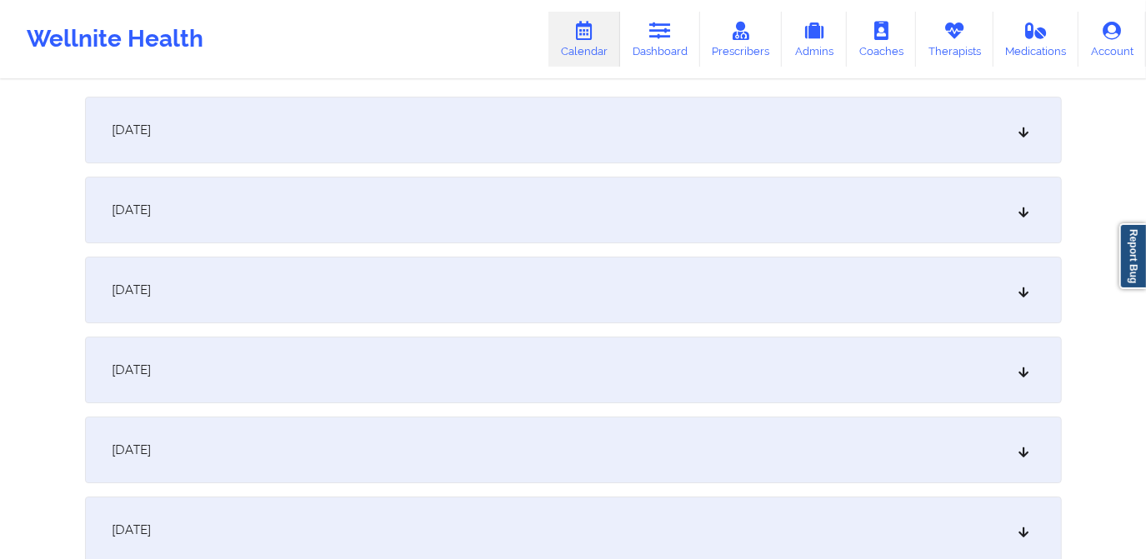
click at [660, 183] on div "October 19, 2025" at bounding box center [573, 210] width 977 height 67
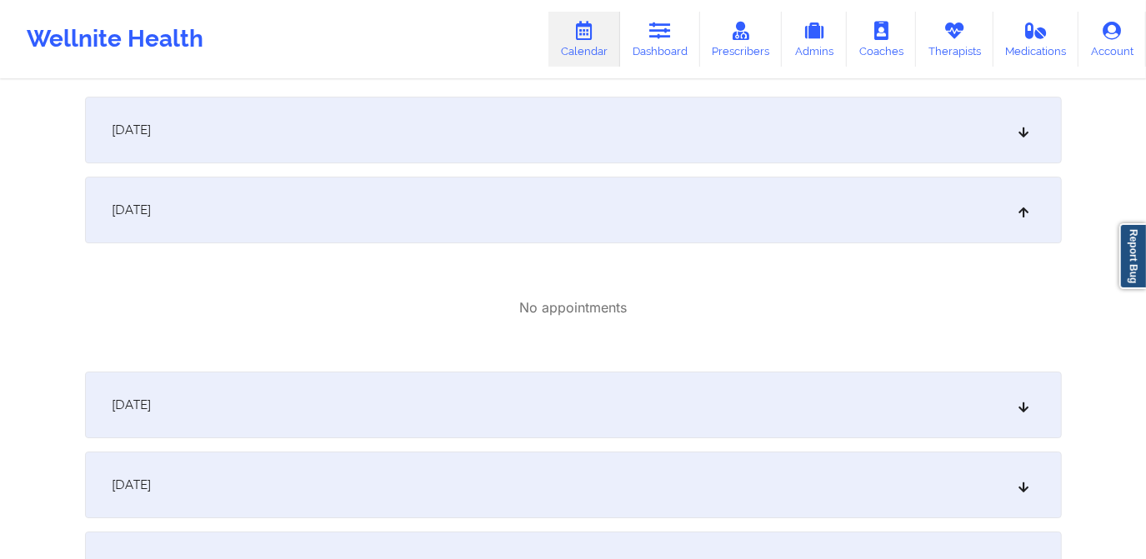
click at [674, 125] on div "October 18, 2025" at bounding box center [573, 130] width 977 height 67
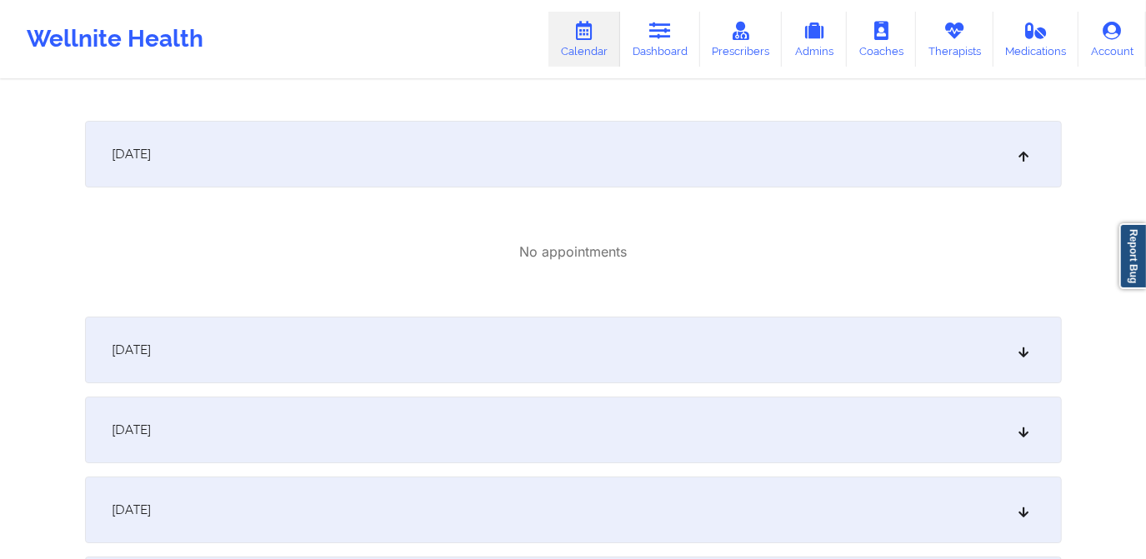
scroll to position [3941, 0]
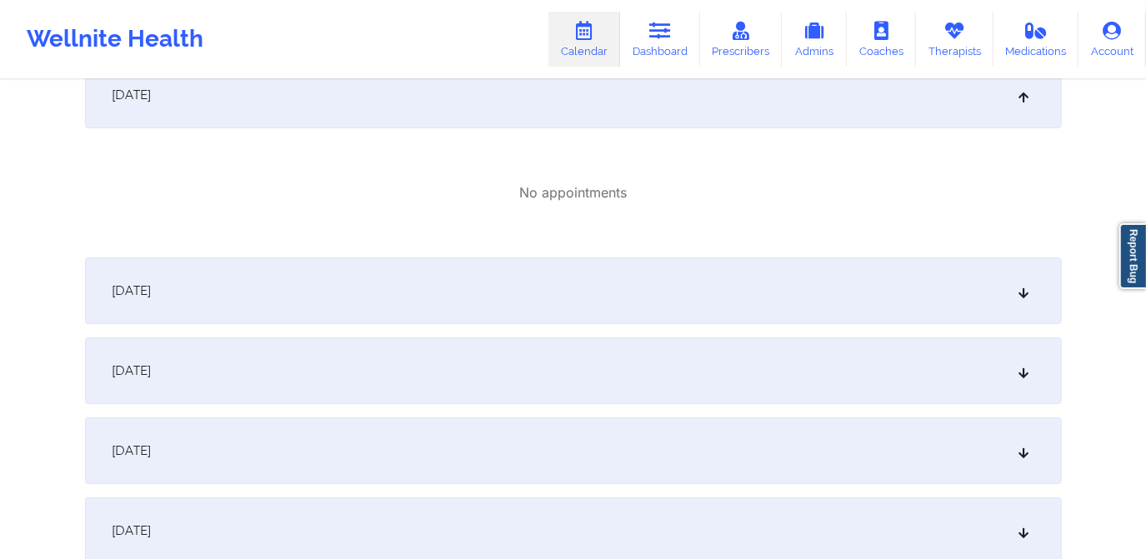
click at [689, 280] on div "October 20, 2025" at bounding box center [573, 291] width 977 height 67
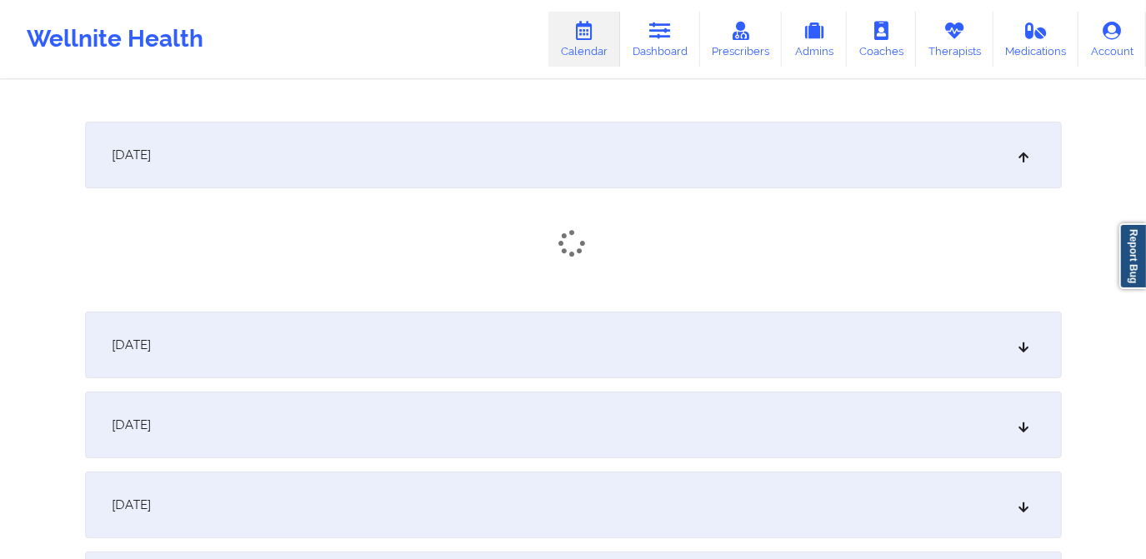
scroll to position [4169, 0]
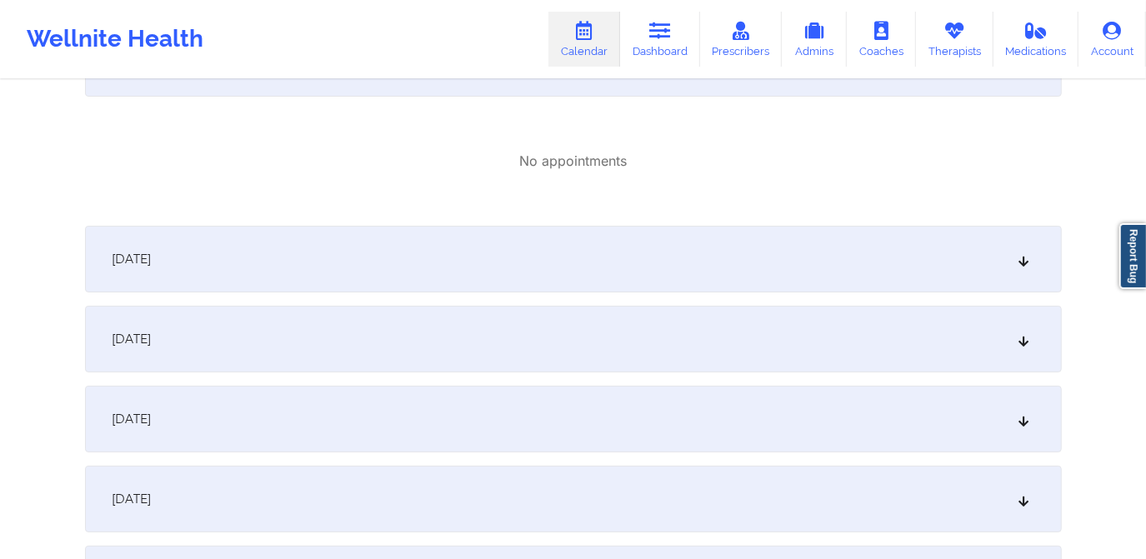
click at [647, 251] on div "October 21, 2025" at bounding box center [573, 259] width 977 height 67
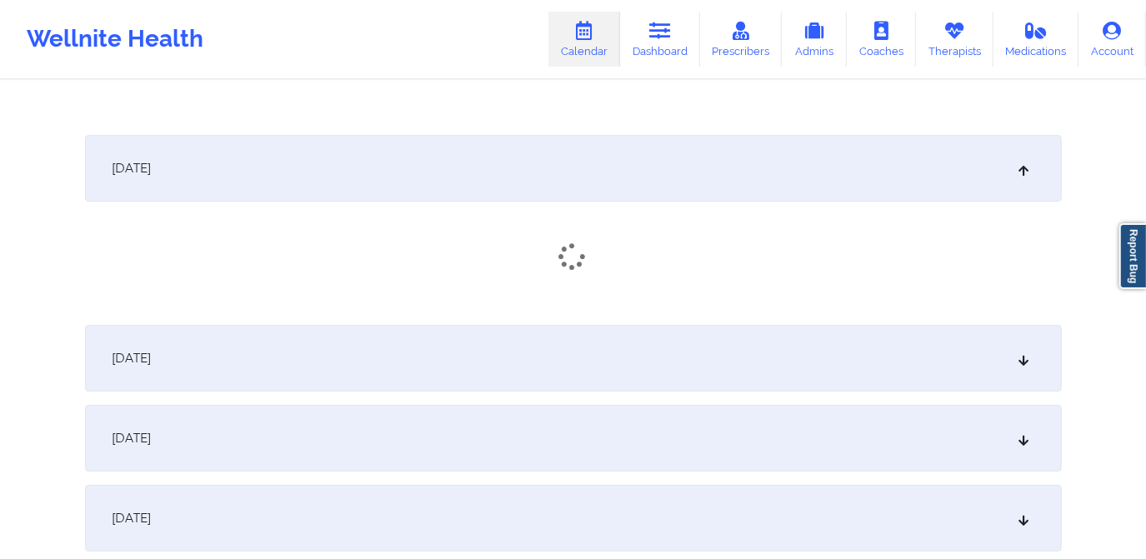
scroll to position [4320, 0]
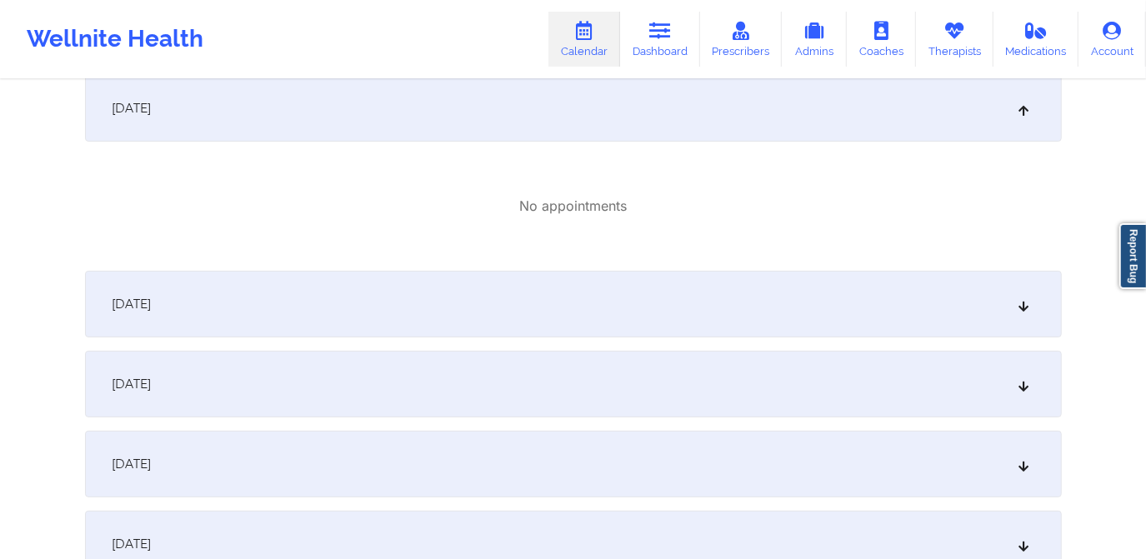
click at [635, 281] on div "October 22, 2025" at bounding box center [573, 304] width 977 height 67
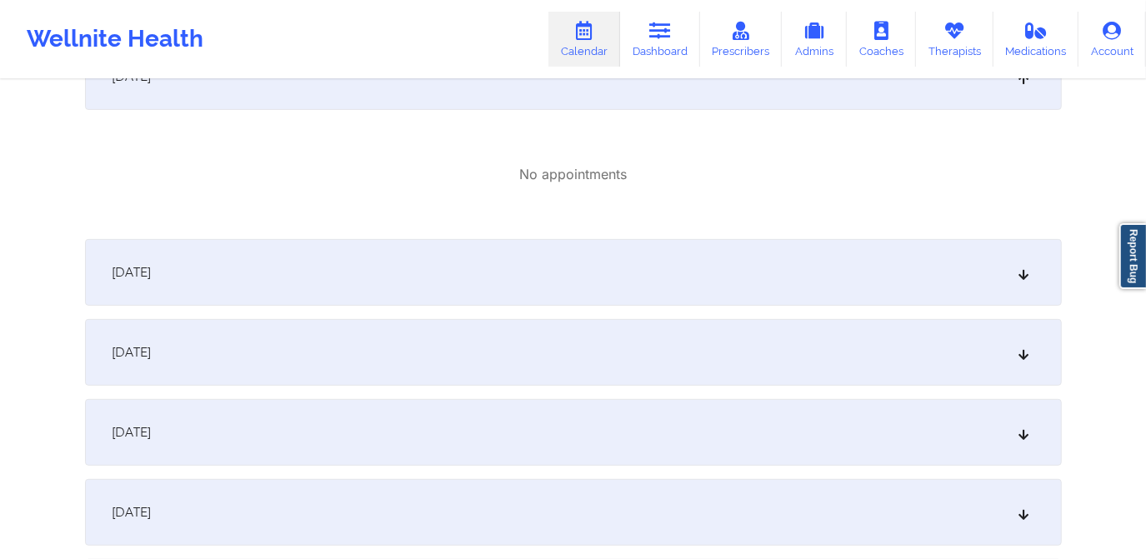
click at [642, 257] on div "October 23, 2025" at bounding box center [573, 272] width 977 height 67
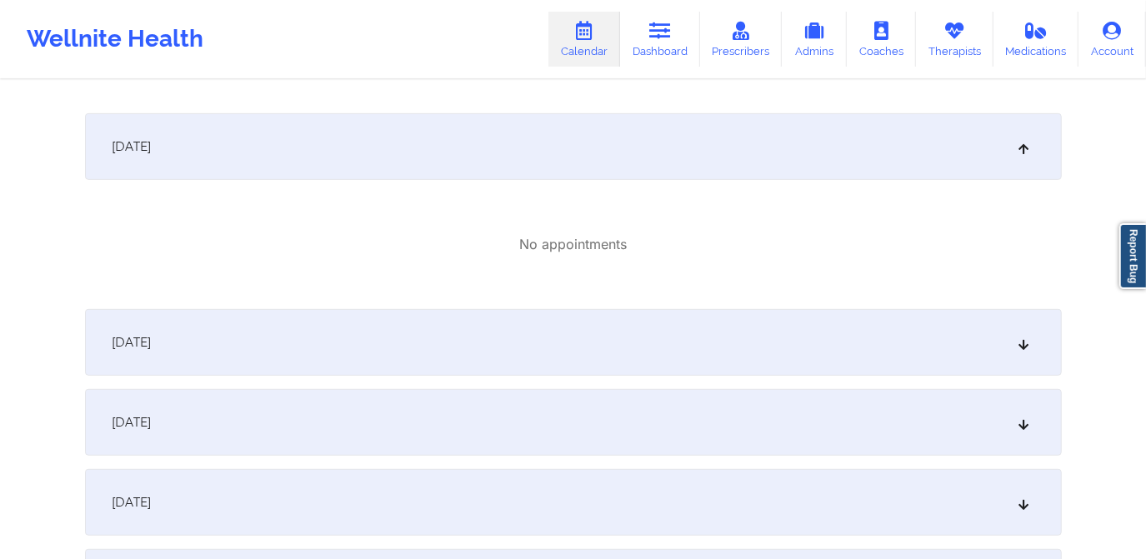
scroll to position [4699, 0]
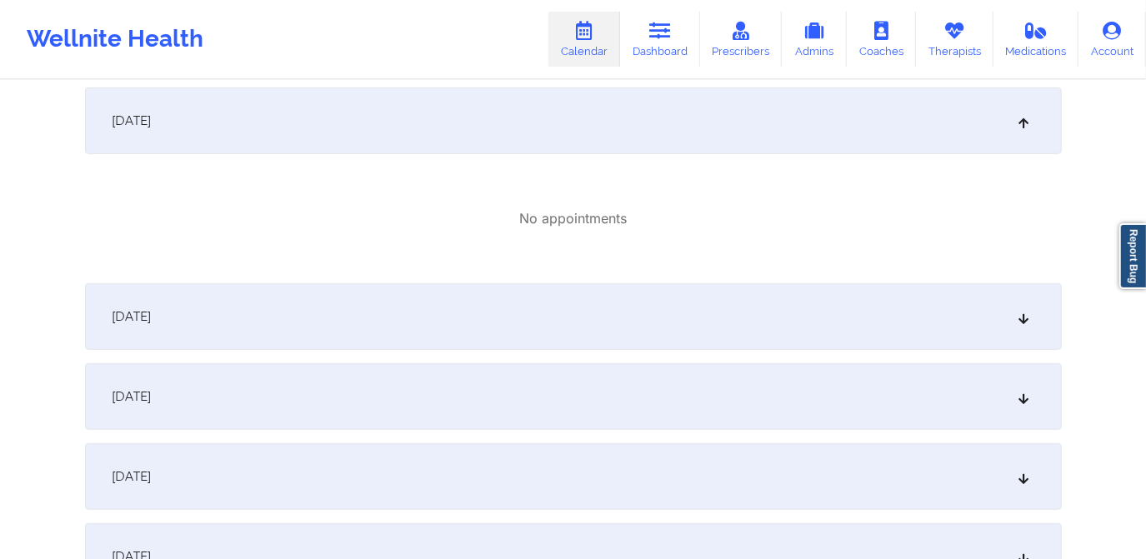
click at [640, 315] on div "October 24, 2025" at bounding box center [573, 316] width 977 height 67
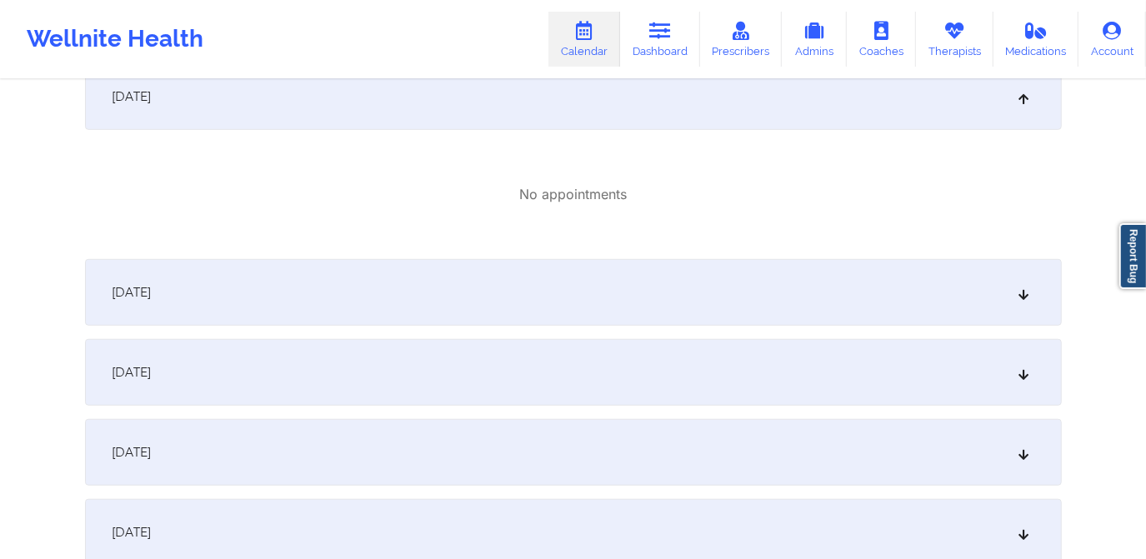
scroll to position [4927, 0]
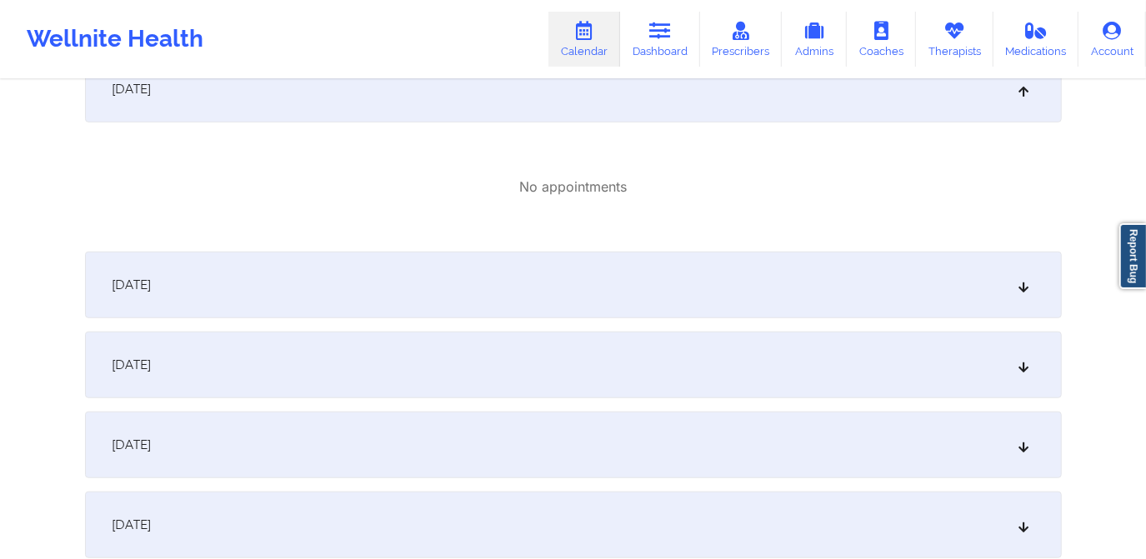
click at [671, 288] on div "October 25, 2025" at bounding box center [573, 285] width 977 height 67
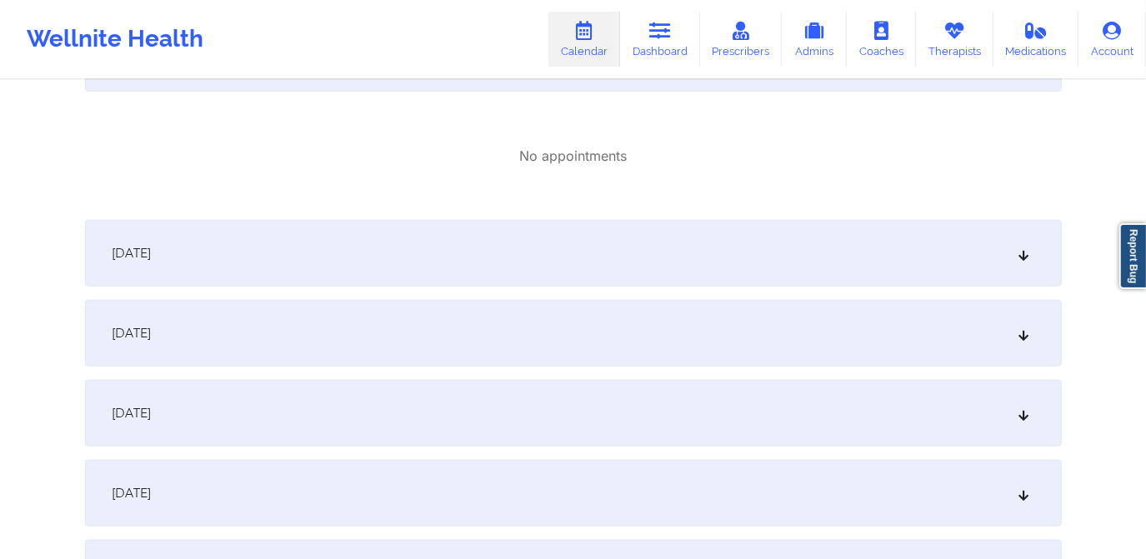
click at [664, 271] on div "October 26, 2025" at bounding box center [573, 253] width 977 height 67
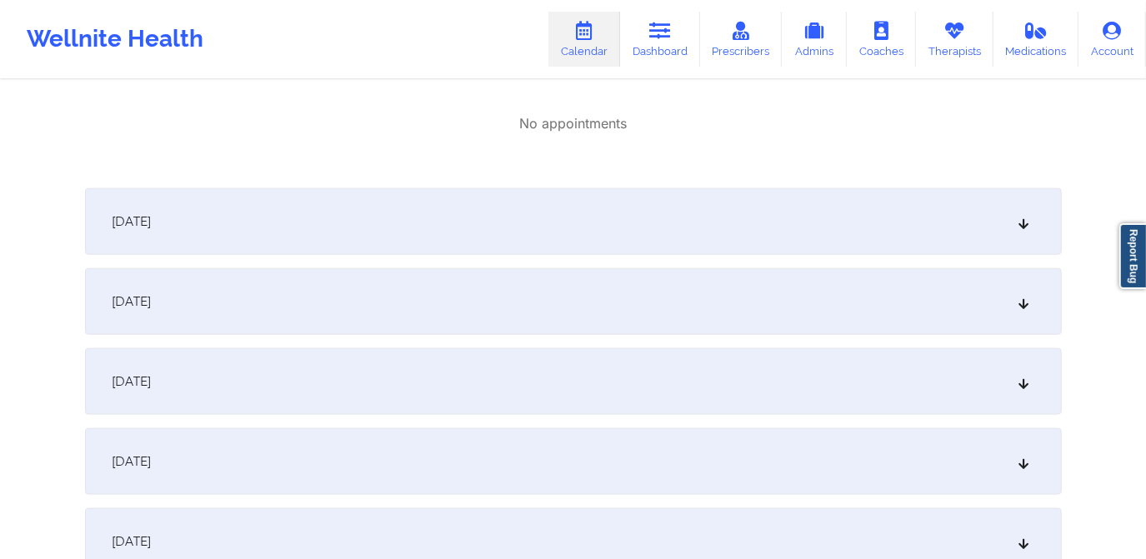
click at [641, 230] on div "October 27, 2025" at bounding box center [573, 221] width 977 height 67
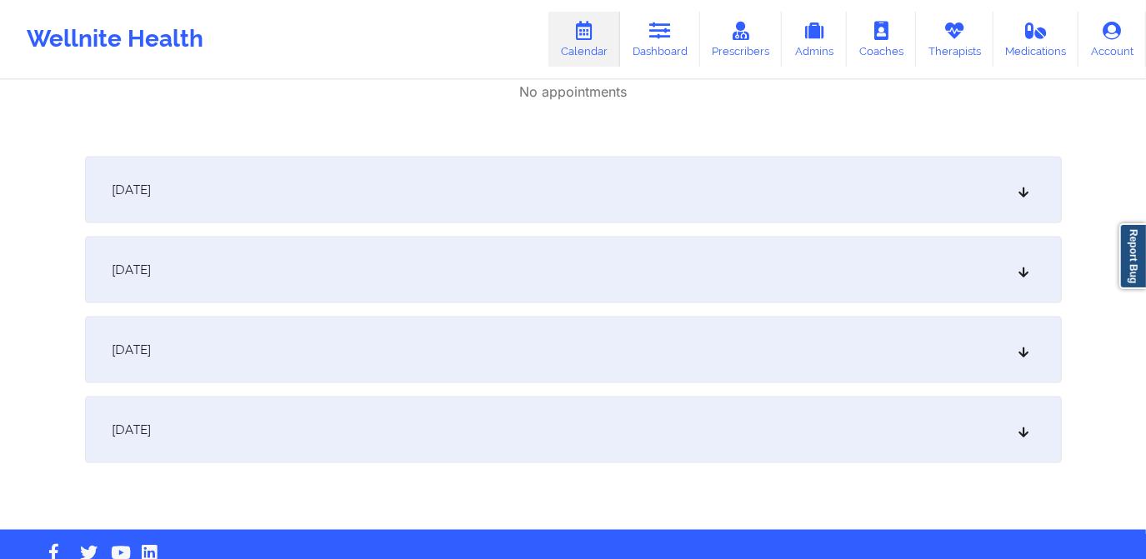
click at [654, 188] on div "October 28, 2025" at bounding box center [573, 190] width 977 height 67
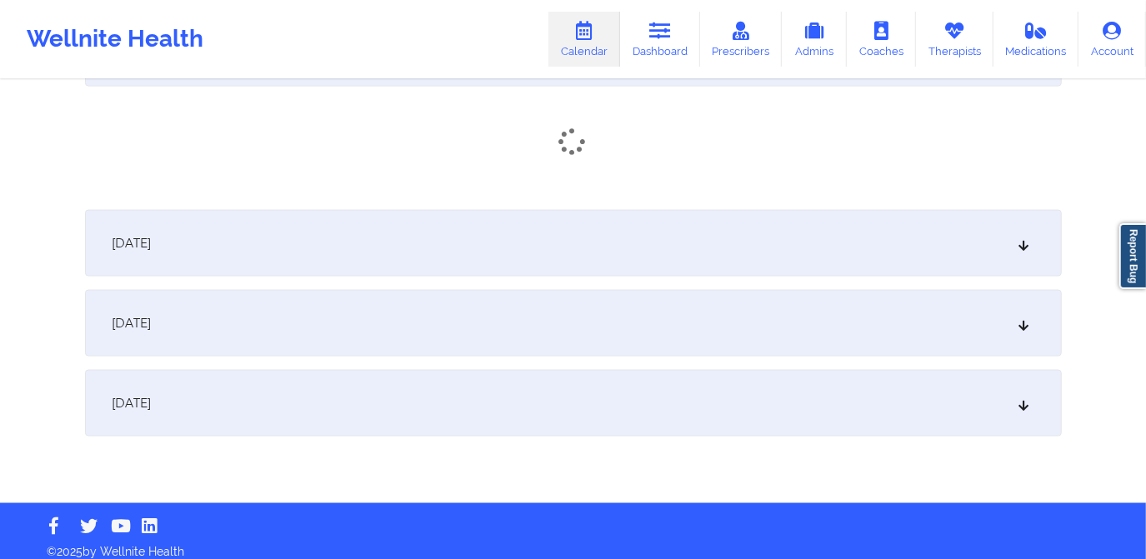
scroll to position [5757, 0]
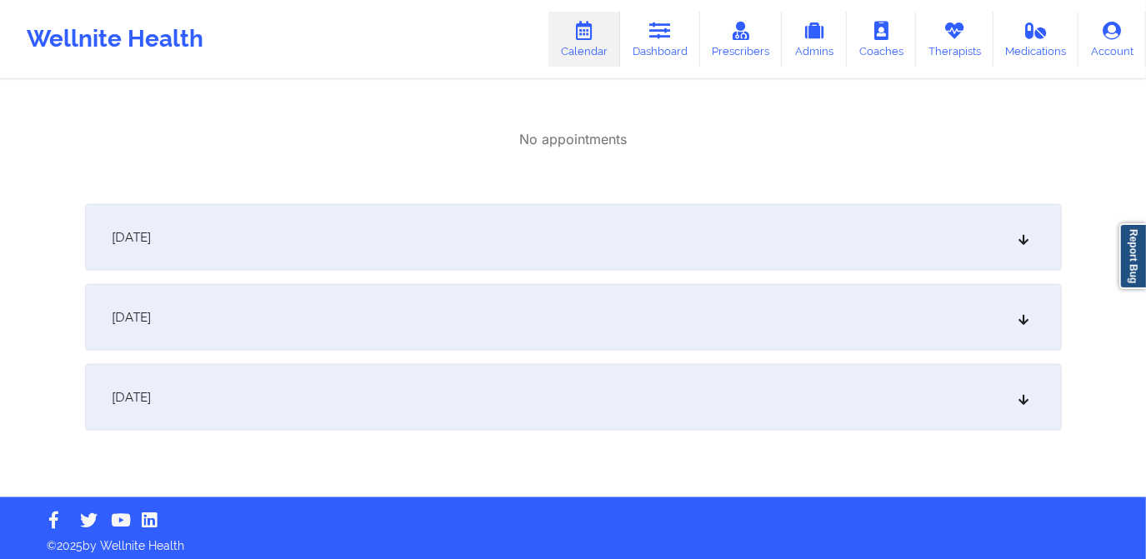
click at [660, 221] on div "October 29, 2025" at bounding box center [573, 237] width 977 height 67
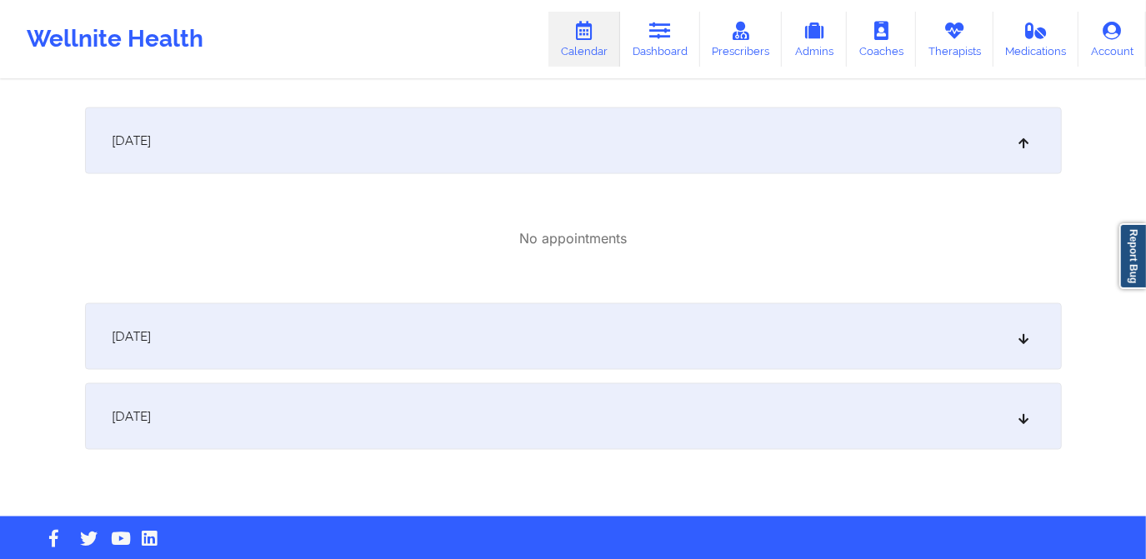
scroll to position [5878, 0]
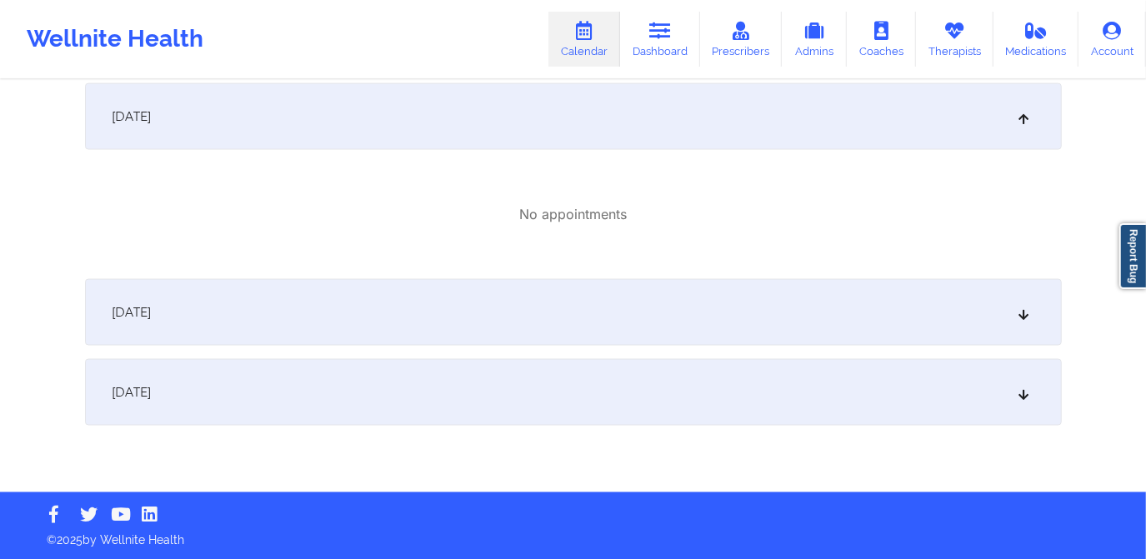
click at [641, 304] on div "October 30, 2025" at bounding box center [573, 312] width 977 height 67
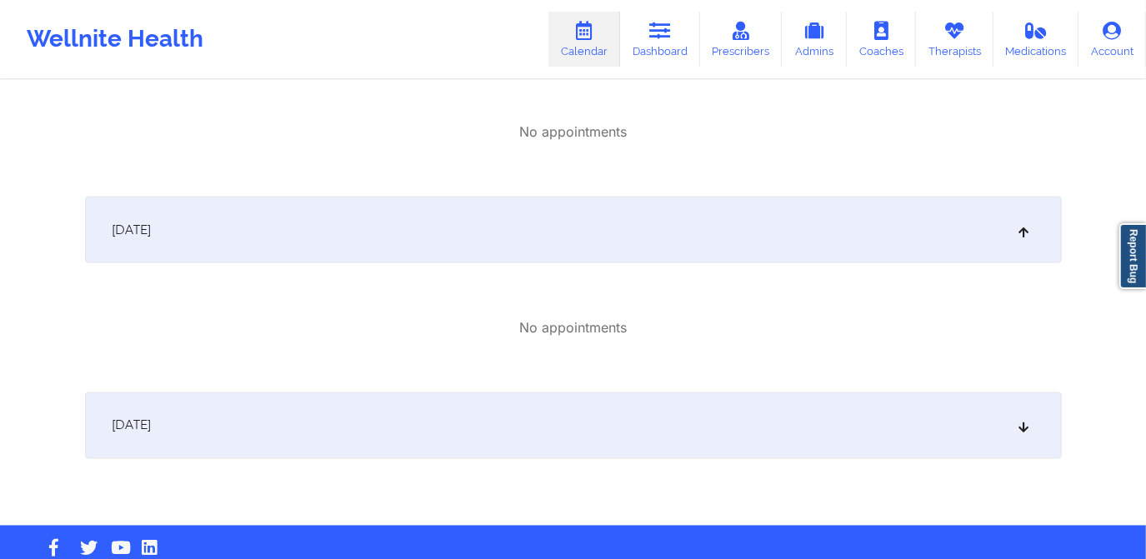
scroll to position [5994, 0]
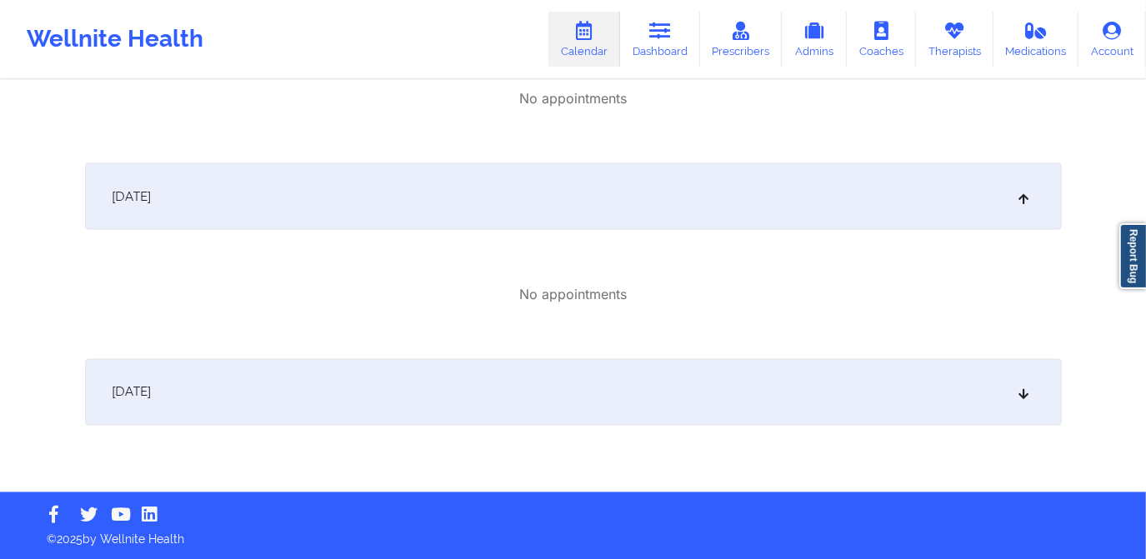
click at [620, 389] on div "October 31, 2025" at bounding box center [573, 392] width 977 height 67
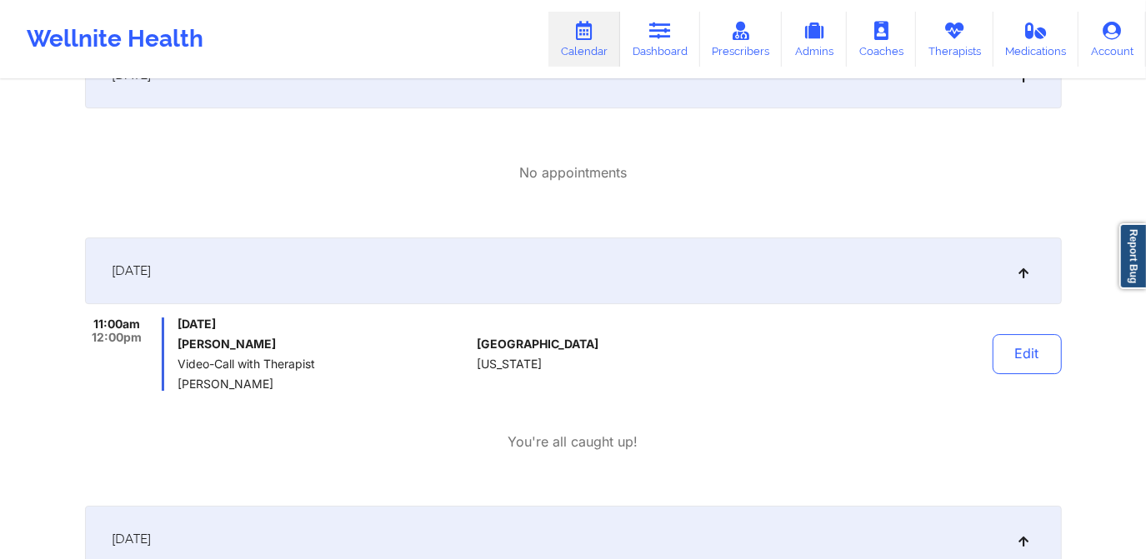
scroll to position [3493, 0]
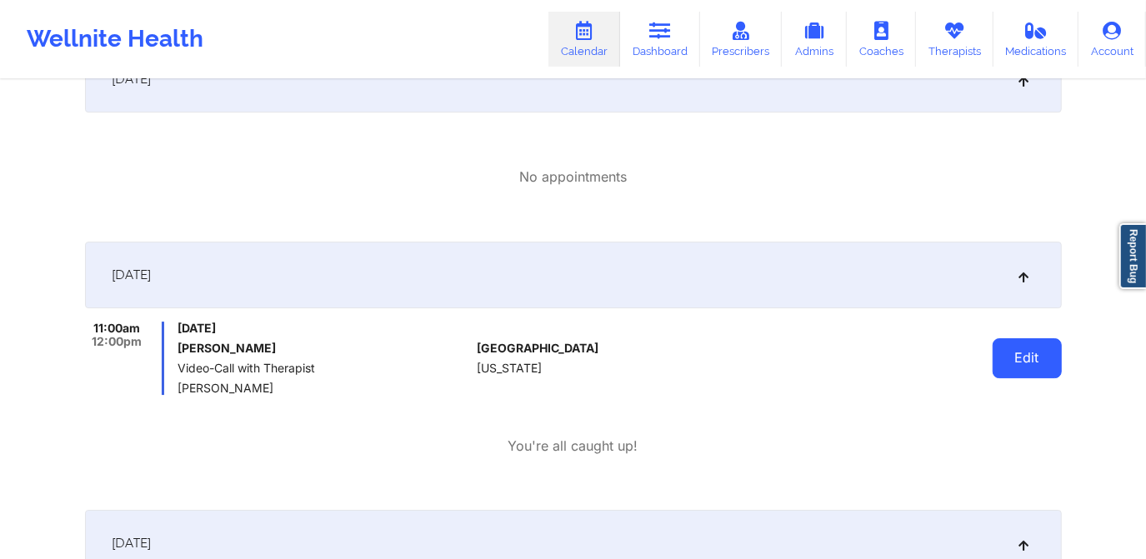
click at [1030, 355] on button "Edit" at bounding box center [1027, 359] width 69 height 40
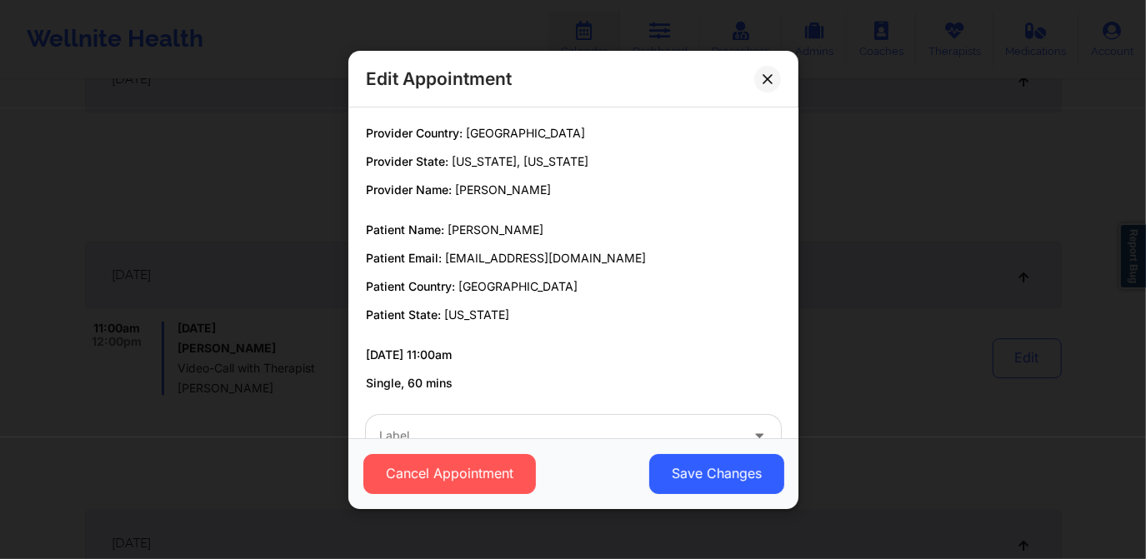
scroll to position [20, 0]
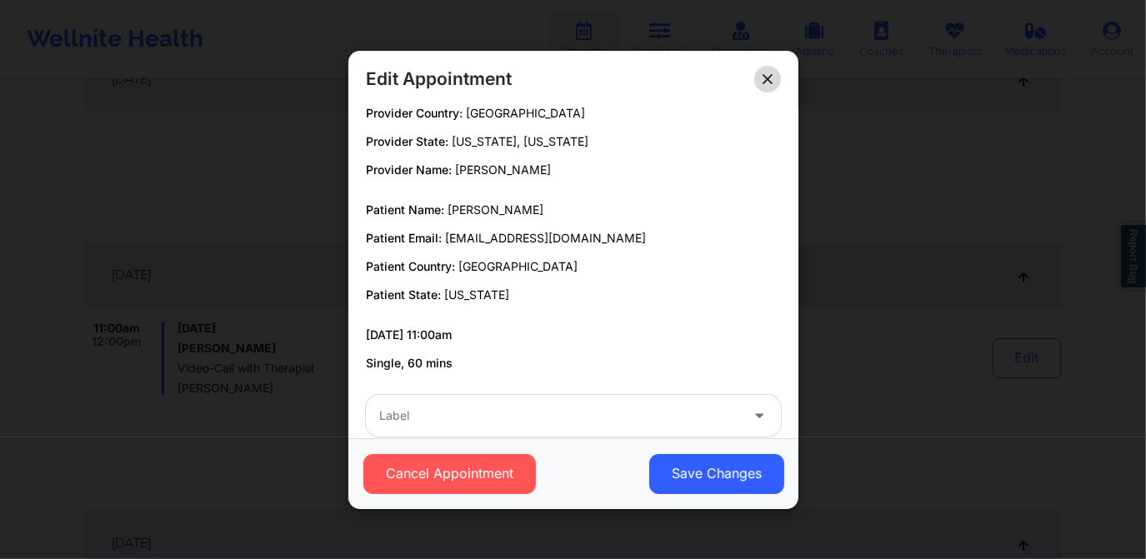
click at [767, 79] on icon at bounding box center [767, 77] width 9 height 9
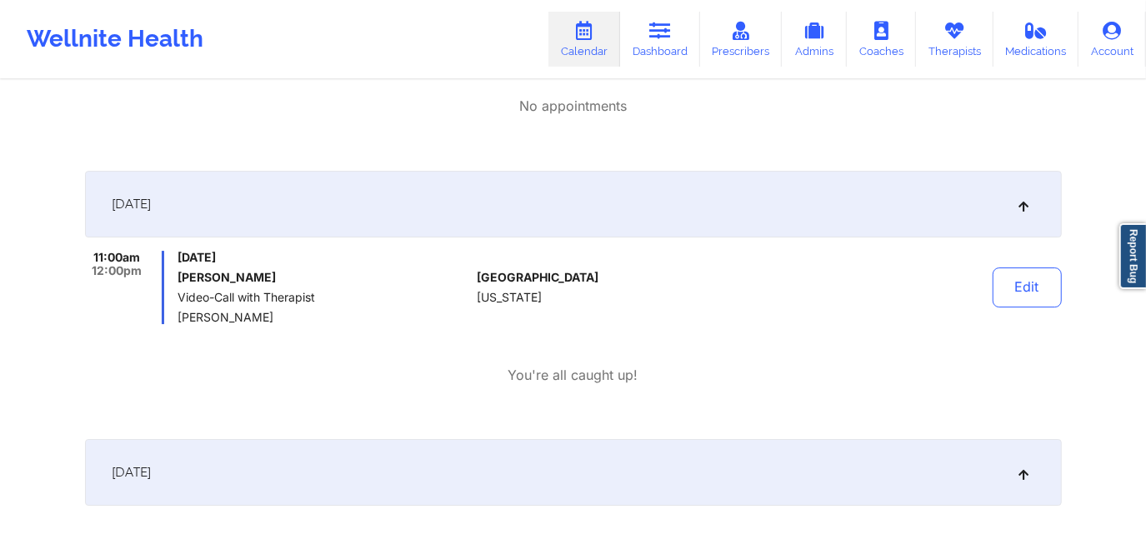
scroll to position [3569, 0]
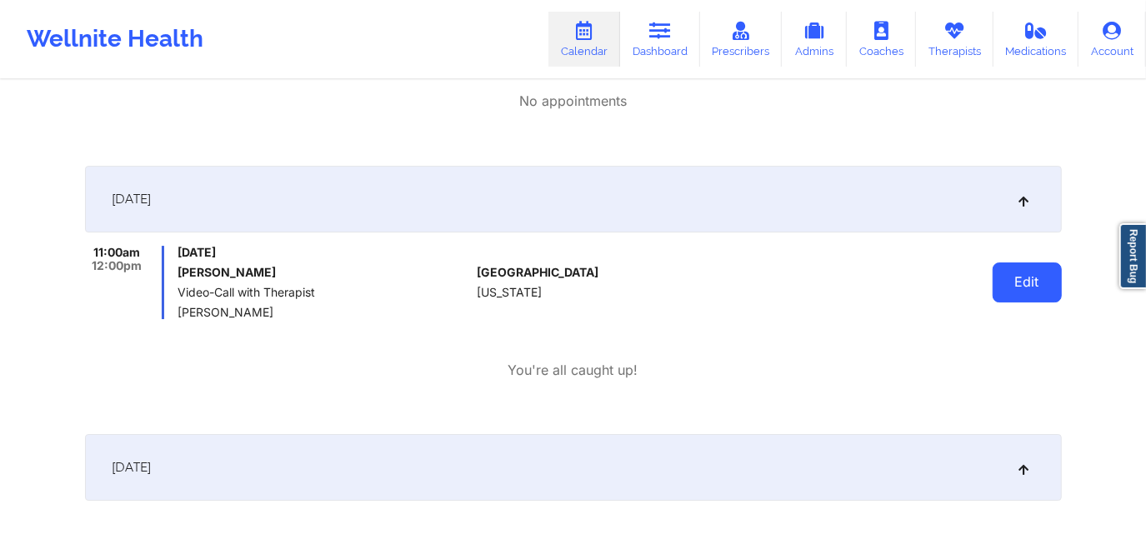
click at [1029, 278] on button "Edit" at bounding box center [1027, 283] width 69 height 40
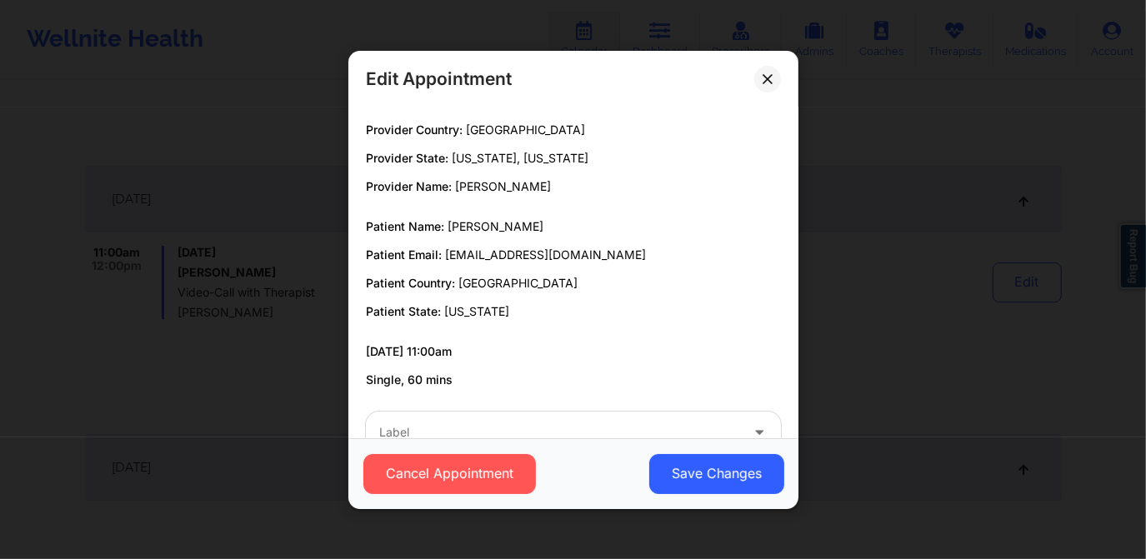
scroll to position [0, 0]
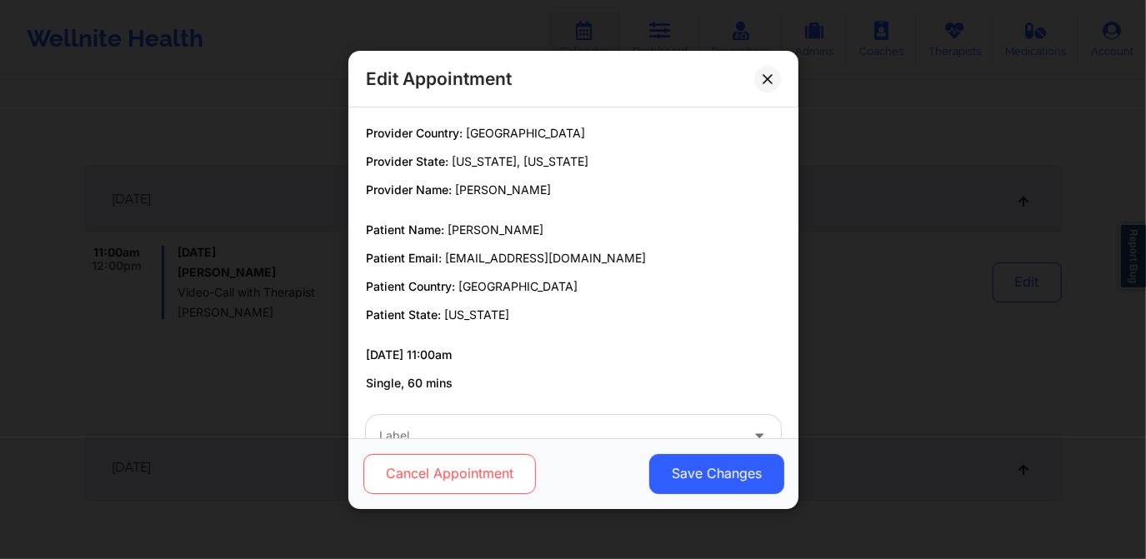
click at [484, 461] on button "Cancel Appointment" at bounding box center [449, 474] width 173 height 40
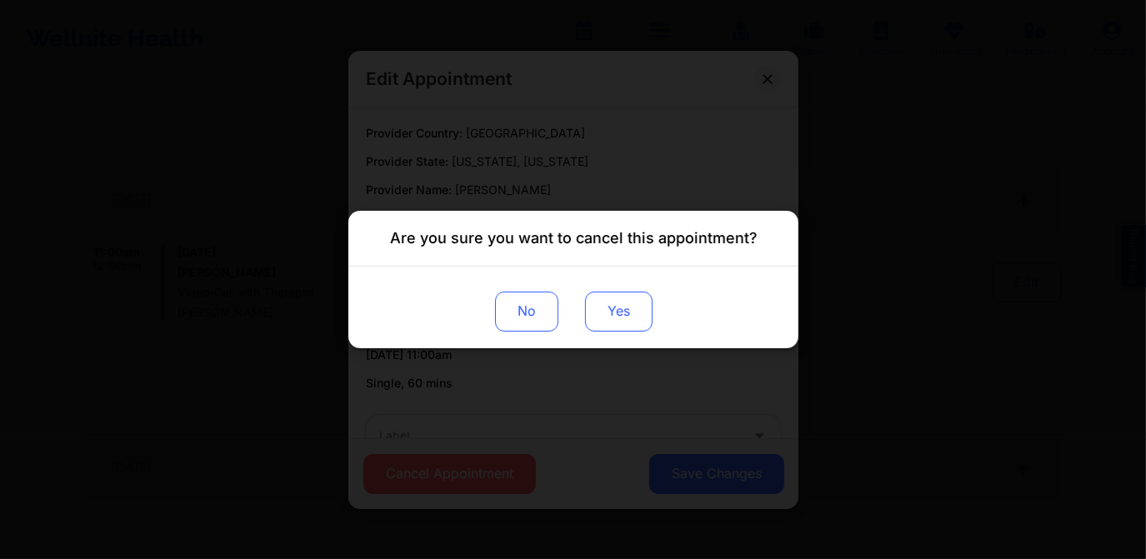
click at [627, 304] on button "Yes" at bounding box center [619, 312] width 68 height 40
